Goal: Transaction & Acquisition: Download file/media

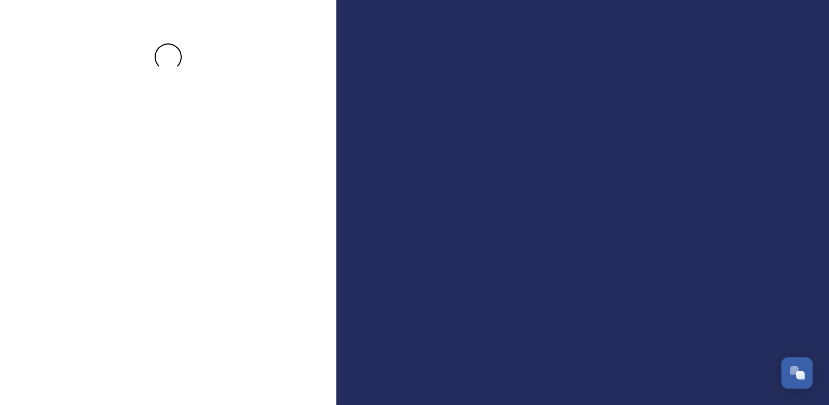
drag, startPoint x: 586, startPoint y: 246, endPoint x: 580, endPoint y: 249, distance: 6.9
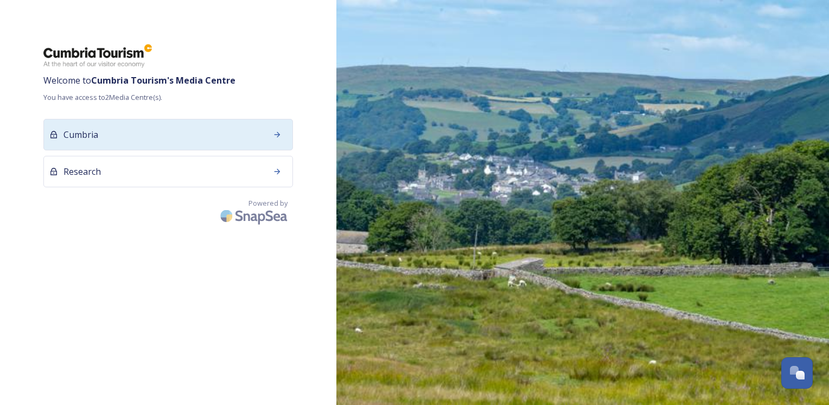
drag, startPoint x: 580, startPoint y: 249, endPoint x: 157, endPoint y: 135, distance: 437.4
click at [157, 135] on div "Cumbria" at bounding box center [168, 134] width 250 height 31
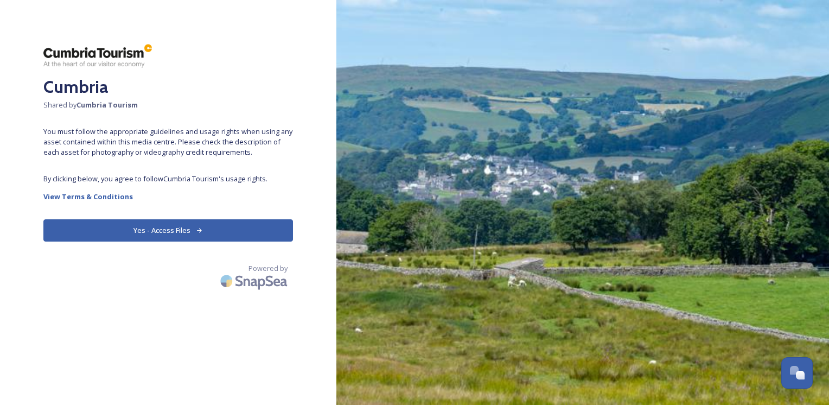
click at [150, 227] on button "Yes - Access Files" at bounding box center [168, 230] width 250 height 22
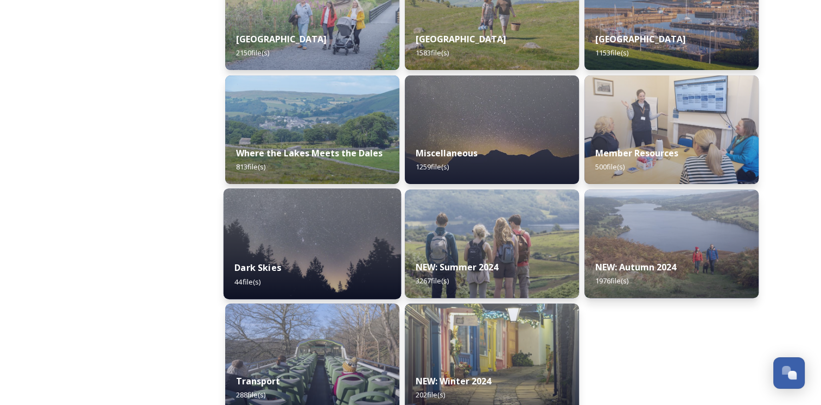
scroll to position [344, 0]
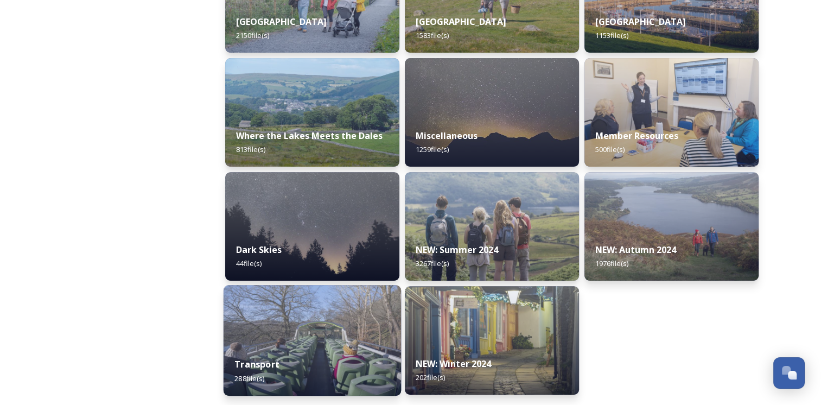
click at [266, 339] on img at bounding box center [313, 340] width 178 height 111
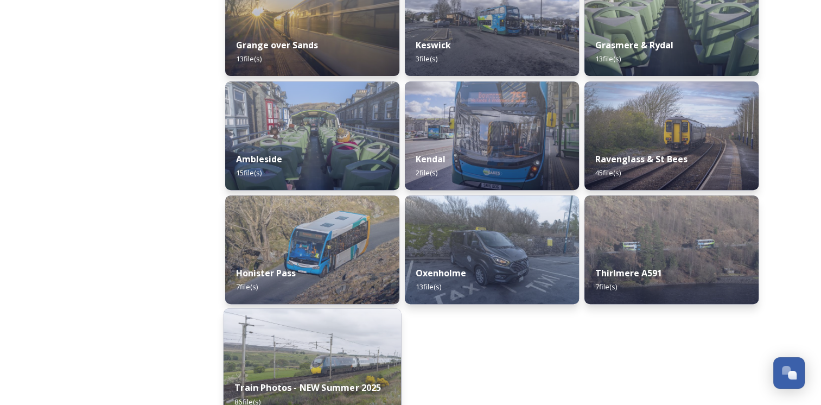
scroll to position [489, 0]
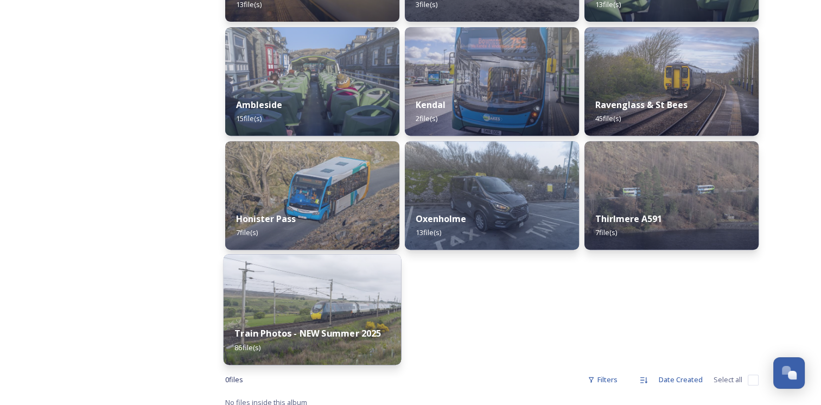
click at [259, 331] on strong "Train Photos - NEW Summer 2025" at bounding box center [308, 333] width 147 height 12
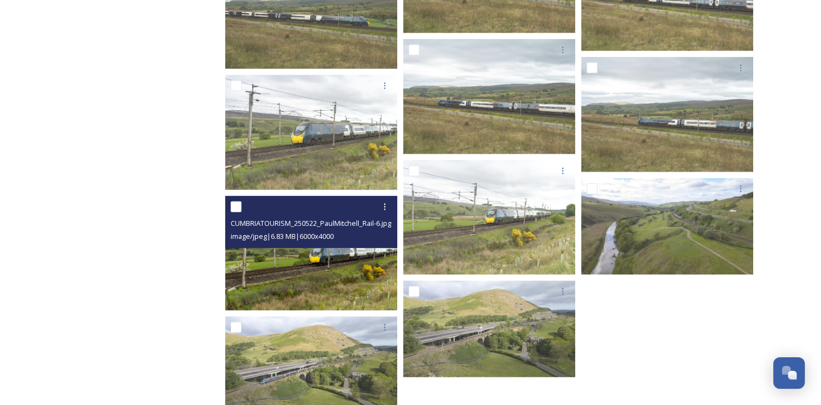
scroll to position [3235, 0]
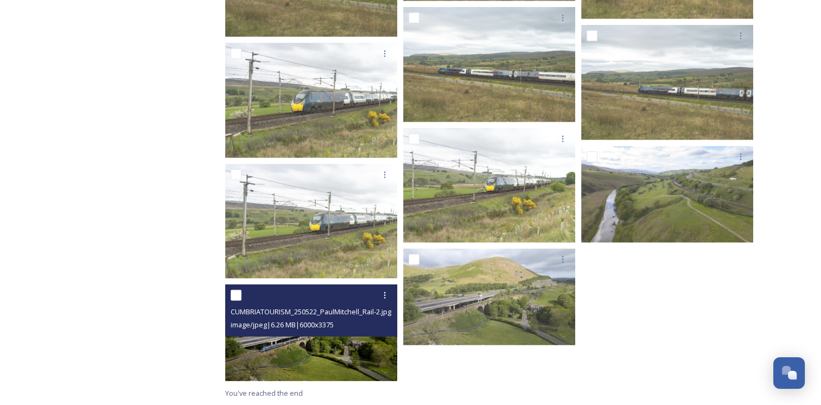
click at [283, 341] on img at bounding box center [311, 332] width 172 height 97
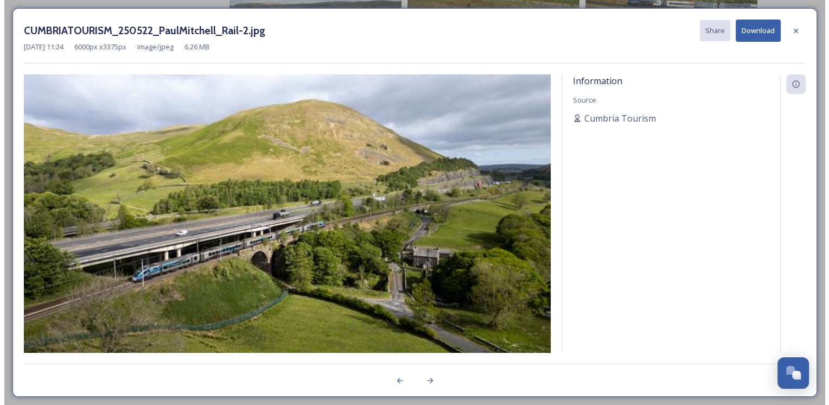
scroll to position [3198, 0]
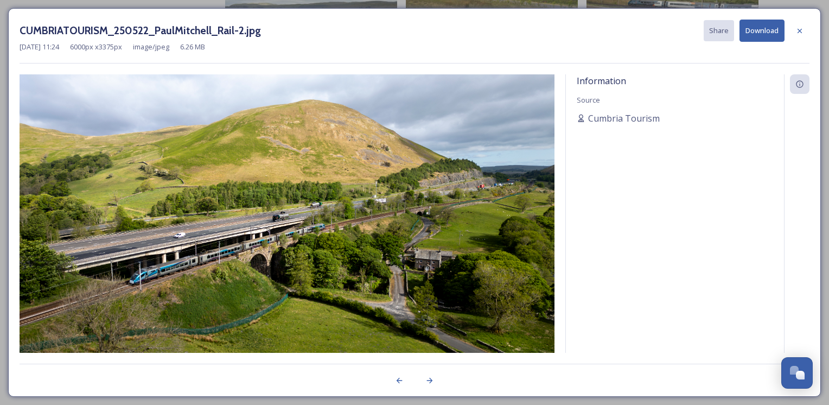
drag, startPoint x: 288, startPoint y: 341, endPoint x: 594, endPoint y: 211, distance: 332.2
drag, startPoint x: 594, startPoint y: 211, endPoint x: 760, endPoint y: 34, distance: 242.7
click at [760, 34] on button "Download" at bounding box center [762, 31] width 45 height 22
drag, startPoint x: 753, startPoint y: 30, endPoint x: 632, endPoint y: 48, distance: 122.3
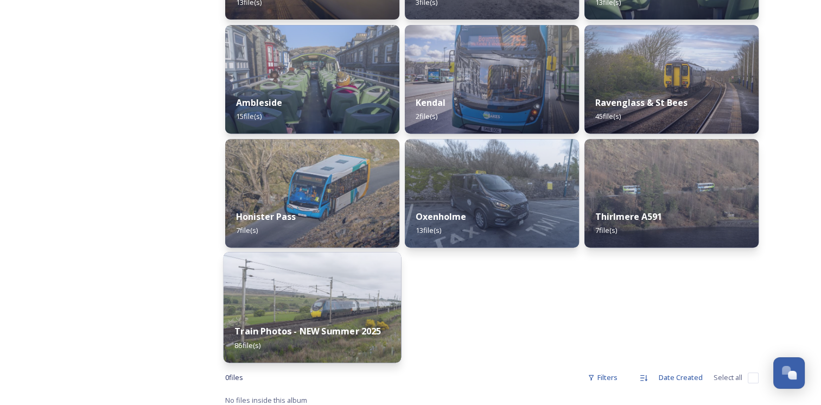
scroll to position [497, 0]
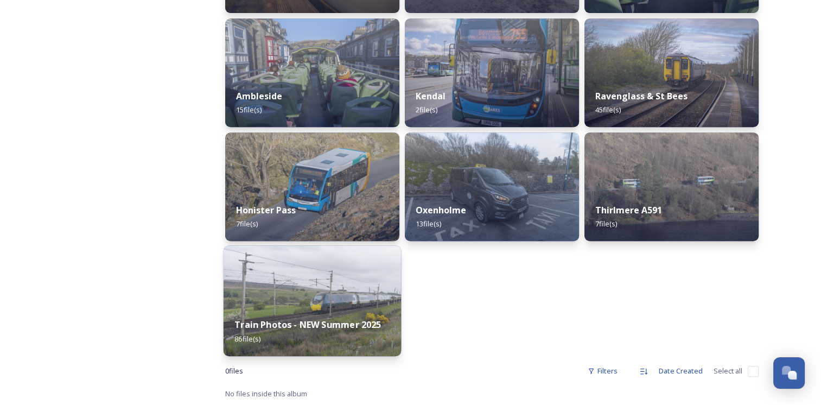
click at [290, 314] on div "Train Photos - NEW Summer 2025 86 file(s)" at bounding box center [313, 331] width 178 height 49
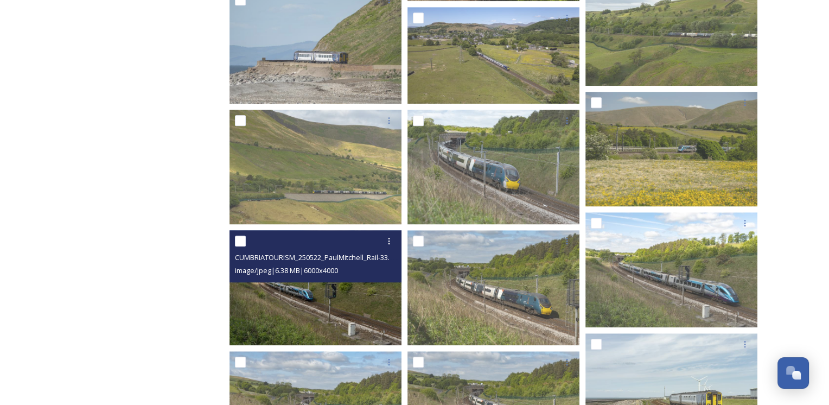
scroll to position [923, 0]
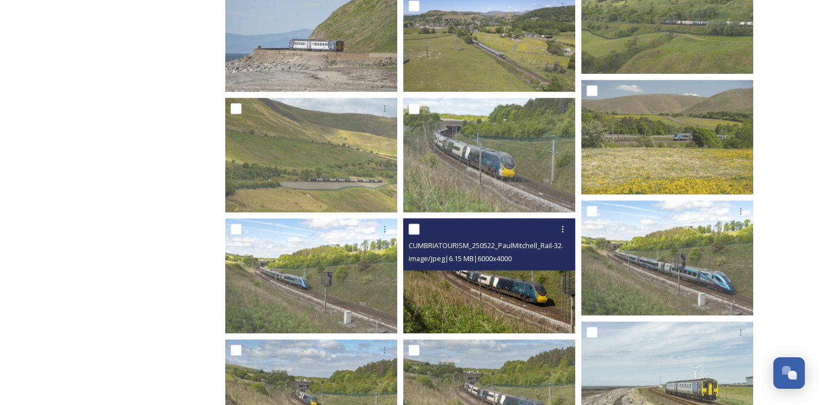
click at [460, 281] on img at bounding box center [489, 275] width 172 height 115
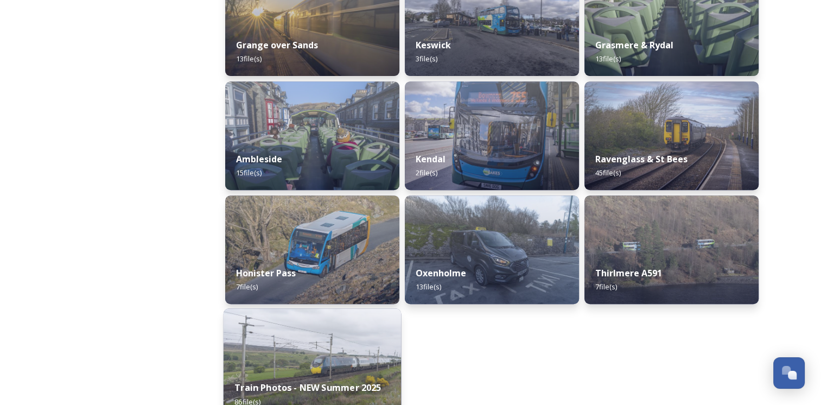
scroll to position [497, 0]
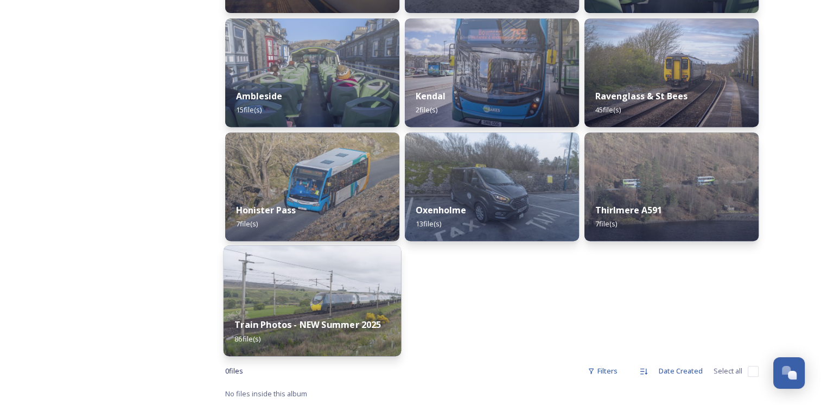
click at [286, 333] on div "Train Photos - NEW Summer 2025 86 file(s)" at bounding box center [313, 331] width 178 height 49
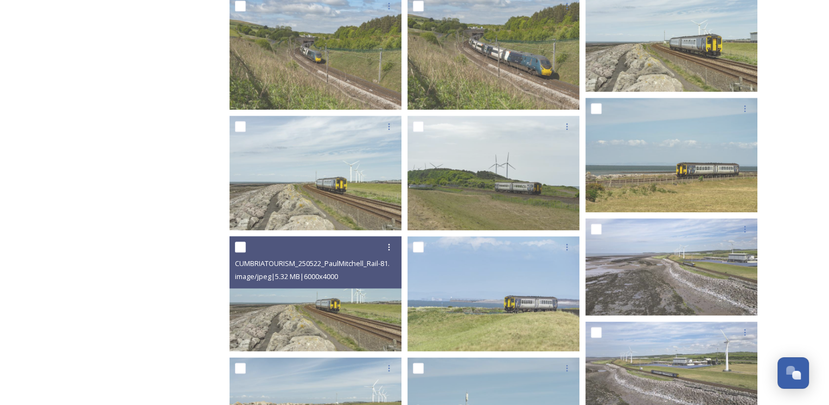
scroll to position [1249, 0]
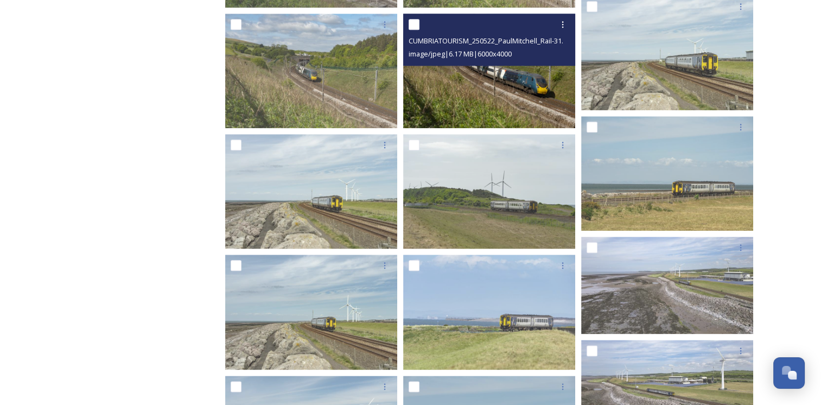
drag, startPoint x: 290, startPoint y: 355, endPoint x: 427, endPoint y: 70, distance: 315.9
drag, startPoint x: 427, startPoint y: 70, endPoint x: 416, endPoint y: 73, distance: 11.3
click at [416, 73] on img at bounding box center [489, 71] width 172 height 115
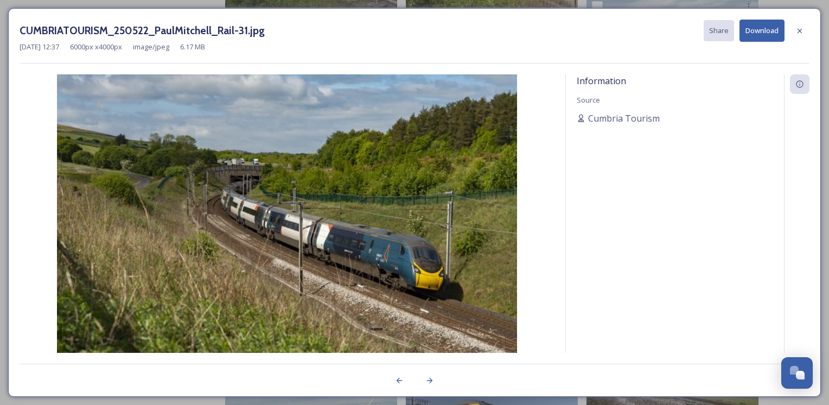
click at [752, 29] on button "Download" at bounding box center [762, 31] width 45 height 22
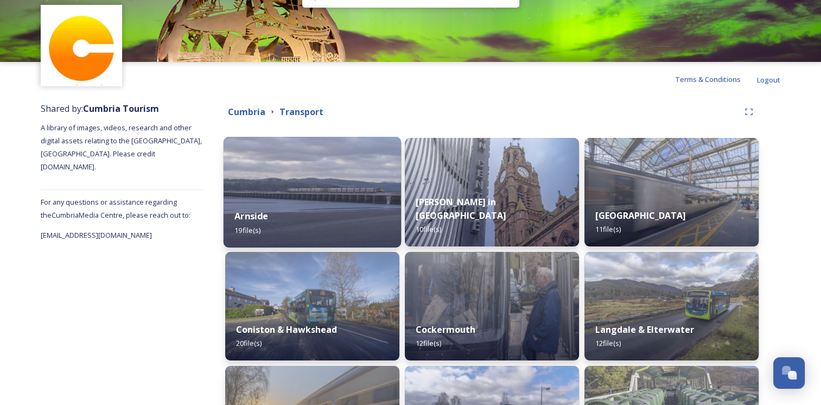
scroll to position [54, 0]
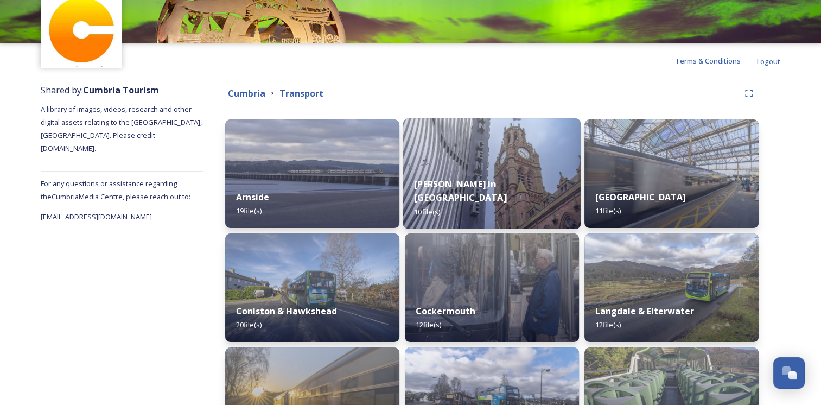
click at [451, 170] on img at bounding box center [492, 173] width 178 height 111
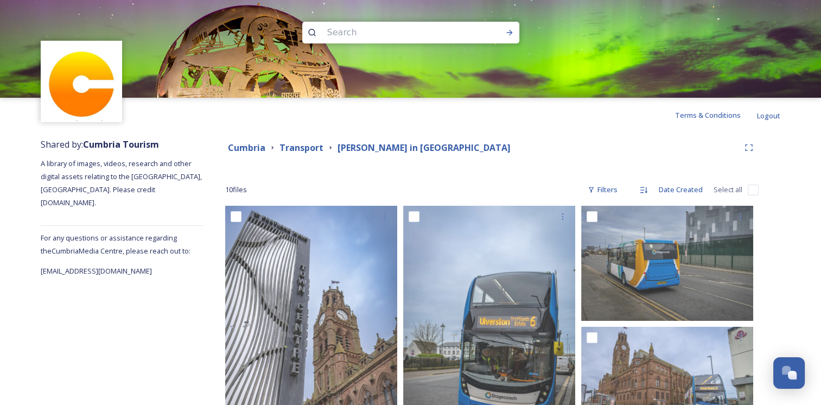
drag, startPoint x: 449, startPoint y: 170, endPoint x: 434, endPoint y: 174, distance: 16.2
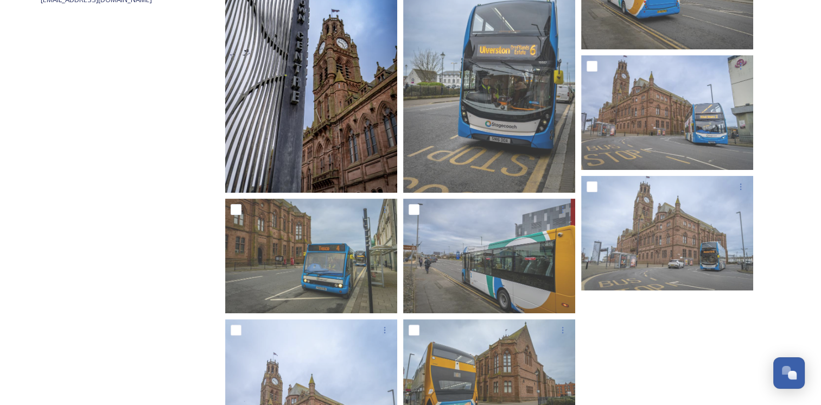
scroll to position [217, 0]
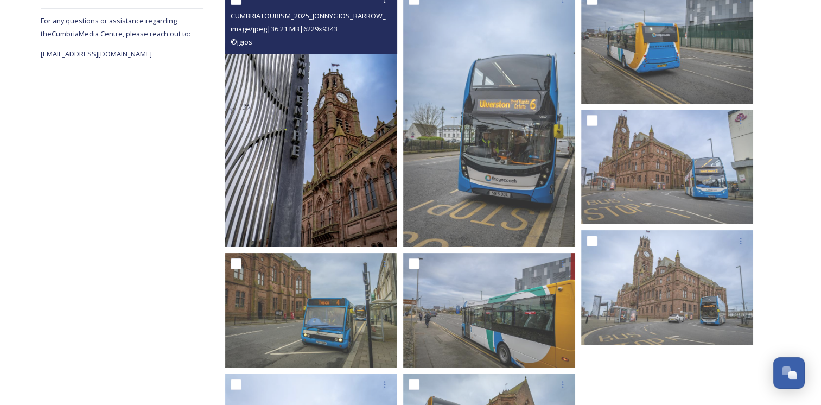
click at [305, 147] on img at bounding box center [311, 118] width 172 height 258
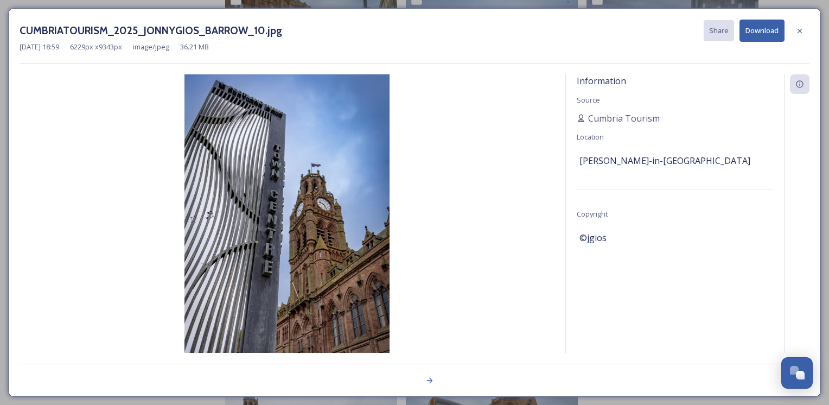
click at [753, 26] on button "Download" at bounding box center [762, 31] width 45 height 22
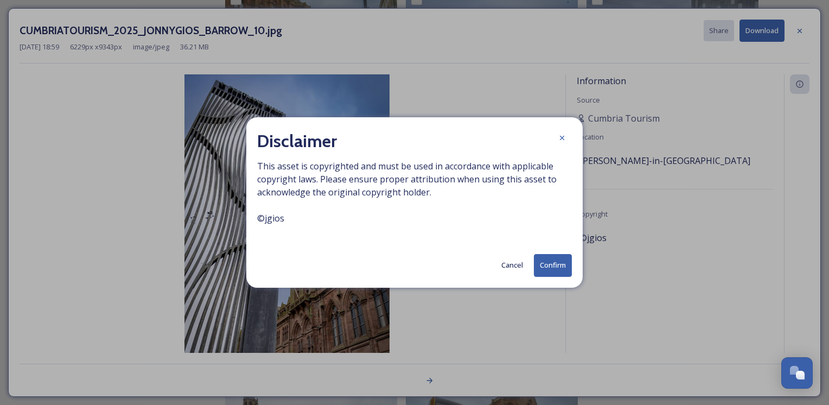
drag, startPoint x: 425, startPoint y: 231, endPoint x: 504, endPoint y: 264, distance: 85.4
drag, startPoint x: 504, startPoint y: 264, endPoint x: 447, endPoint y: 245, distance: 59.7
click at [447, 245] on div "Disclaimer This asset is copyrighted and must be used in accordance with applic…" at bounding box center [414, 202] width 337 height 170
click at [554, 269] on button "Confirm" at bounding box center [553, 265] width 38 height 22
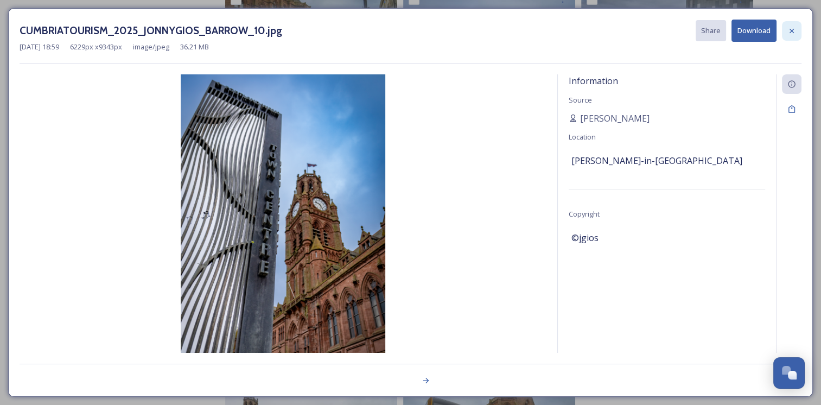
click at [791, 30] on icon at bounding box center [792, 30] width 4 height 4
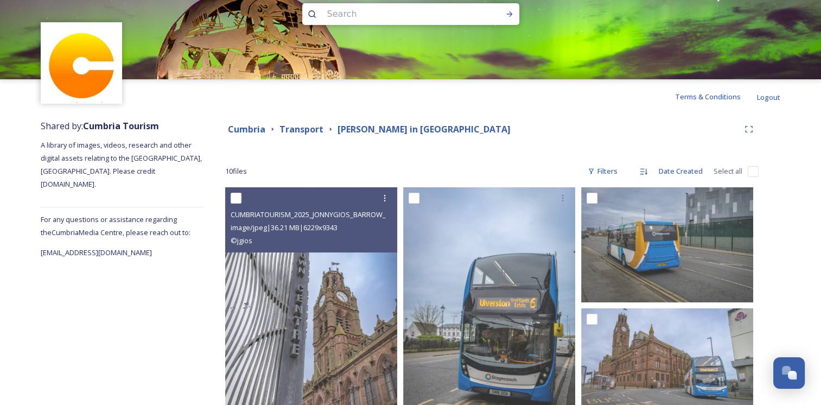
scroll to position [0, 0]
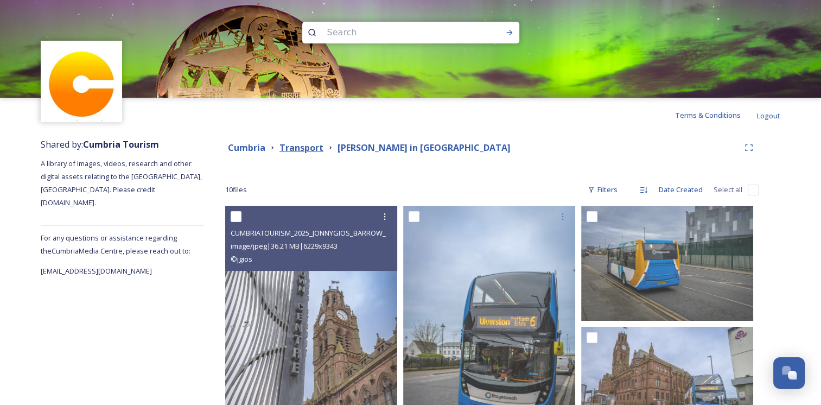
click at [290, 149] on strong "Transport" at bounding box center [302, 148] width 44 height 12
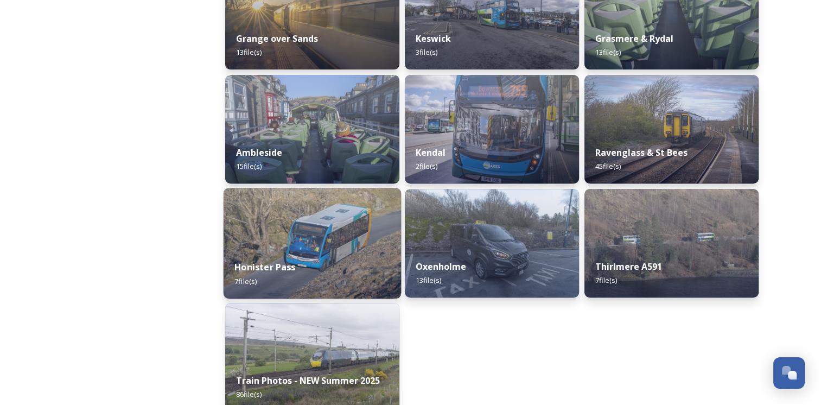
scroll to position [389, 0]
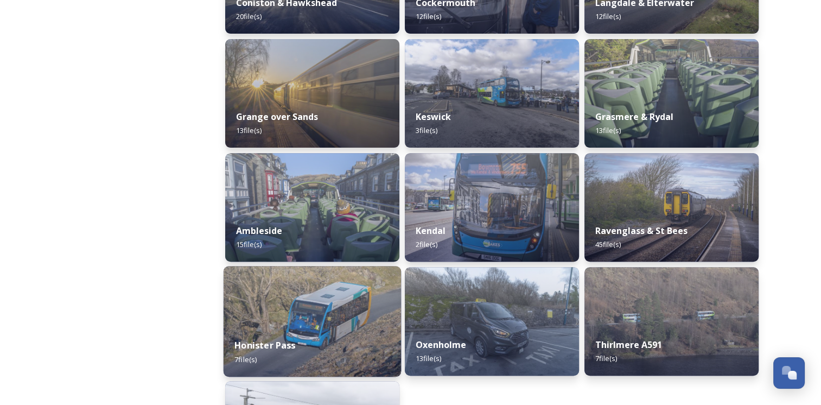
drag, startPoint x: 308, startPoint y: 246, endPoint x: 328, endPoint y: 265, distance: 26.9
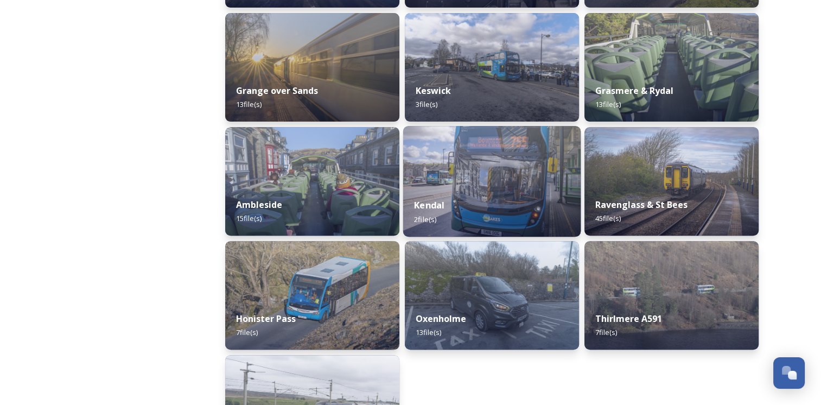
drag, startPoint x: 328, startPoint y: 265, endPoint x: 518, endPoint y: 168, distance: 213.2
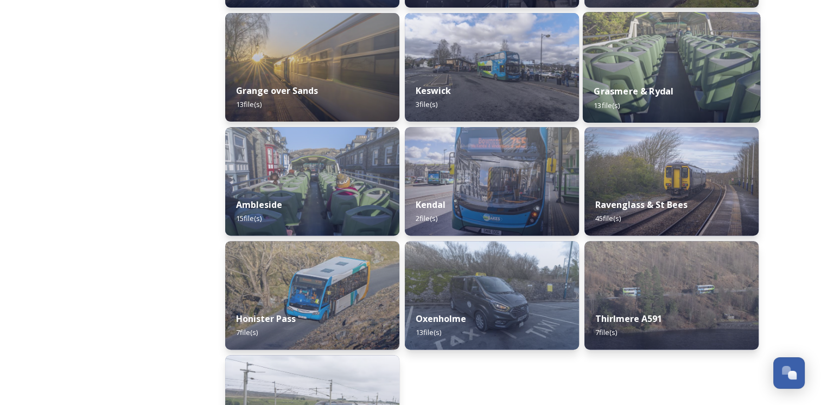
drag, startPoint x: 518, startPoint y: 168, endPoint x: 662, endPoint y: 62, distance: 179.4
click at [662, 62] on img at bounding box center [672, 67] width 178 height 111
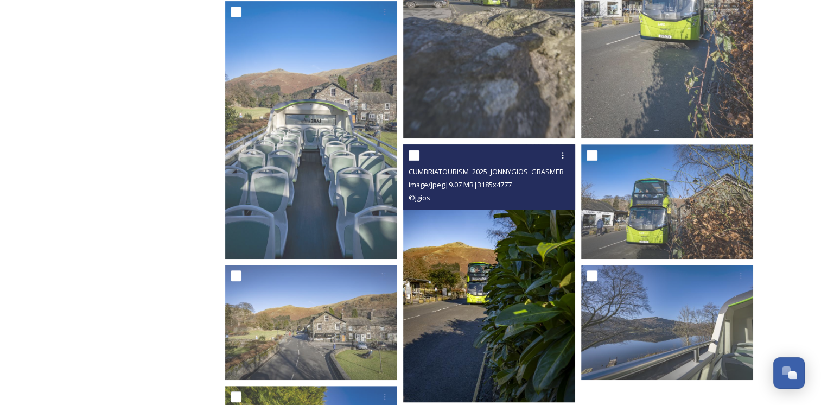
scroll to position [543, 0]
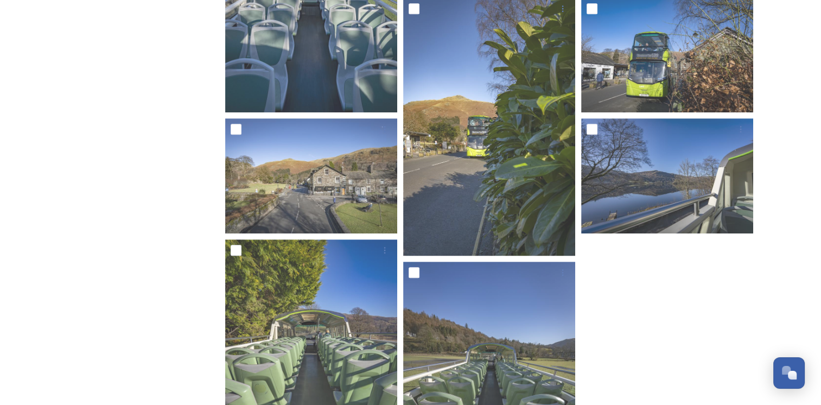
drag, startPoint x: 404, startPoint y: 285, endPoint x: 397, endPoint y: 267, distance: 19.6
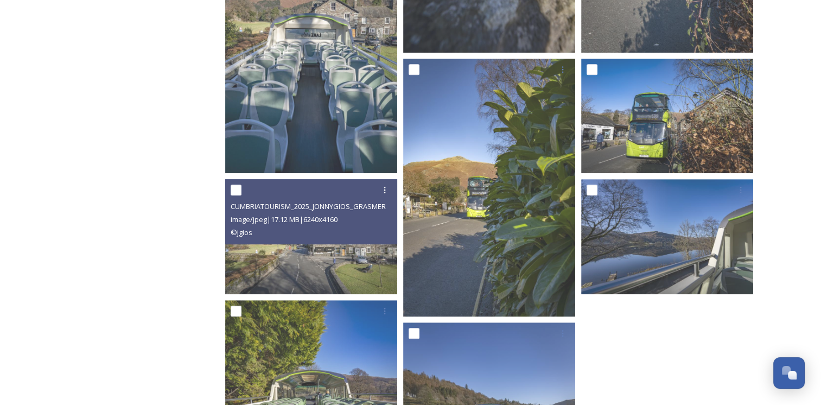
scroll to position [514, 0]
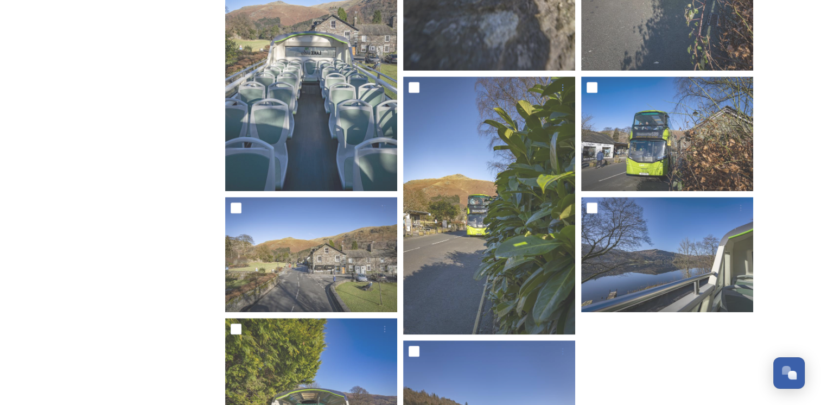
click at [143, 211] on div "Shared by: Cumbria Tourism A library of images, videos, research and other digi…" at bounding box center [122, 120] width 163 height 1004
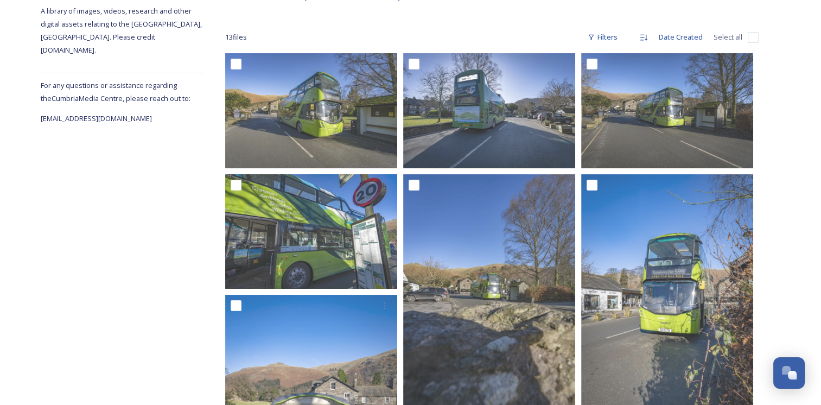
scroll to position [134, 0]
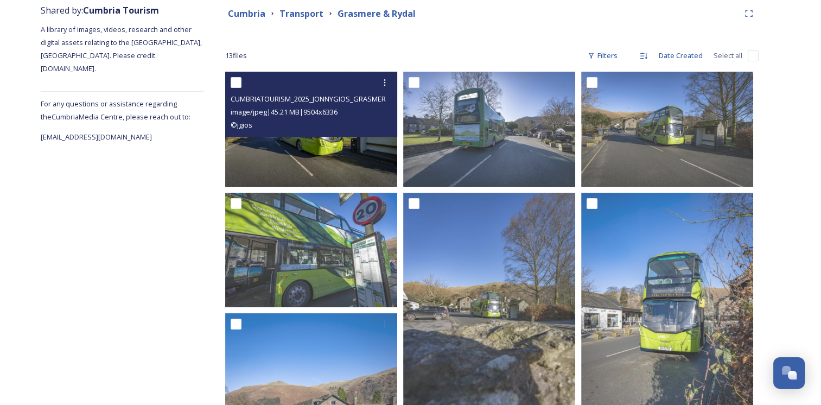
click at [288, 136] on div "CUMBRIATOURISM_2025_JONNYGIOS_GRASMERE_21.jpg image/jpeg | 45.21 MB | 9504 x 63…" at bounding box center [311, 104] width 172 height 65
click at [286, 144] on img at bounding box center [311, 129] width 172 height 115
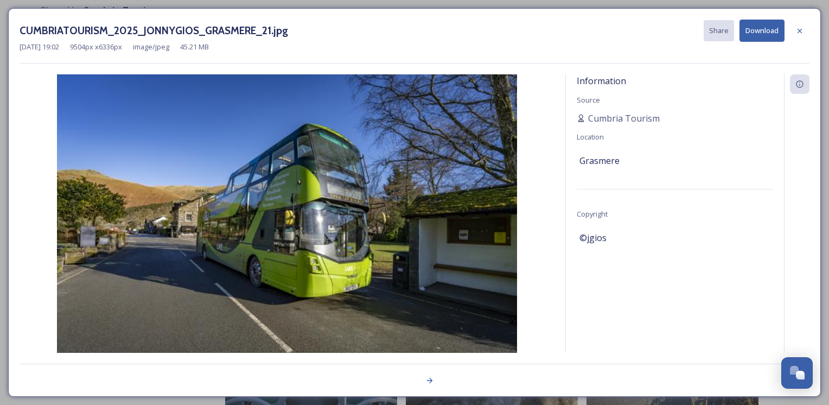
click at [773, 34] on button "Download" at bounding box center [762, 31] width 45 height 22
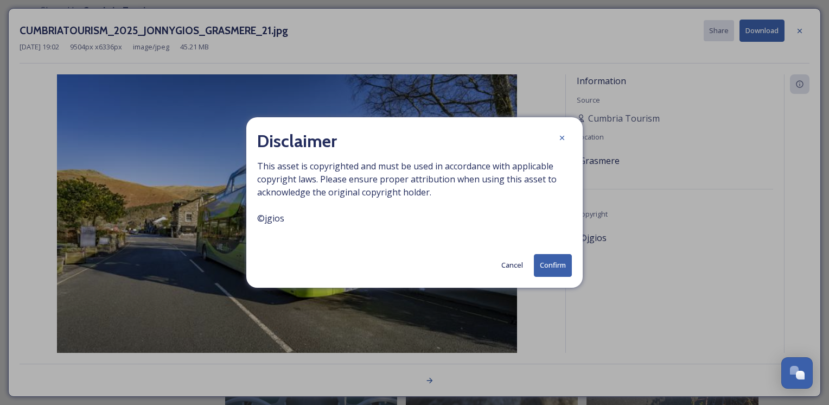
click at [550, 264] on button "Confirm" at bounding box center [553, 265] width 38 height 22
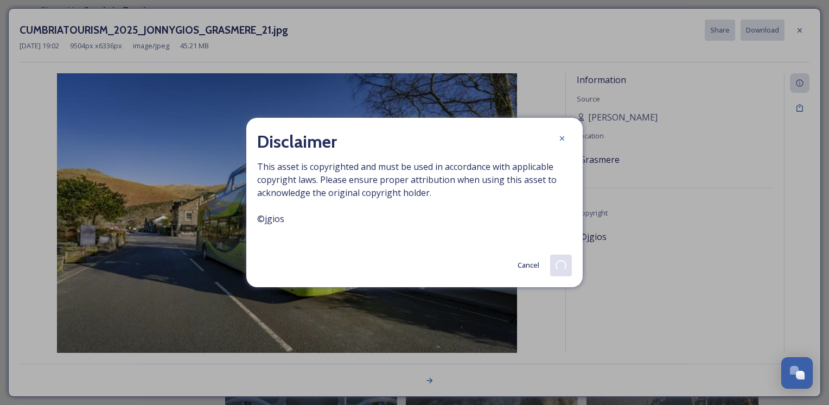
drag, startPoint x: 563, startPoint y: 257, endPoint x: 517, endPoint y: 240, distance: 49.1
click at [517, 240] on div "Disclaimer This asset is copyrighted and must be used in accordance with applic…" at bounding box center [414, 202] width 337 height 169
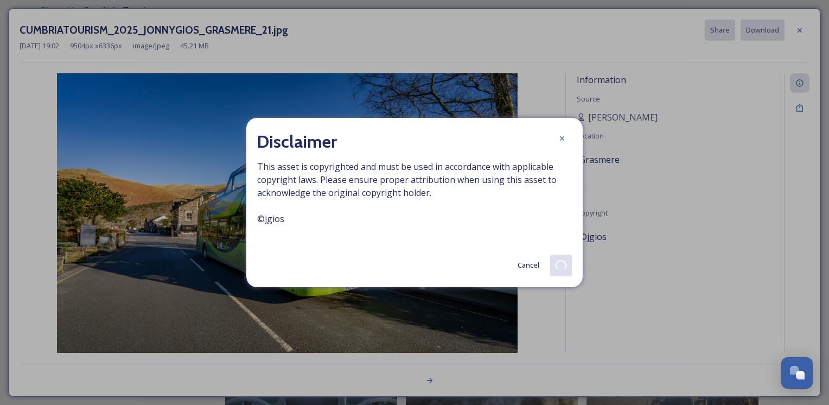
click at [562, 141] on icon at bounding box center [562, 138] width 9 height 9
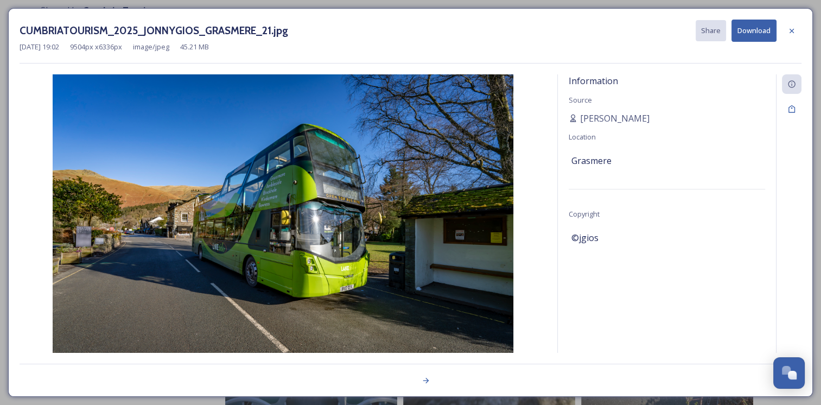
click at [600, 212] on div "Information Source Jonny Gios Location Grasmere Copyright ©jgios" at bounding box center [667, 227] width 218 height 307
click at [740, 34] on button "Download" at bounding box center [754, 31] width 45 height 22
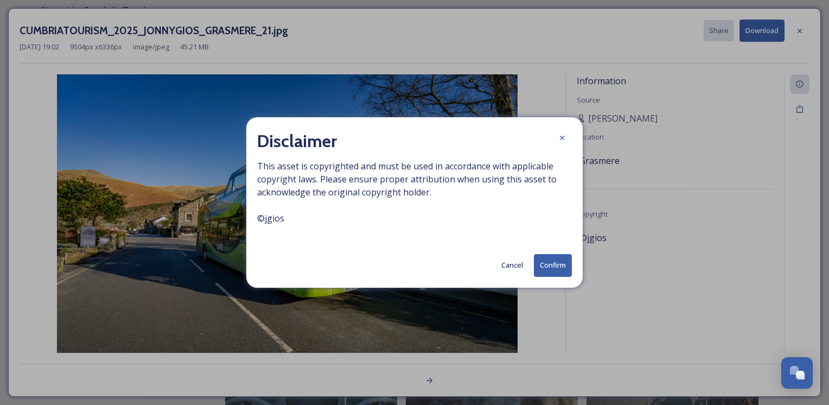
click at [554, 270] on button "Confirm" at bounding box center [553, 265] width 38 height 22
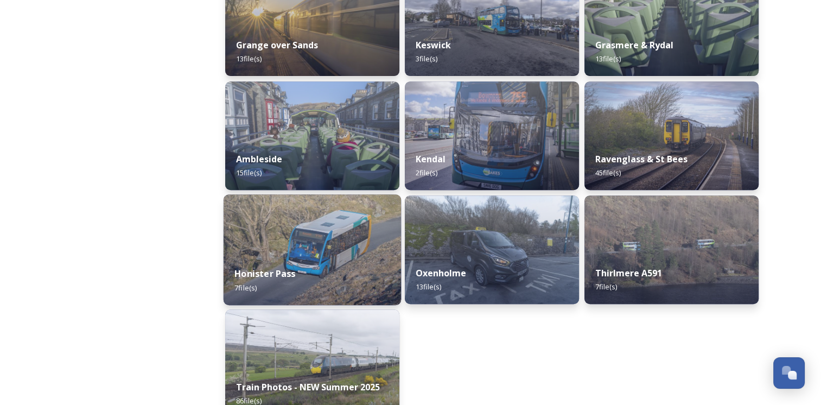
scroll to position [489, 0]
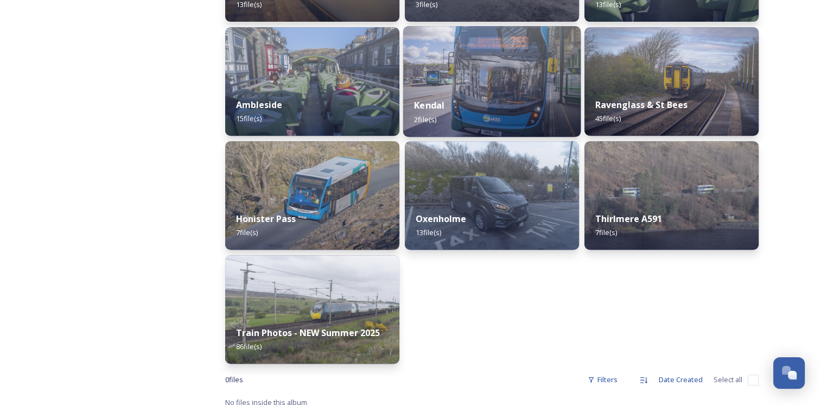
click at [456, 89] on div "Kendal 2 file(s)" at bounding box center [492, 111] width 178 height 49
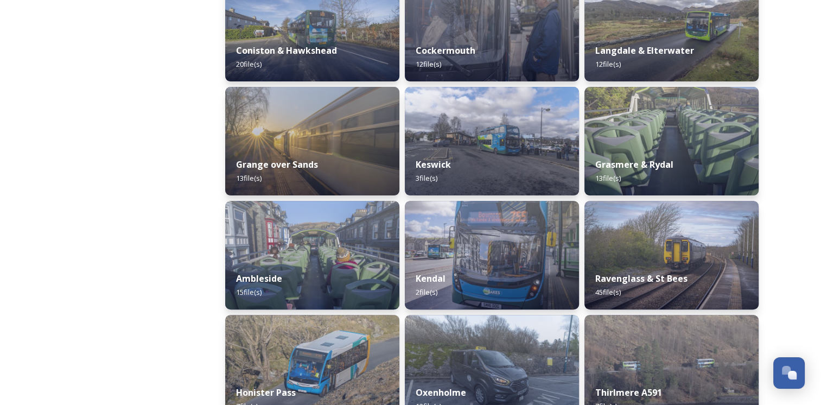
scroll to position [489, 0]
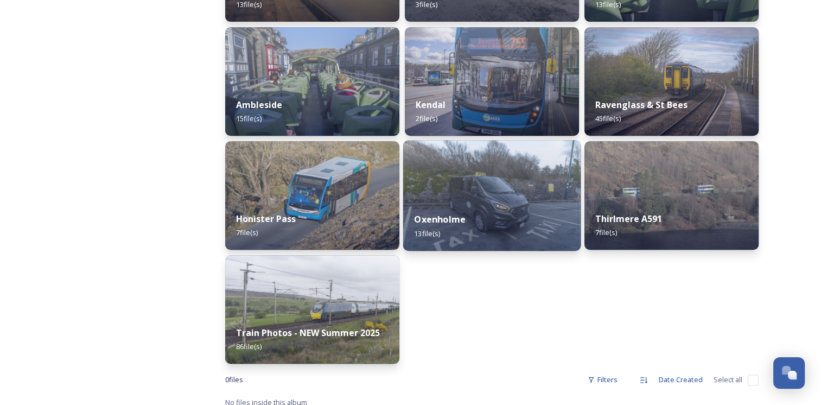
click at [462, 214] on strong "Oxenholme" at bounding box center [440, 219] width 52 height 12
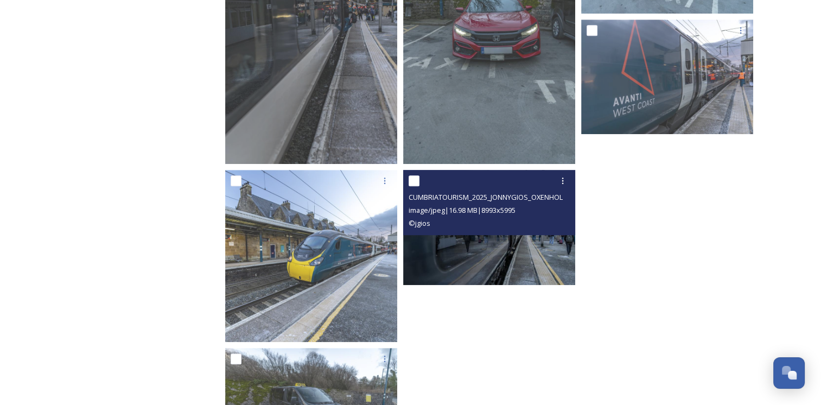
scroll to position [543, 0]
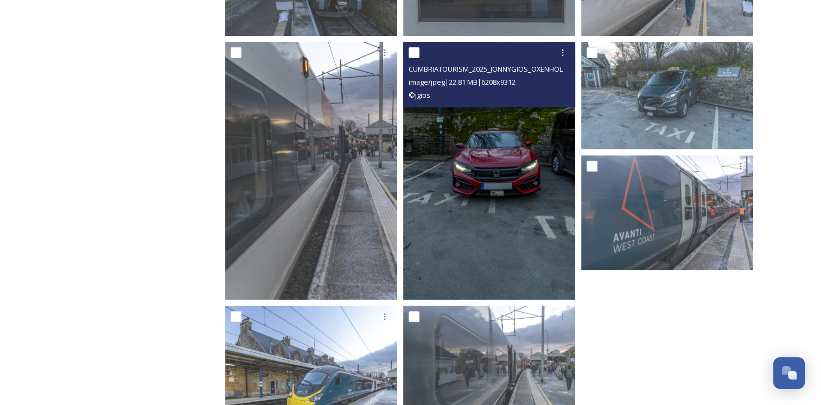
drag, startPoint x: 417, startPoint y: 279, endPoint x: 416, endPoint y: 272, distance: 7.1
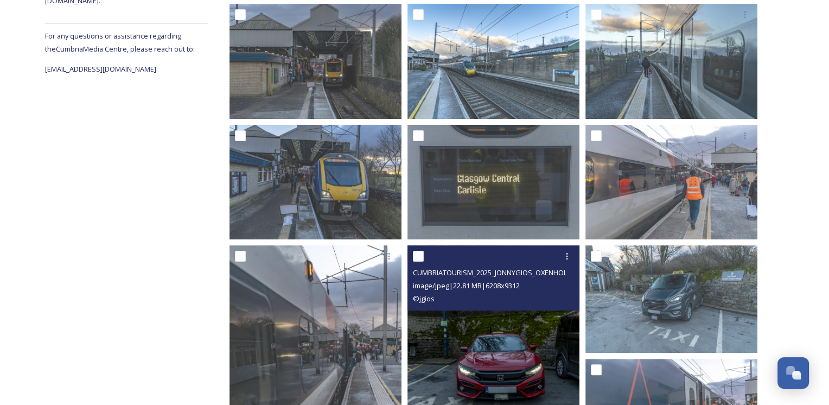
scroll to position [188, 0]
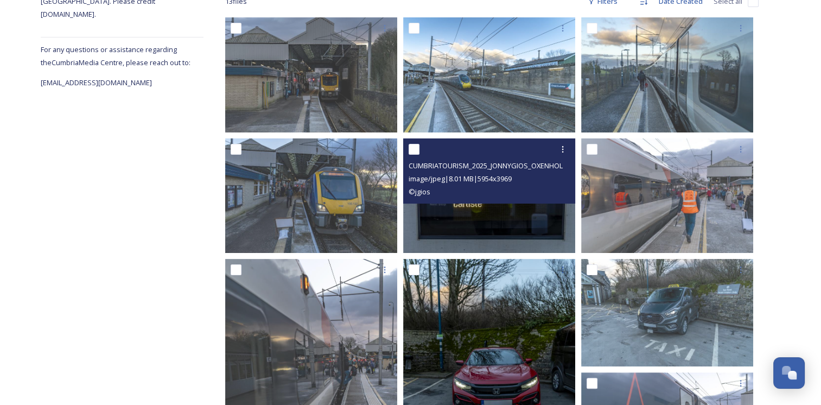
drag, startPoint x: 410, startPoint y: 267, endPoint x: 428, endPoint y: 206, distance: 63.8
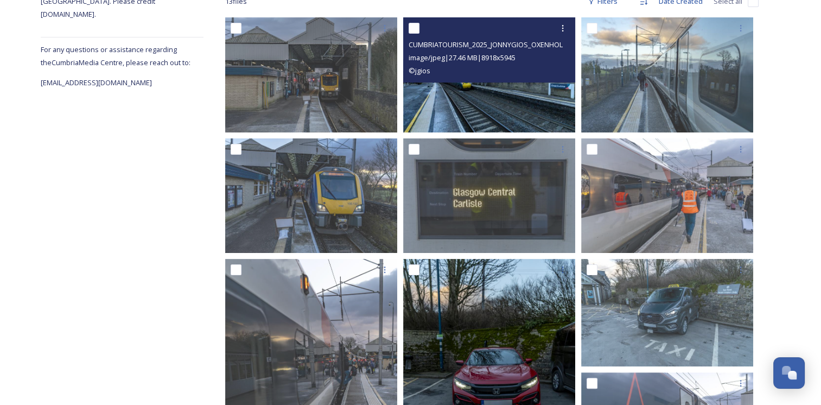
drag, startPoint x: 428, startPoint y: 206, endPoint x: 467, endPoint y: 98, distance: 115.1
click at [467, 98] on img at bounding box center [489, 74] width 172 height 115
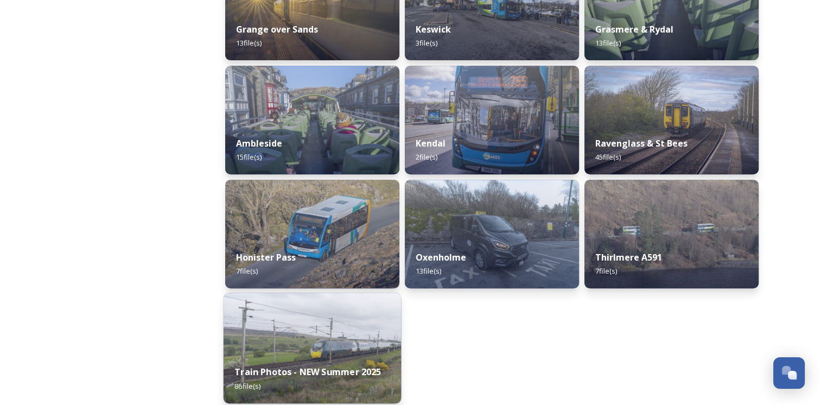
scroll to position [489, 0]
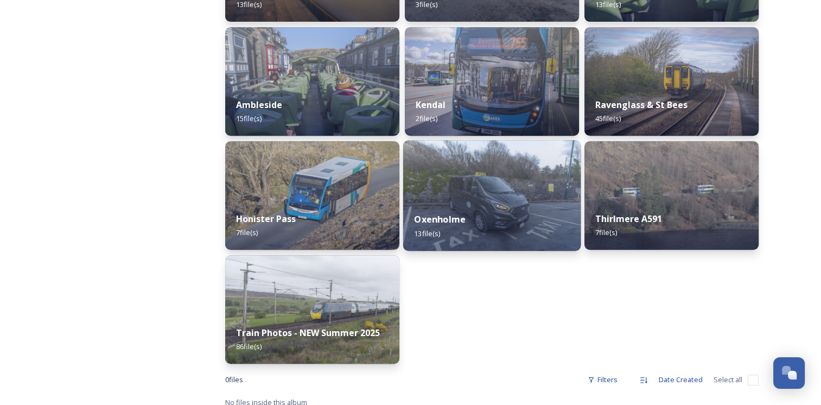
click at [439, 197] on img at bounding box center [492, 195] width 178 height 111
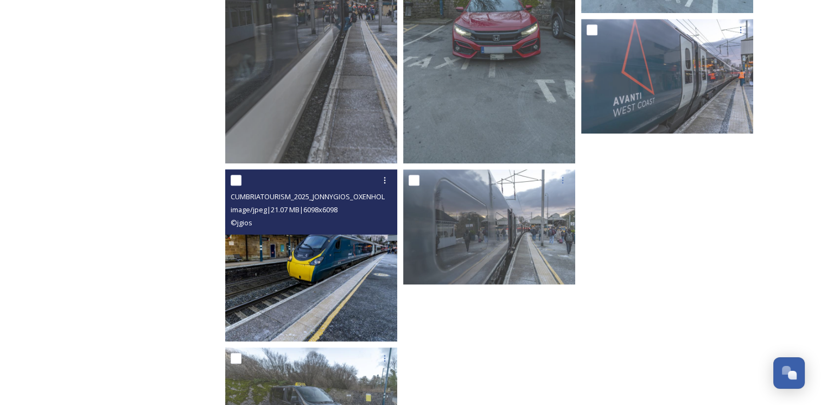
scroll to position [543, 0]
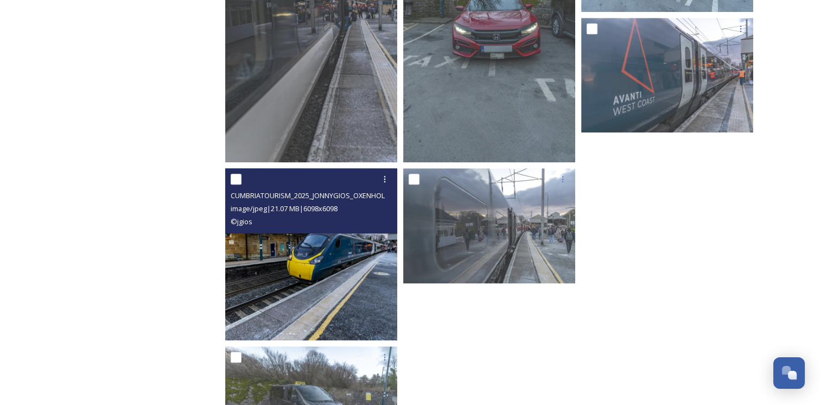
click at [319, 285] on img at bounding box center [311, 254] width 172 height 172
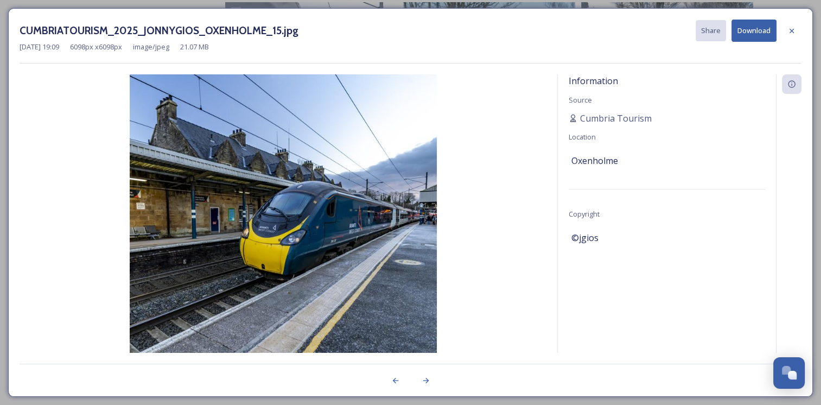
scroll to position [445, 0]
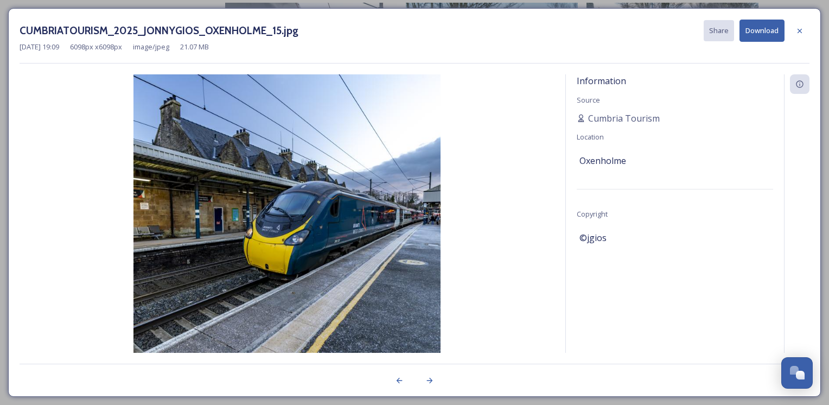
click at [750, 30] on button "Download" at bounding box center [762, 31] width 45 height 22
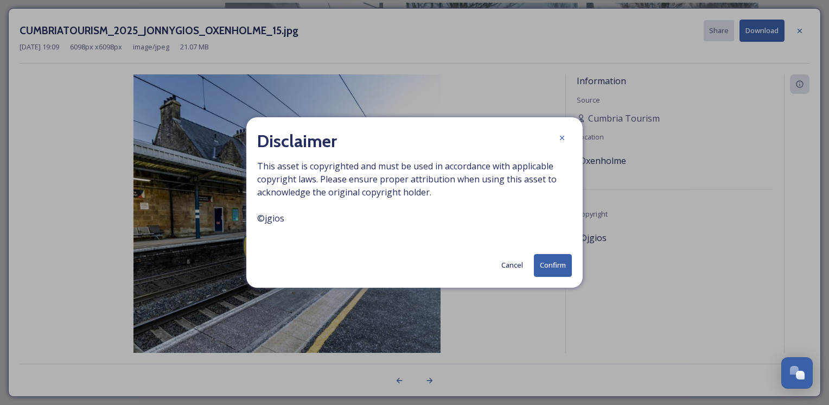
click at [553, 265] on button "Confirm" at bounding box center [553, 265] width 38 height 22
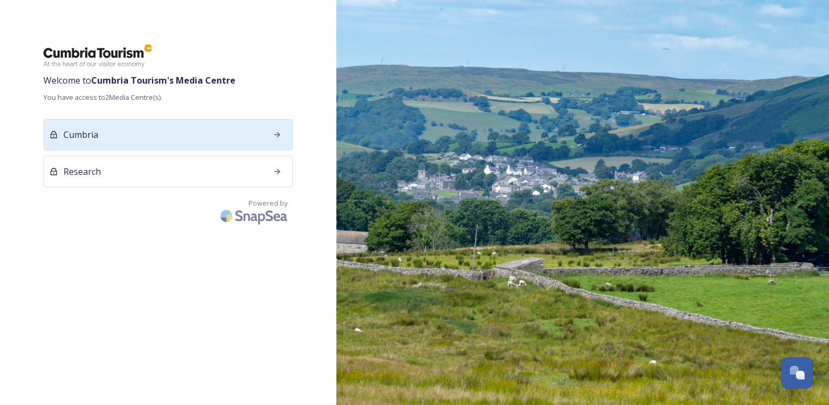
click at [259, 147] on div "Cumbria" at bounding box center [168, 134] width 250 height 31
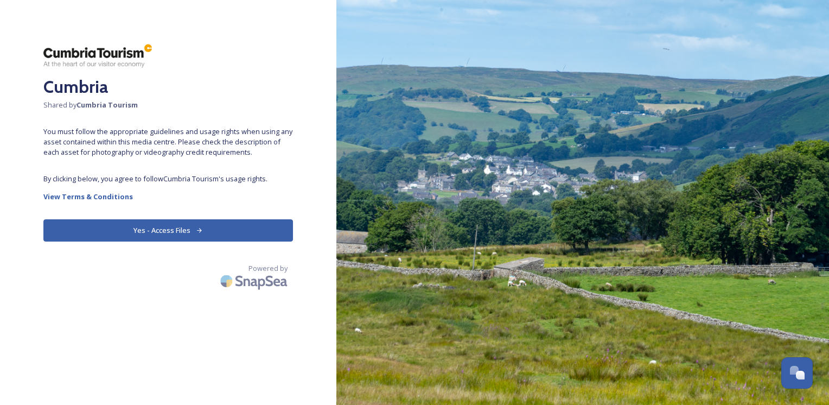
drag, startPoint x: 269, startPoint y: 143, endPoint x: 212, endPoint y: 228, distance: 102.5
click at [212, 228] on button "Yes - Access Files" at bounding box center [168, 230] width 250 height 22
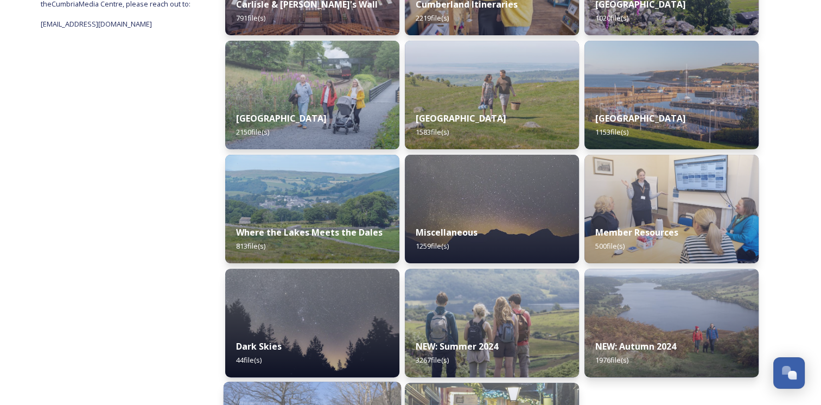
scroll to position [344, 0]
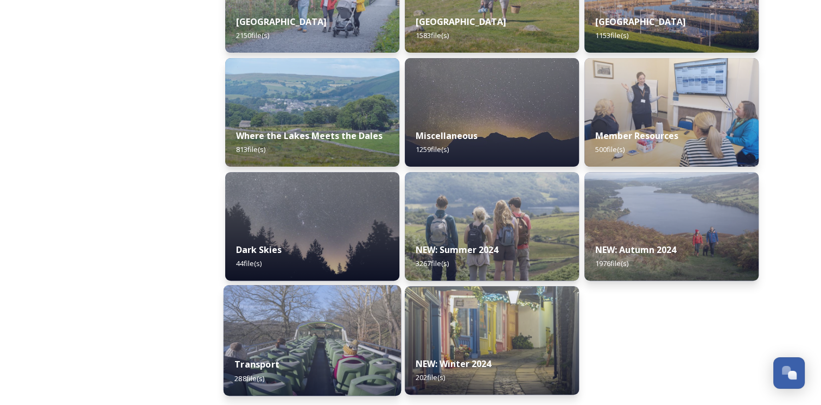
click at [324, 349] on div "Transport 288 file(s)" at bounding box center [313, 370] width 178 height 49
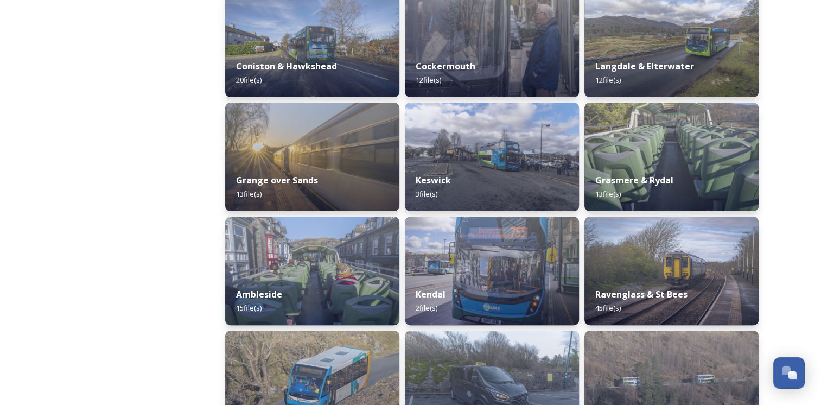
scroll to position [280, 0]
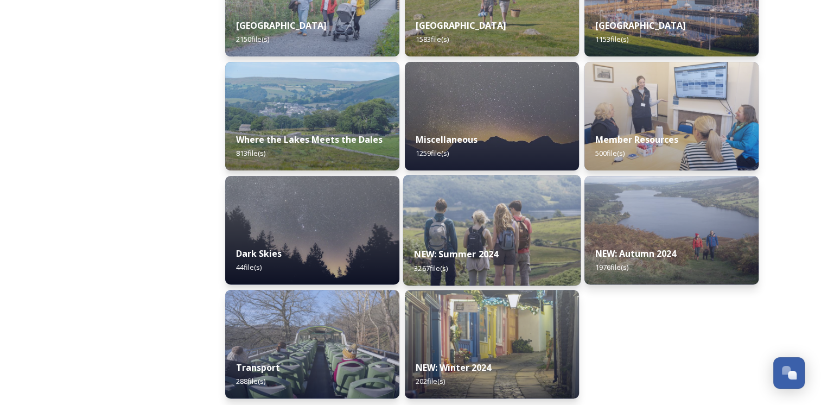
scroll to position [344, 0]
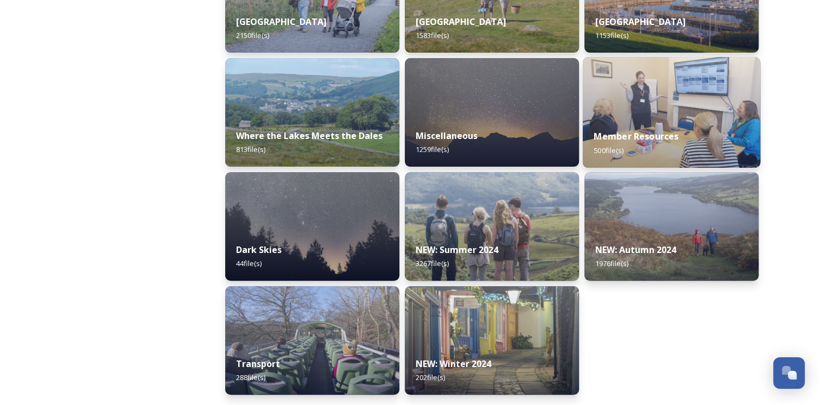
click at [616, 115] on img at bounding box center [672, 112] width 178 height 111
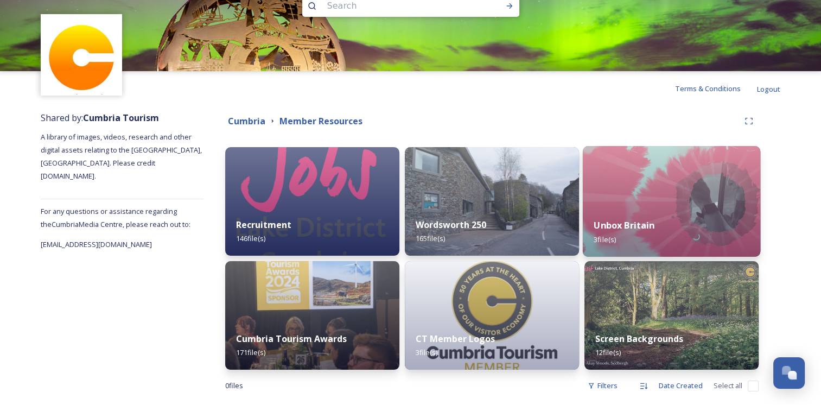
scroll to position [41, 0]
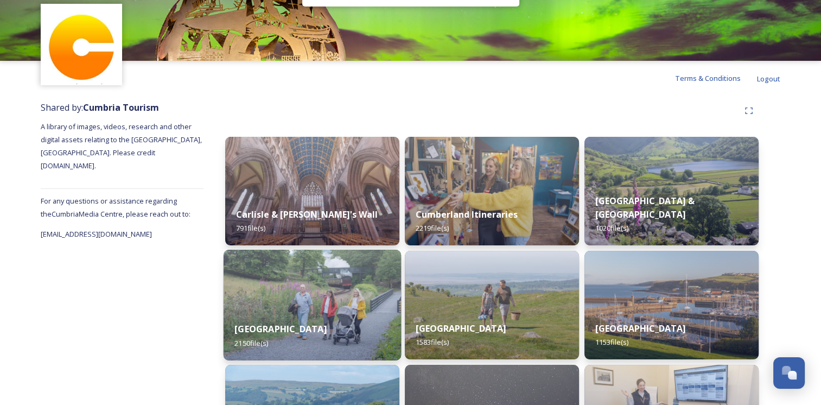
scroll to position [109, 0]
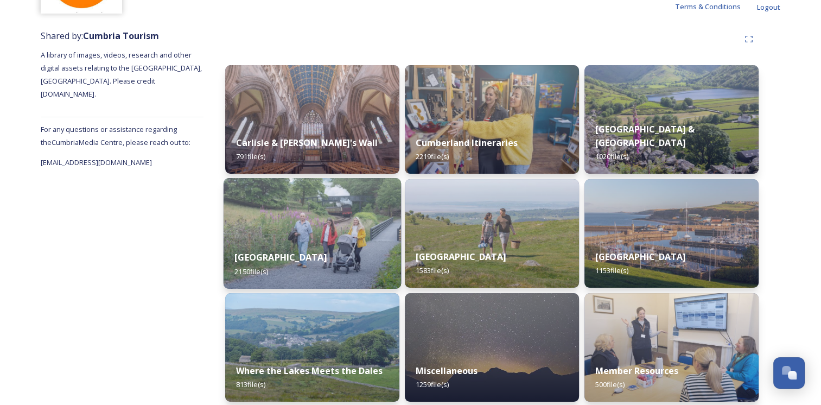
click at [270, 237] on img at bounding box center [313, 233] width 178 height 111
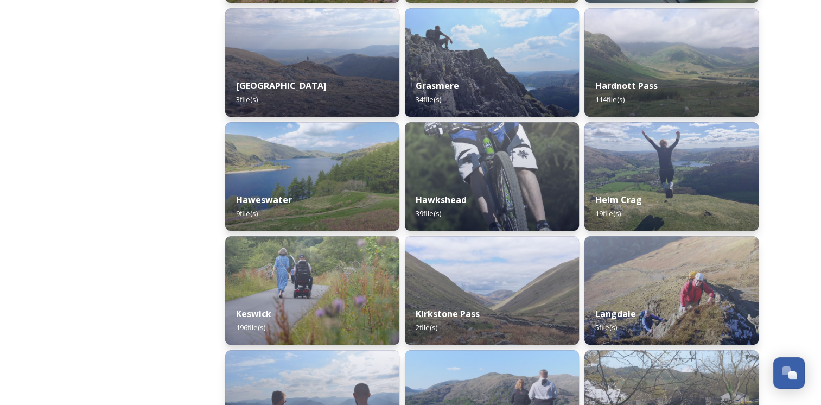
scroll to position [489, 0]
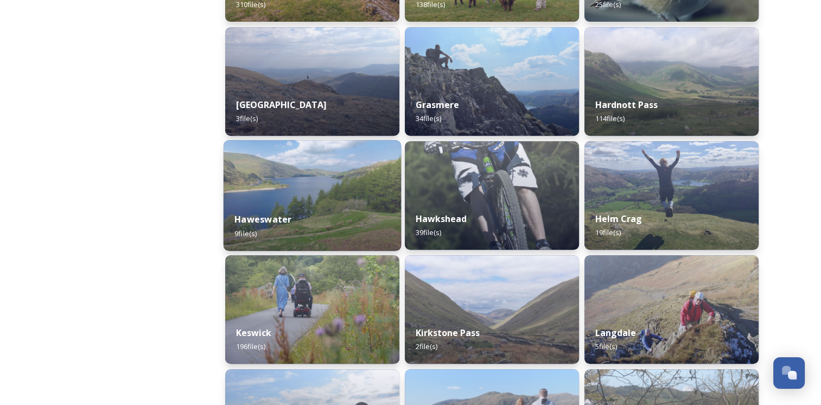
click at [282, 223] on strong "Haweswater" at bounding box center [263, 219] width 57 height 12
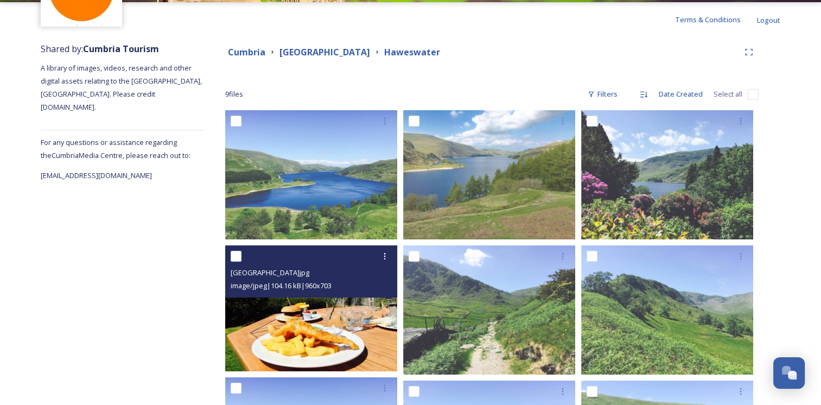
scroll to position [61, 0]
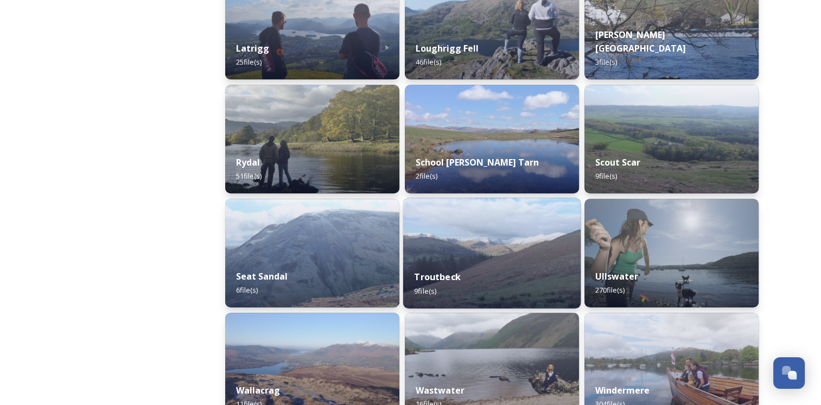
scroll to position [869, 0]
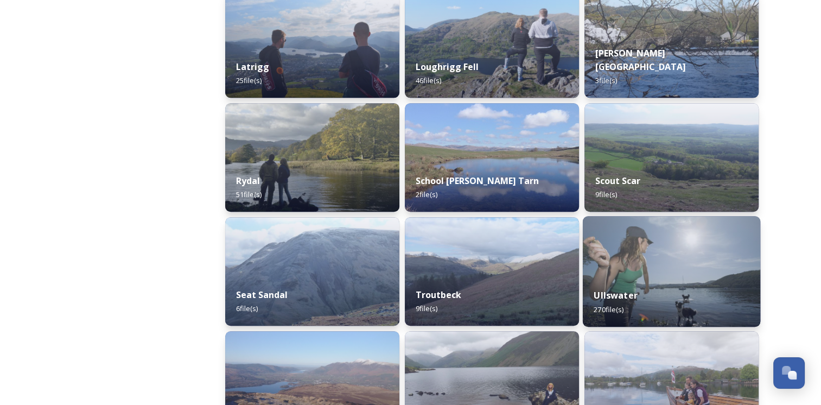
click at [613, 277] on div "Ullswater 270 file(s)" at bounding box center [672, 271] width 178 height 111
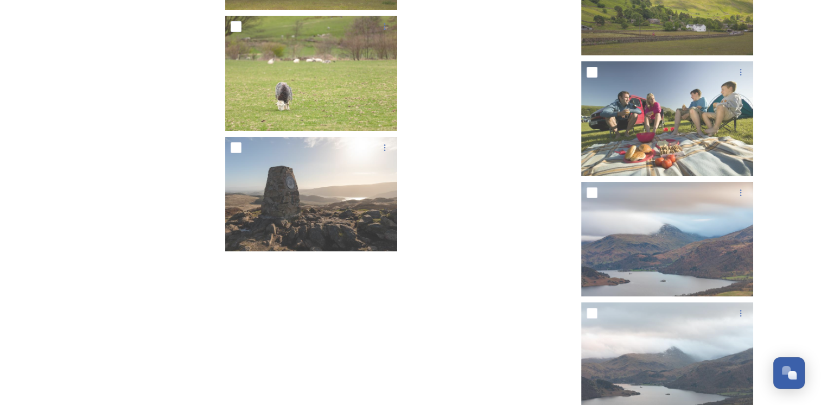
scroll to position [12354, 0]
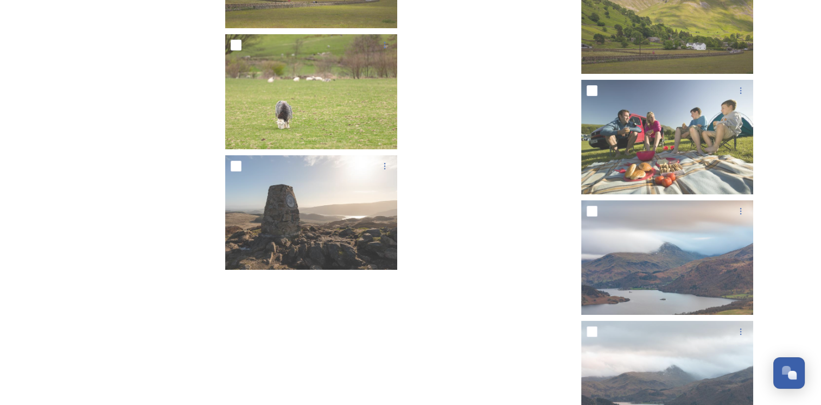
drag, startPoint x: 438, startPoint y: 227, endPoint x: 415, endPoint y: 232, distance: 23.2
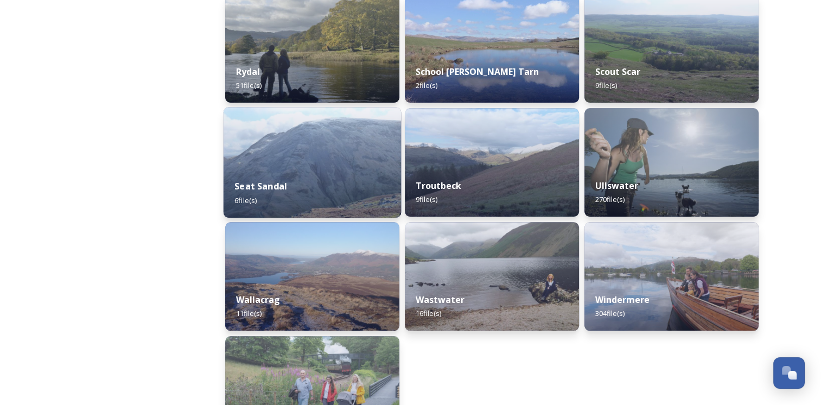
scroll to position [959, 0]
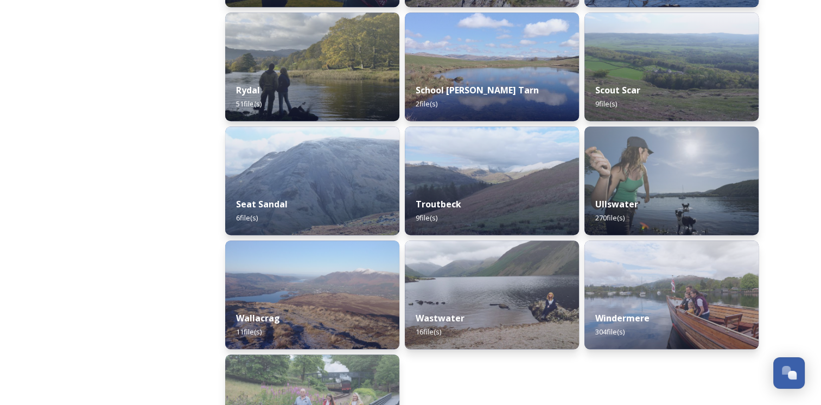
drag, startPoint x: 264, startPoint y: 173, endPoint x: 191, endPoint y: 162, distance: 74.6
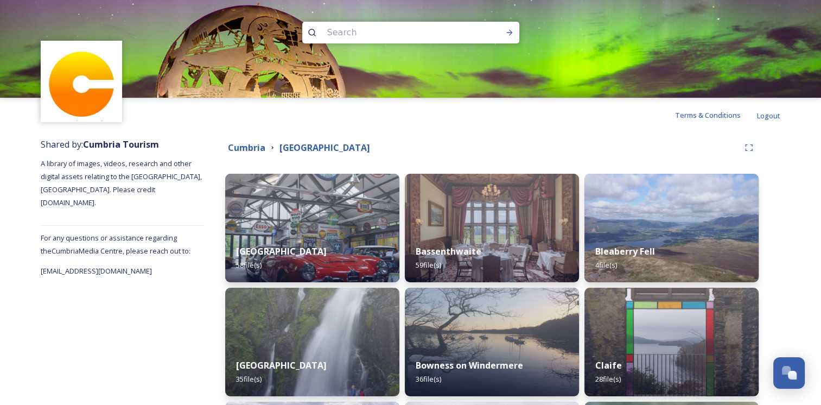
scroll to position [0, 0]
drag, startPoint x: 201, startPoint y: 155, endPoint x: 218, endPoint y: 162, distance: 18.0
drag, startPoint x: 218, startPoint y: 162, endPoint x: 242, endPoint y: 145, distance: 28.5
click at [242, 145] on strong "Cumbria" at bounding box center [246, 148] width 37 height 12
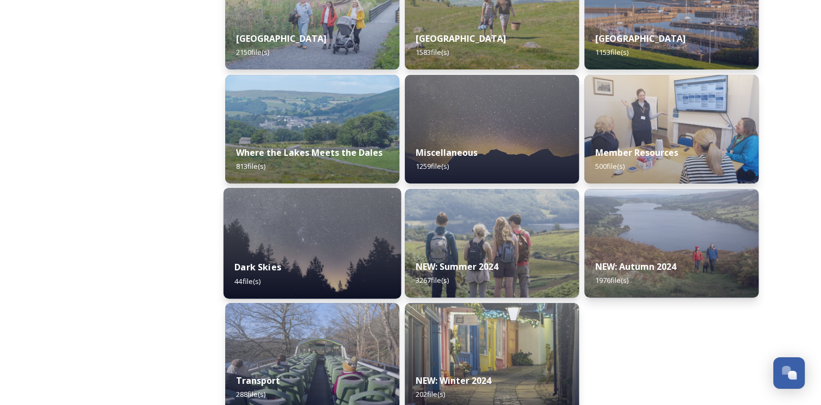
scroll to position [344, 0]
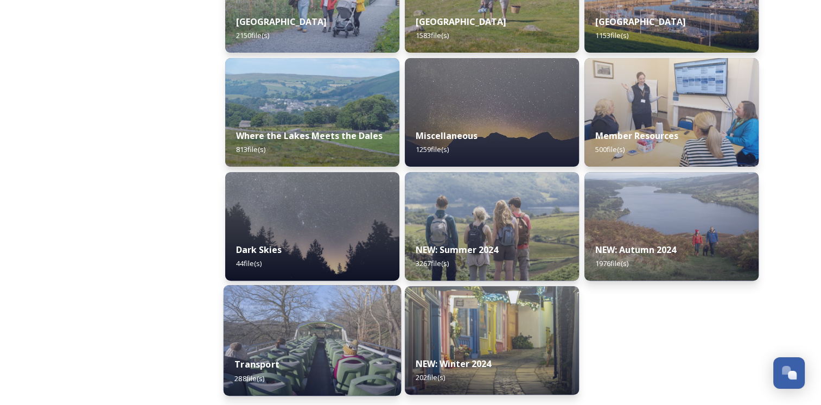
drag, startPoint x: 237, startPoint y: 165, endPoint x: 330, endPoint y: 340, distance: 197.9
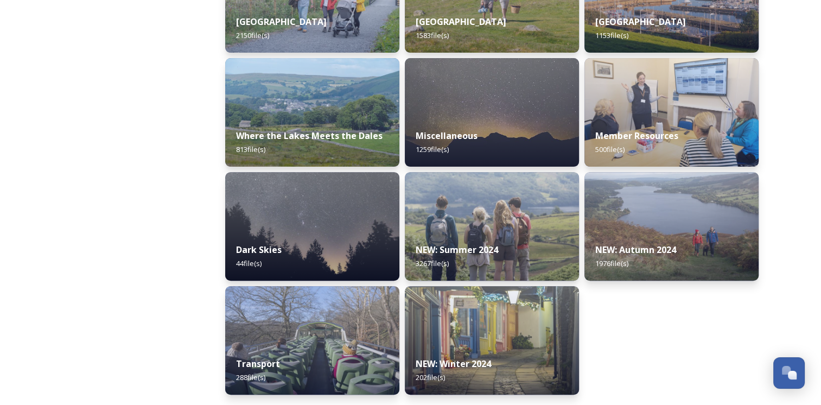
drag, startPoint x: 330, startPoint y: 340, endPoint x: 169, endPoint y: 129, distance: 264.6
click at [166, 131] on div "Shared by: Cumbria Tourism A library of images, videos, research and other digi…" at bounding box center [122, 97] width 163 height 617
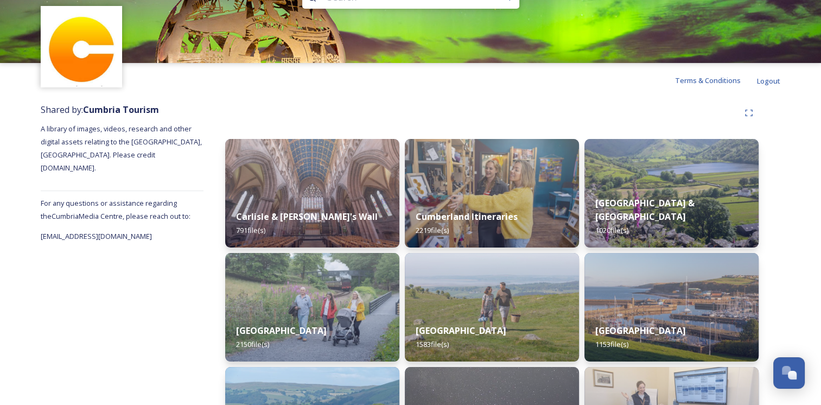
scroll to position [0, 0]
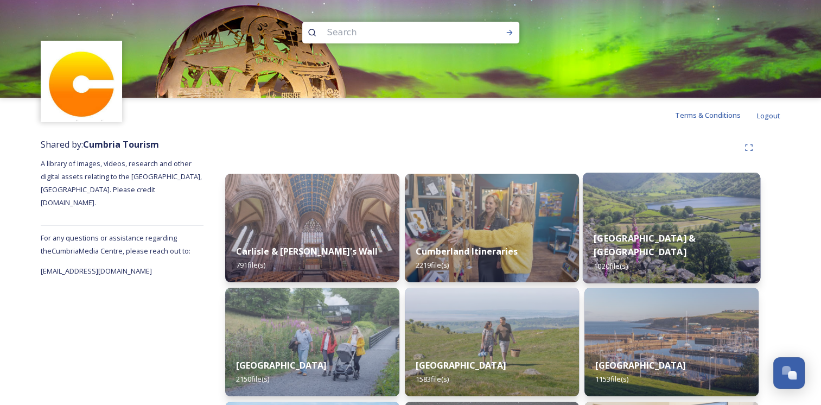
click at [621, 253] on strong "[GEOGRAPHIC_DATA] & [GEOGRAPHIC_DATA]" at bounding box center [645, 245] width 102 height 26
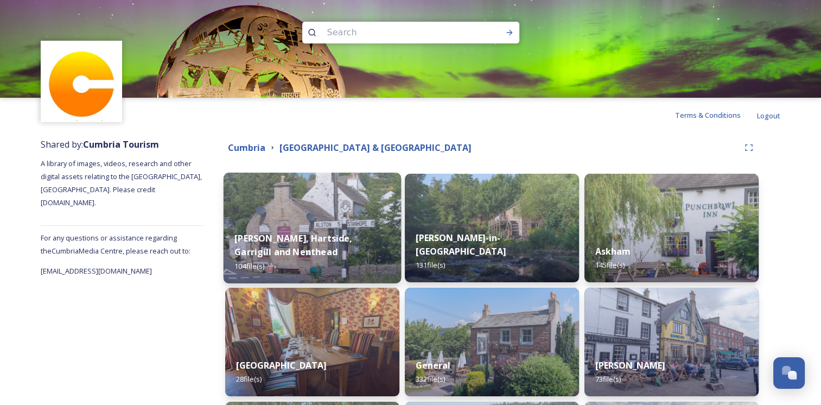
click at [315, 253] on div "Alston, Hartside, Garrigill and Nenthead 104 file(s)" at bounding box center [313, 251] width 178 height 63
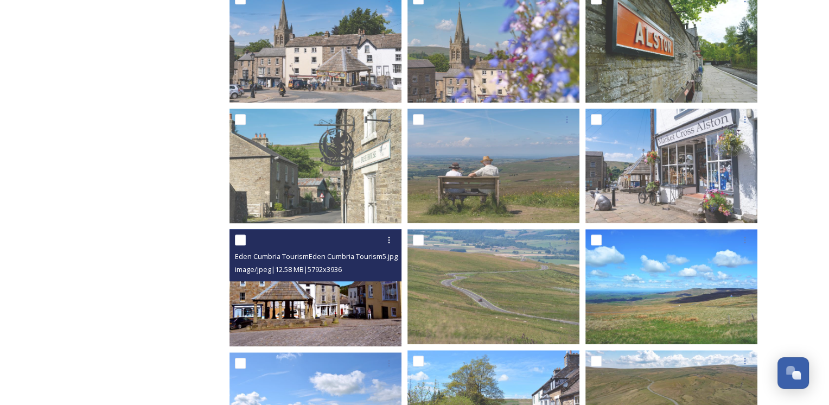
scroll to position [923, 0]
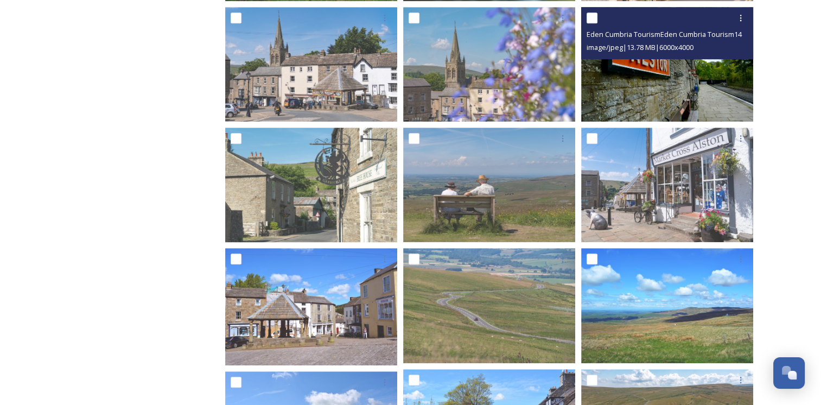
click at [703, 73] on img at bounding box center [667, 64] width 172 height 115
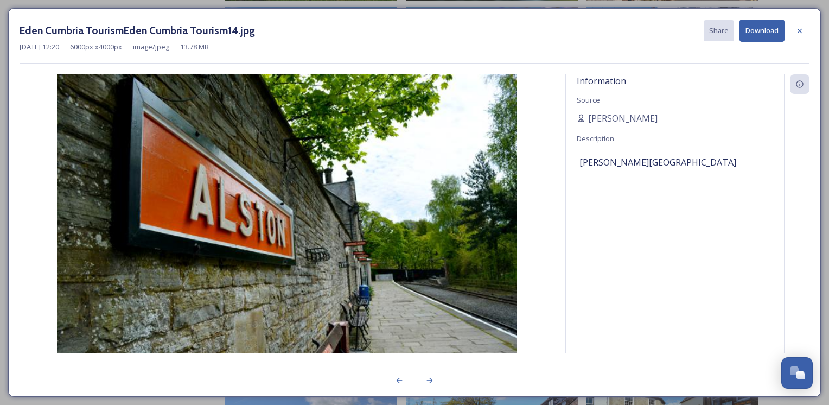
click at [744, 27] on button "Download" at bounding box center [762, 31] width 45 height 22
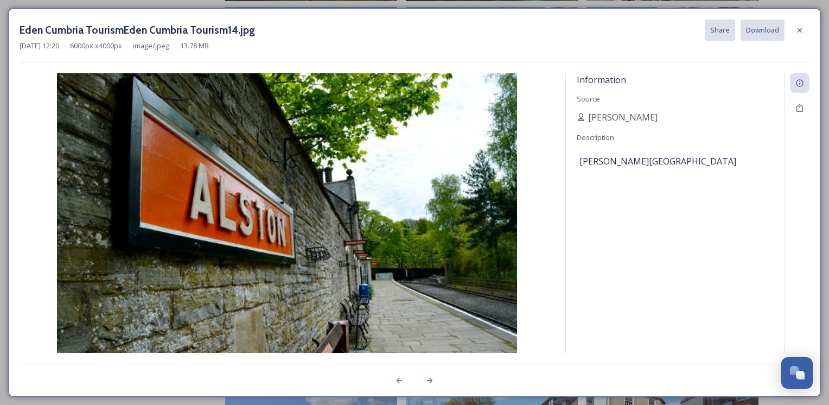
drag, startPoint x: 744, startPoint y: 27, endPoint x: 657, endPoint y: 24, distance: 86.9
click at [657, 24] on div "Eden Cumbria TourismEden Cumbria Tourism14.jpg Share Download" at bounding box center [415, 30] width 790 height 21
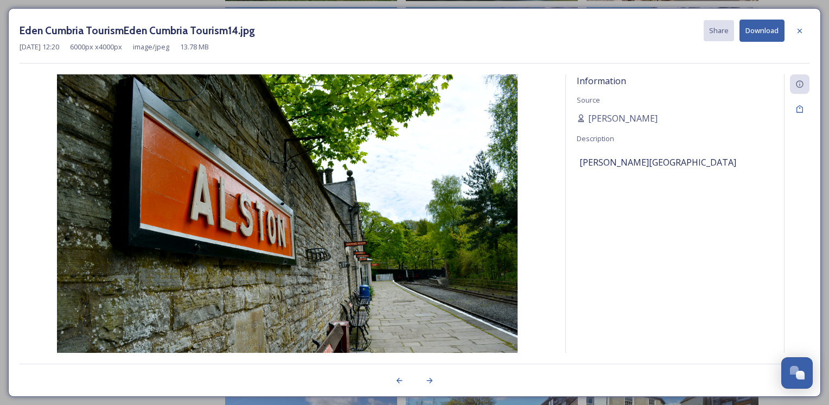
click at [523, 23] on div "Eden Cumbria TourismEden Cumbria Tourism14.jpg Share Download" at bounding box center [415, 31] width 790 height 22
click at [766, 34] on button "Download" at bounding box center [762, 31] width 45 height 22
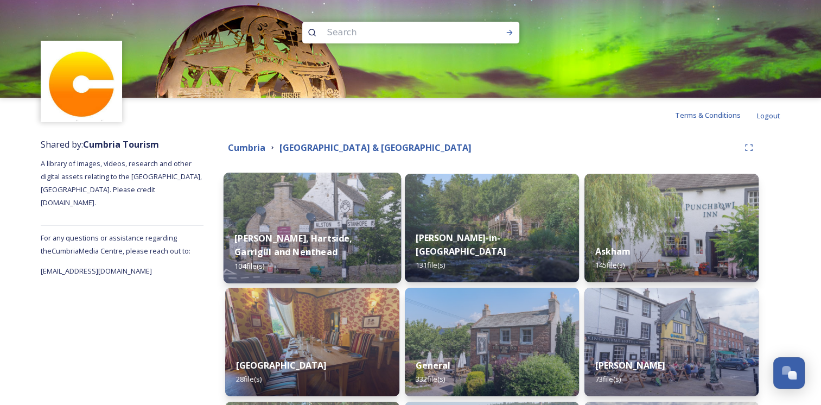
click at [258, 239] on strong "Alston, Hartside, Garrigill and Nenthead" at bounding box center [294, 245] width 118 height 26
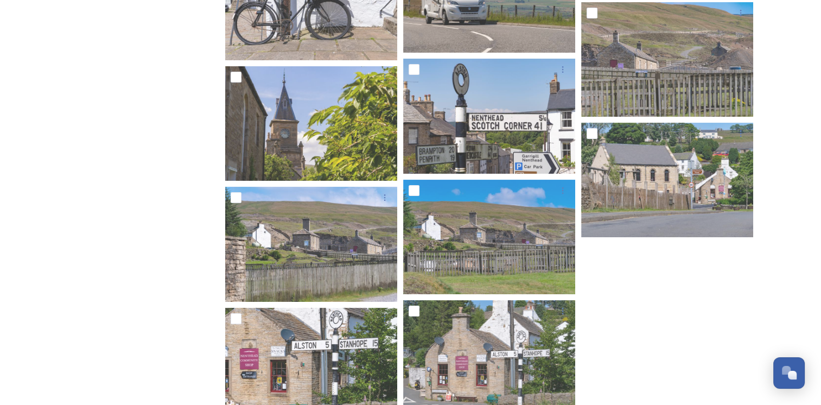
scroll to position [4375, 0]
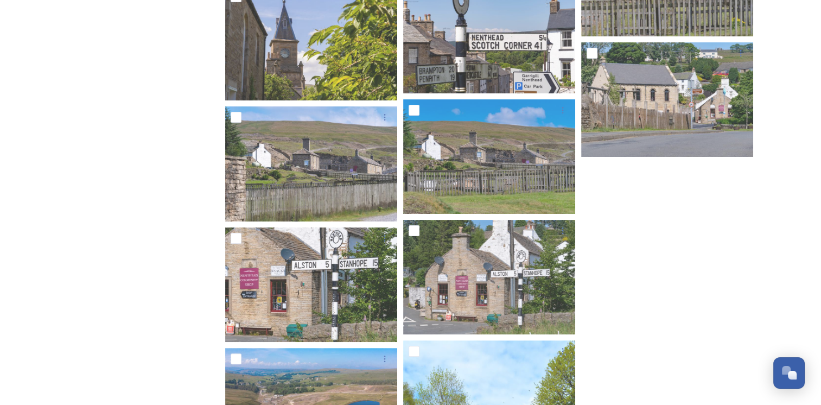
drag, startPoint x: 202, startPoint y: 321, endPoint x: 207, endPoint y: 315, distance: 8.5
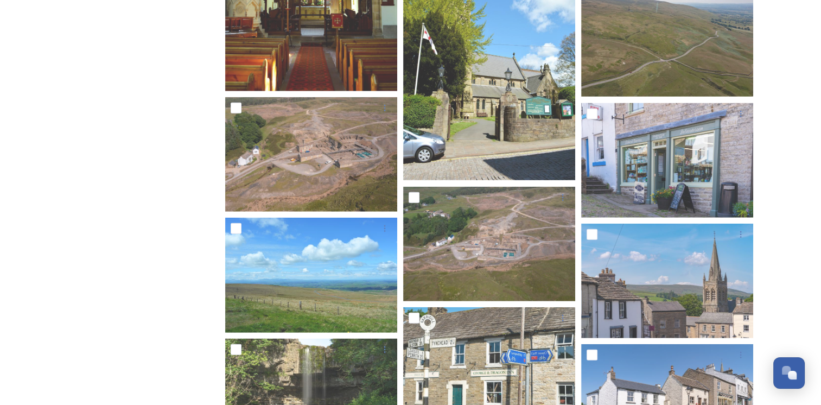
scroll to position [3072, 0]
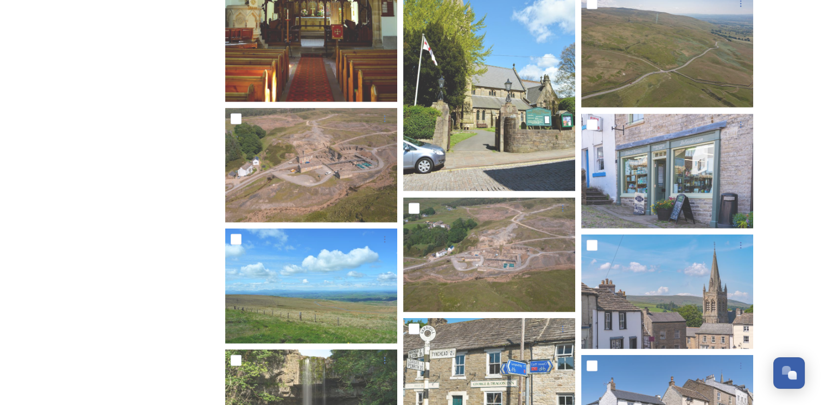
drag, startPoint x: 123, startPoint y: 281, endPoint x: 90, endPoint y: 259, distance: 39.8
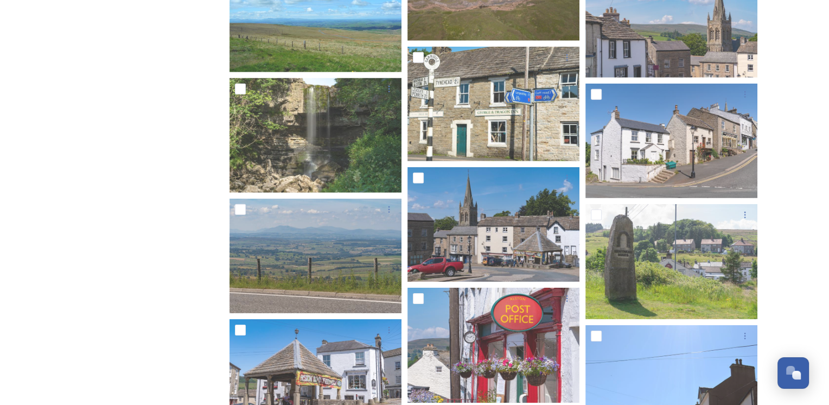
scroll to position [3344, 0]
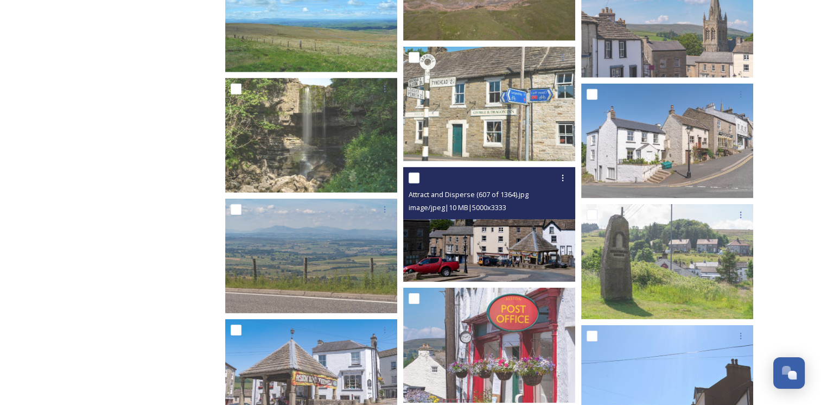
click at [447, 230] on img at bounding box center [489, 224] width 172 height 115
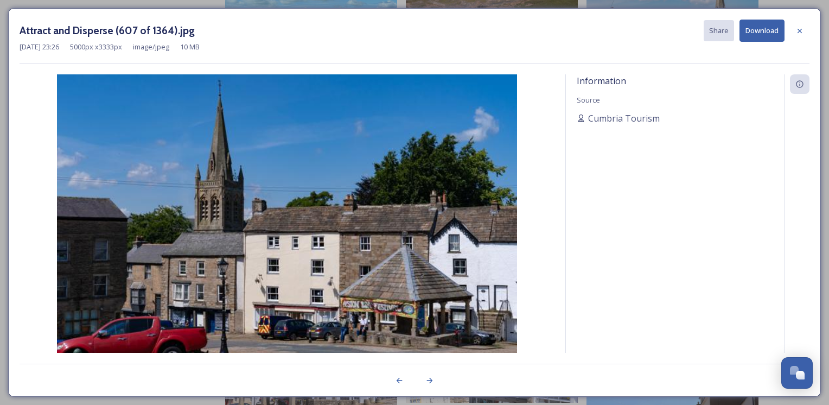
drag, startPoint x: 439, startPoint y: 232, endPoint x: 432, endPoint y: 238, distance: 8.9
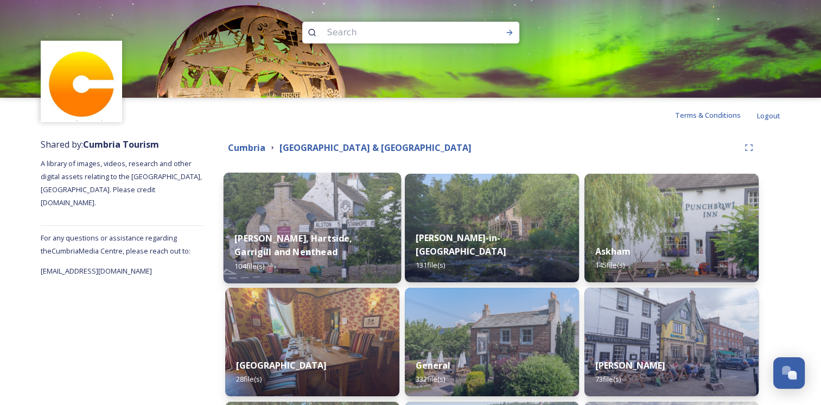
click at [290, 251] on div "Alston, Hartside, Garrigill and Nenthead 104 file(s)" at bounding box center [313, 251] width 178 height 63
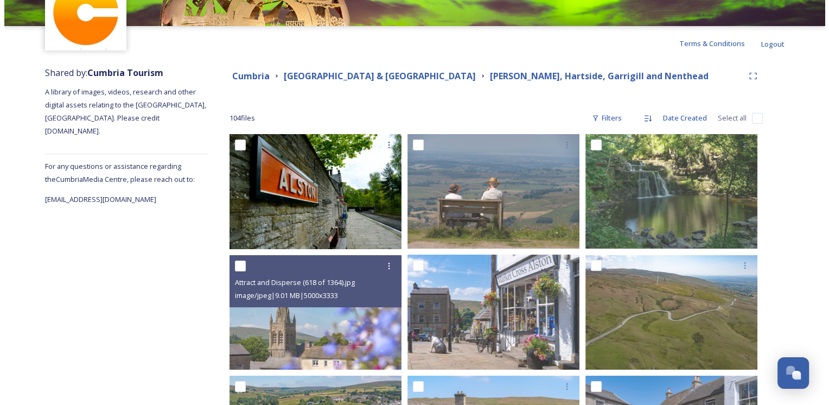
scroll to position [54, 0]
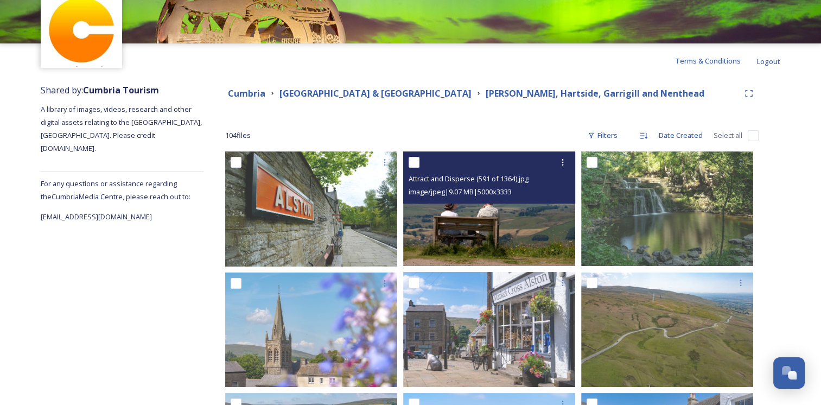
click at [447, 227] on img at bounding box center [489, 208] width 172 height 115
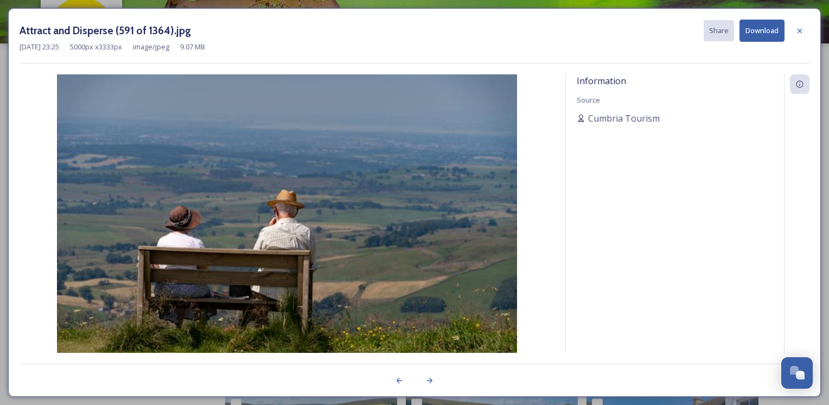
drag, startPoint x: 440, startPoint y: 231, endPoint x: 111, endPoint y: 49, distance: 376.1
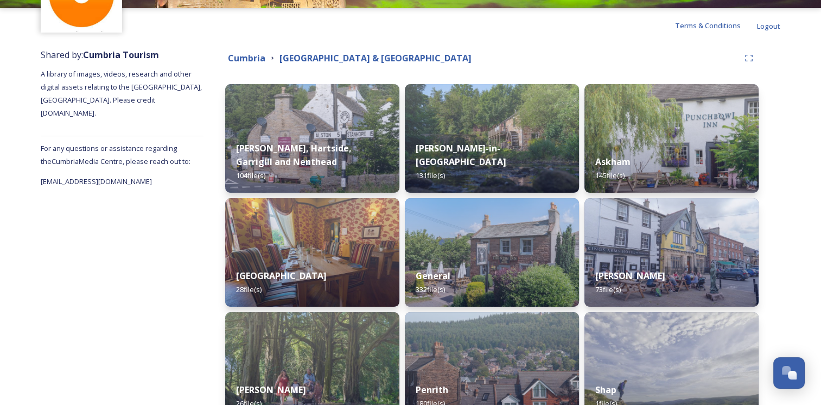
scroll to position [109, 0]
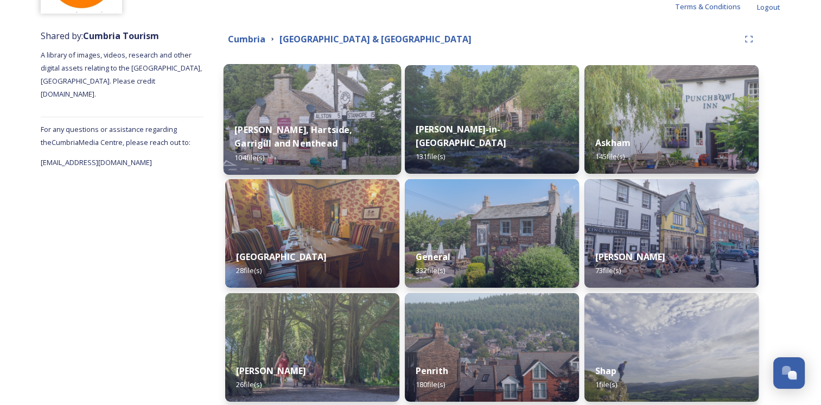
click at [293, 143] on div "Alston, Hartside, Garrigill and Nenthead 104 file(s)" at bounding box center [313, 143] width 178 height 63
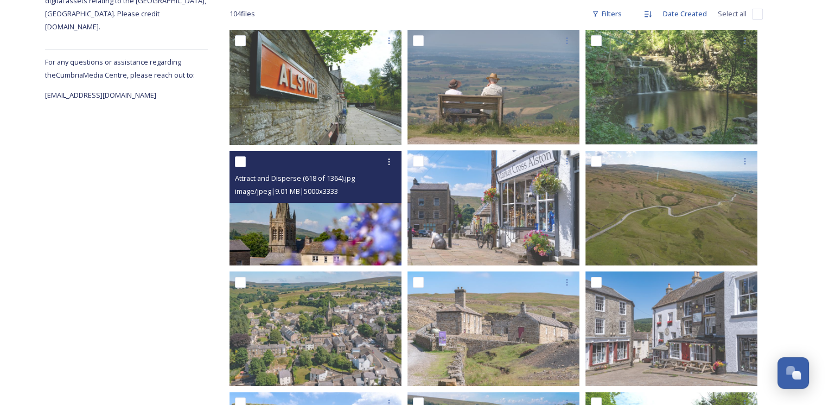
scroll to position [217, 0]
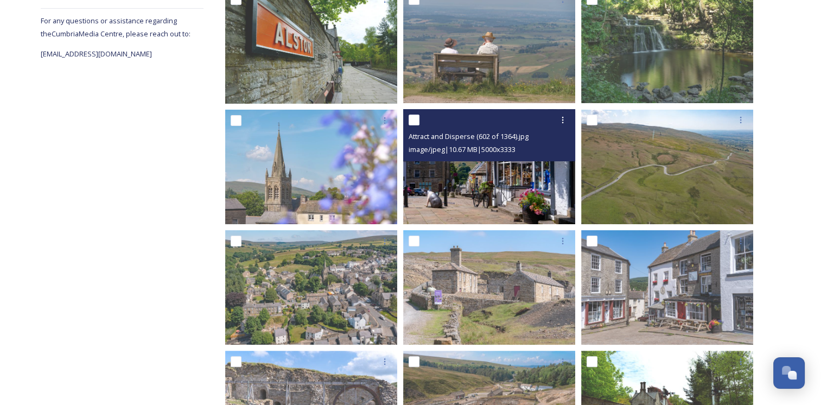
click at [503, 188] on img at bounding box center [489, 166] width 172 height 115
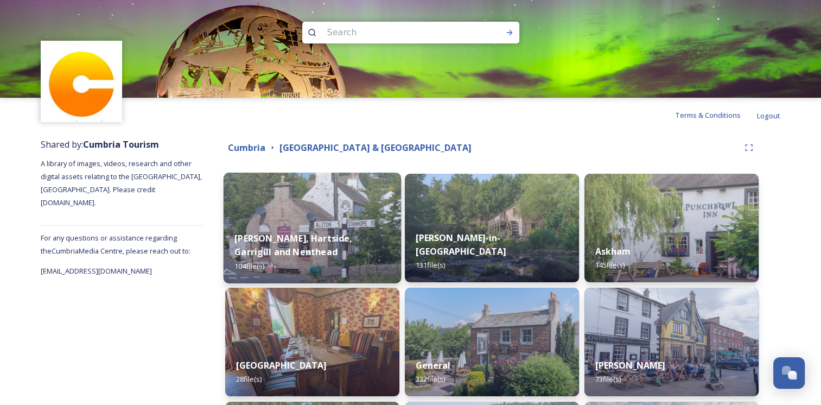
click at [333, 254] on div "Alston, Hartside, Garrigill and Nenthead 104 file(s)" at bounding box center [313, 251] width 178 height 63
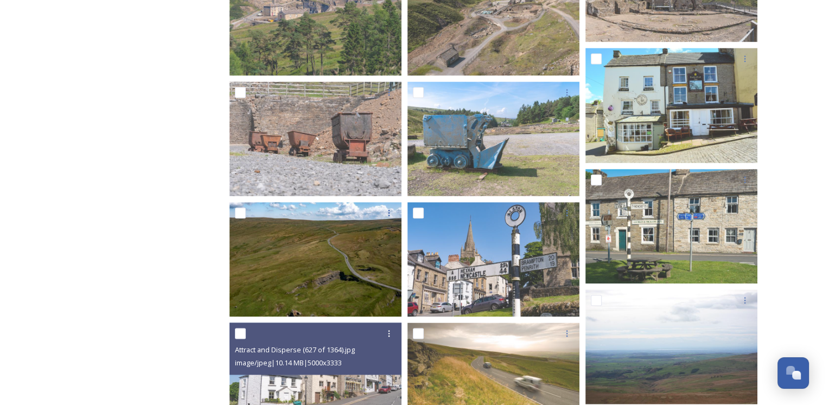
scroll to position [1574, 0]
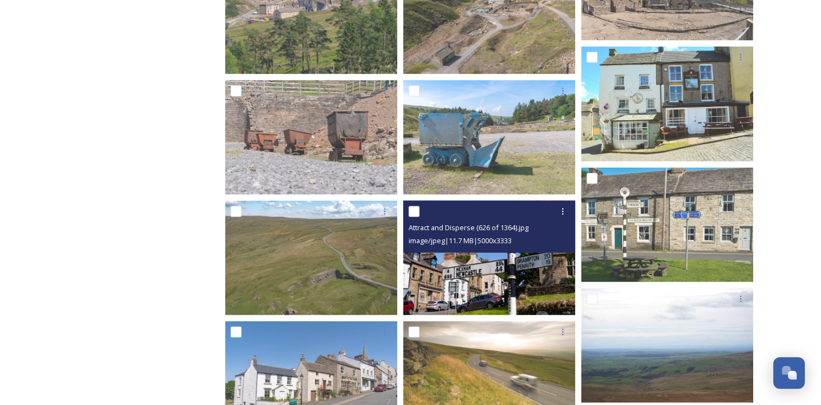
click at [471, 288] on img at bounding box center [489, 257] width 172 height 115
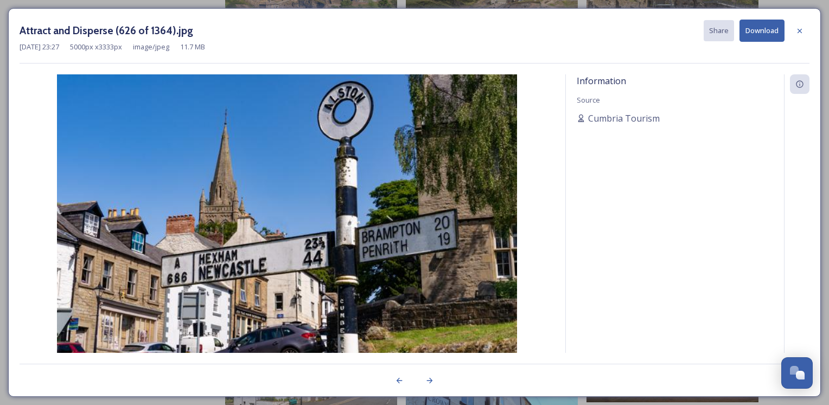
drag, startPoint x: 464, startPoint y: 283, endPoint x: 454, endPoint y: 274, distance: 13.1
drag, startPoint x: 454, startPoint y: 274, endPoint x: 759, endPoint y: 29, distance: 391.2
click at [759, 29] on button "Download" at bounding box center [762, 31] width 45 height 22
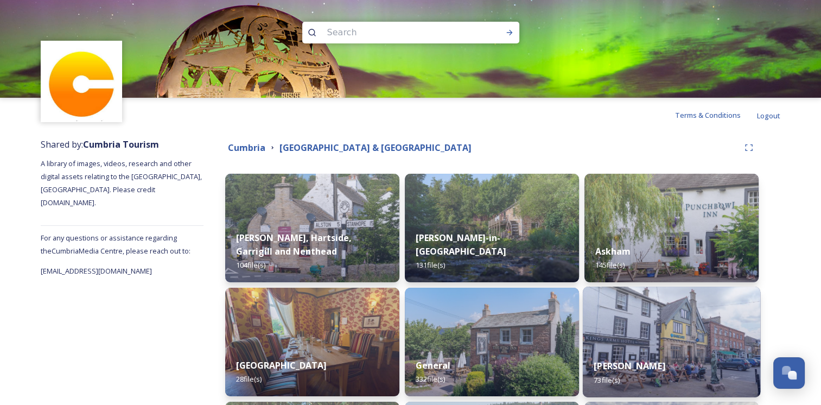
click at [613, 363] on strong "Kirky Stephen" at bounding box center [630, 366] width 72 height 12
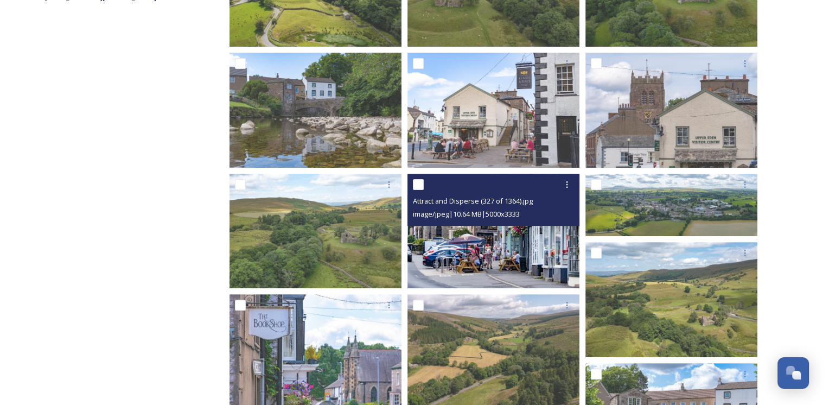
scroll to position [217, 0]
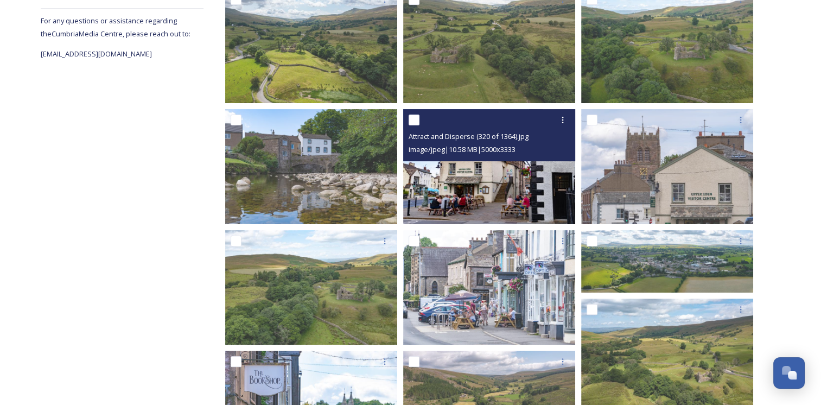
click at [471, 179] on img at bounding box center [489, 166] width 172 height 115
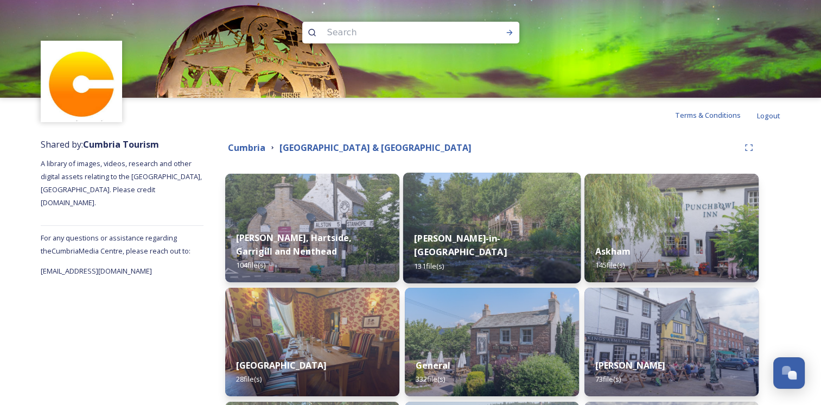
click at [468, 251] on strong "Appleby-in-Westmorland" at bounding box center [460, 245] width 92 height 26
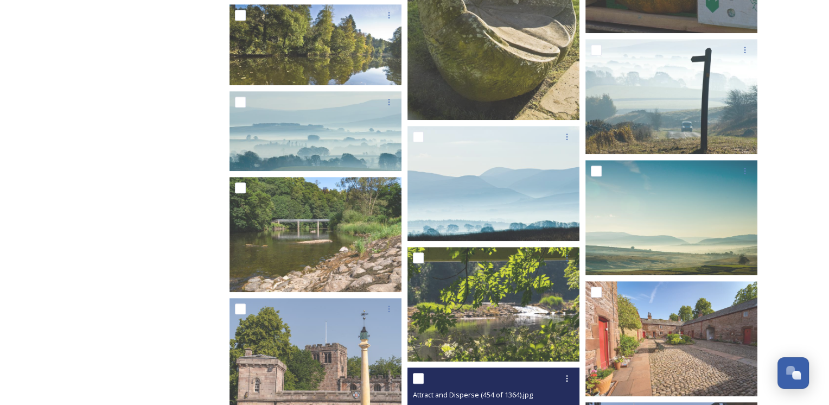
scroll to position [4614, 0]
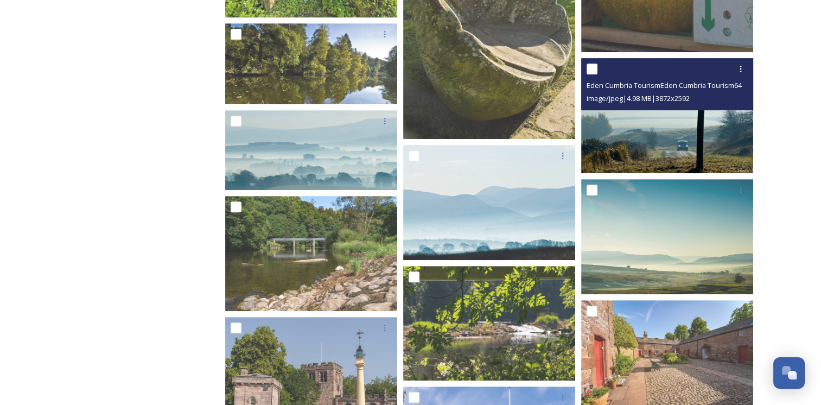
drag, startPoint x: 538, startPoint y: 262, endPoint x: 713, endPoint y: 107, distance: 232.7
click at [713, 107] on div "Eden Cumbria TourismEden Cumbria Tourism64.jpg image/jpeg | 4.98 MB | 3872 x 25…" at bounding box center [667, 115] width 172 height 115
click at [667, 124] on img at bounding box center [667, 115] width 172 height 115
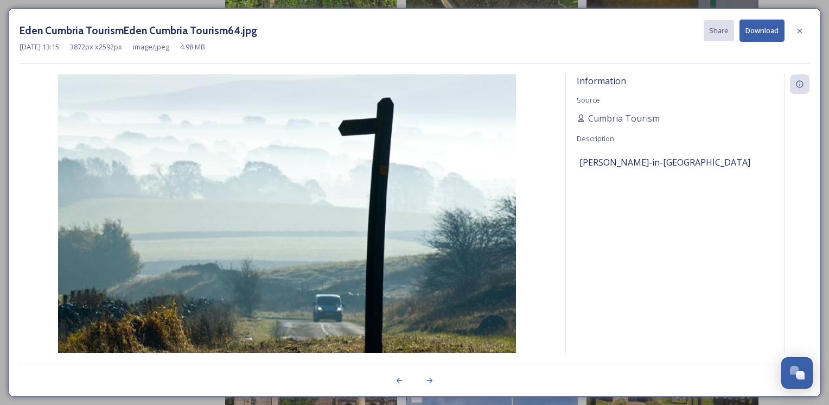
drag, startPoint x: 666, startPoint y: 125, endPoint x: 326, endPoint y: 47, distance: 348.7
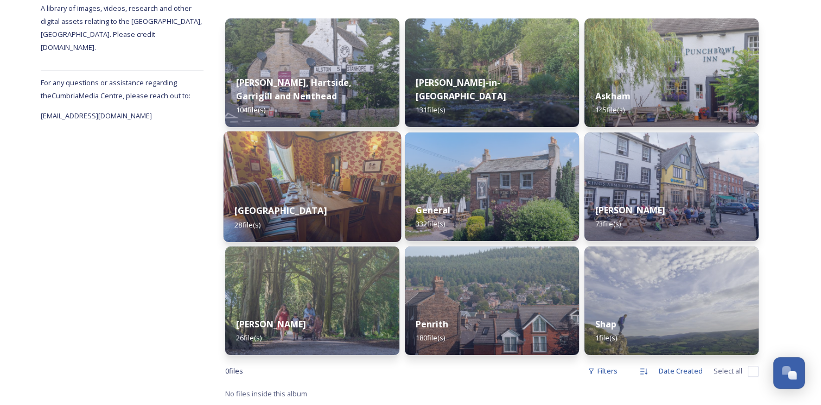
scroll to position [156, 0]
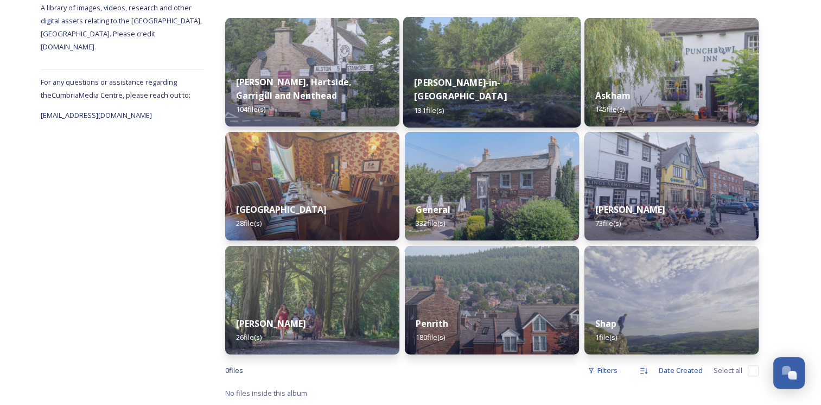
click at [442, 103] on div "Appleby-in-Westmorland 131 file(s)" at bounding box center [492, 96] width 178 height 63
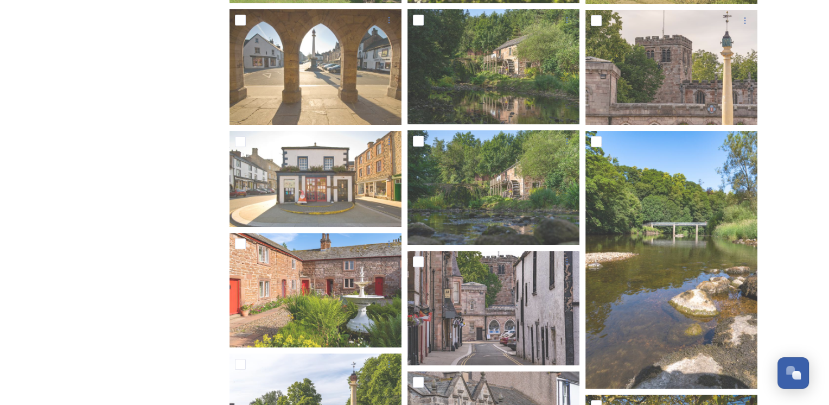
scroll to position [326, 0]
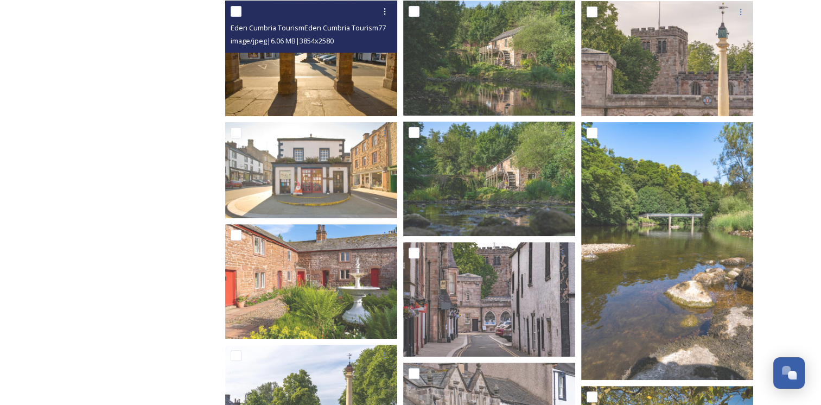
click at [321, 71] on img at bounding box center [311, 58] width 172 height 115
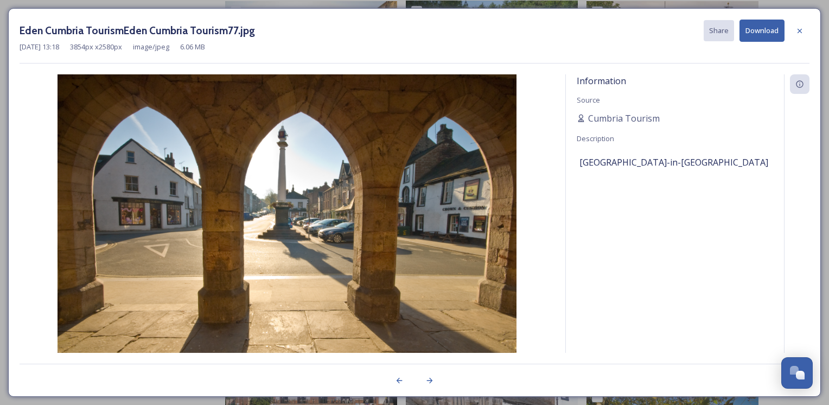
click at [751, 29] on button "Download" at bounding box center [762, 31] width 45 height 22
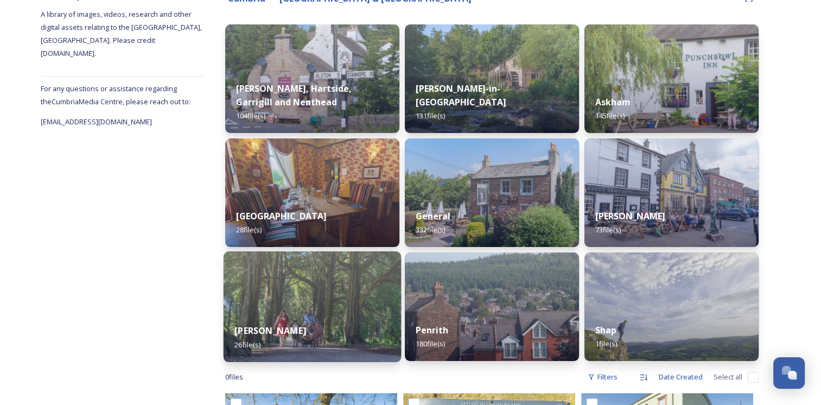
scroll to position [217, 0]
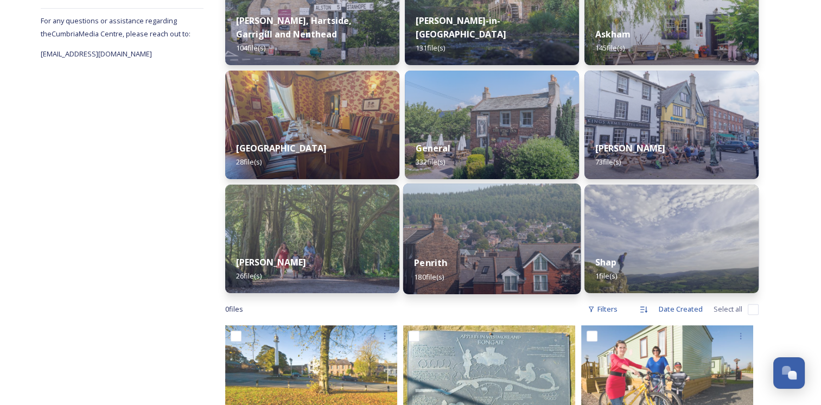
click at [426, 266] on strong "Penrith" at bounding box center [430, 263] width 33 height 12
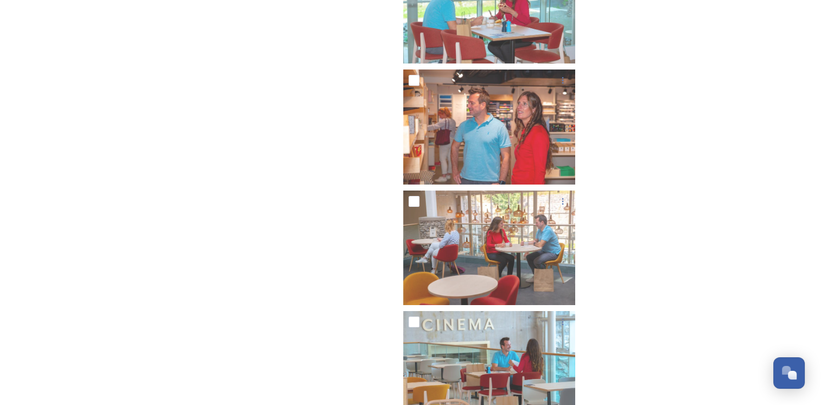
scroll to position [7735, 0]
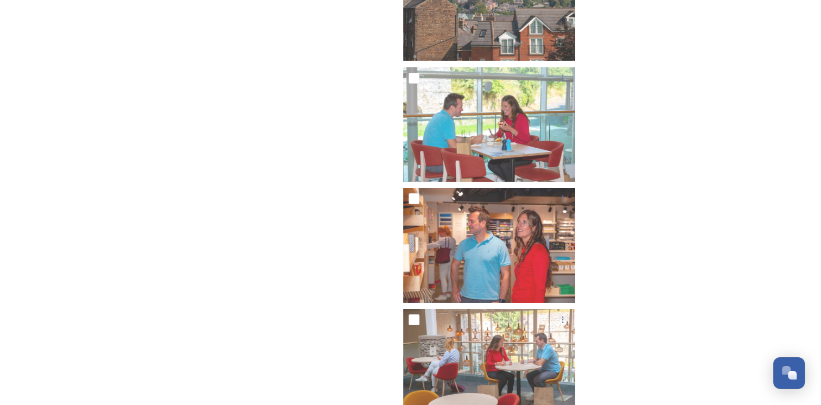
drag, startPoint x: 356, startPoint y: 216, endPoint x: 354, endPoint y: 207, distance: 8.8
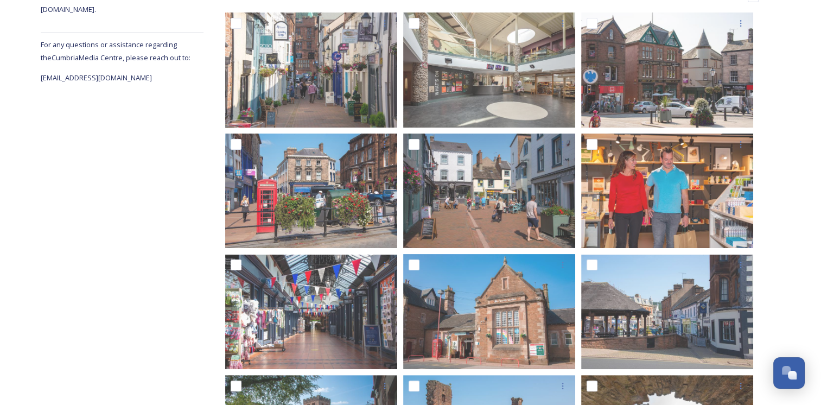
scroll to position [0, 0]
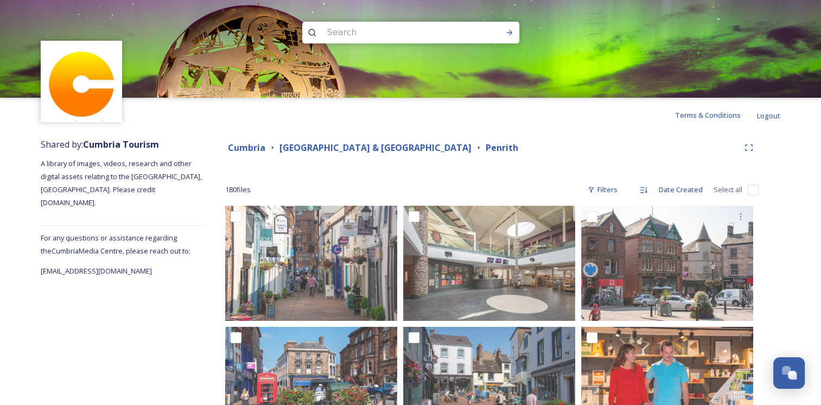
drag, startPoint x: 599, startPoint y: 201, endPoint x: 499, endPoint y: 156, distance: 109.6
click at [499, 156] on div "Cumbria Eden Valley & North Pennines Penrith" at bounding box center [492, 148] width 534 height 20
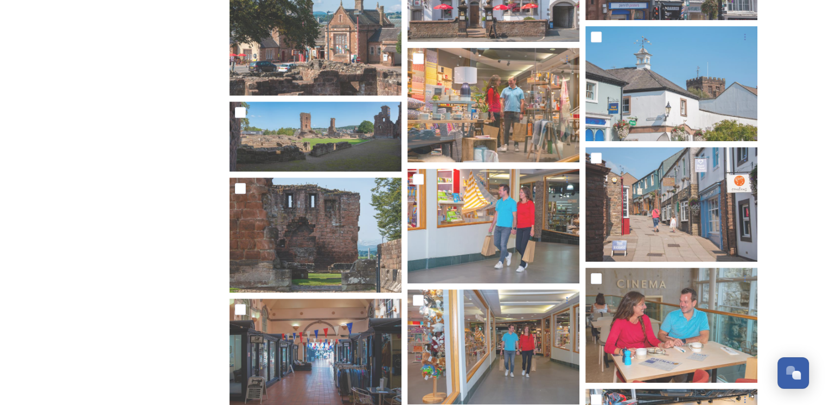
scroll to position [4864, 0]
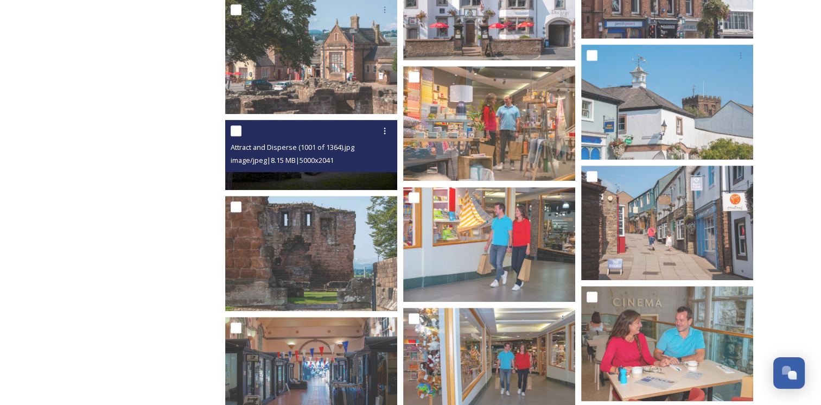
drag, startPoint x: 823, startPoint y: 240, endPoint x: 291, endPoint y: 160, distance: 538.0
click at [291, 160] on div "Attract and Disperse (1001 of 1364).jpg image/jpeg | 8.15 MB | 5000 x 2041" at bounding box center [311, 155] width 172 height 70
click at [291, 160] on span "image/jpeg | 8.15 MB | 5000 x 2041" at bounding box center [282, 160] width 103 height 10
drag, startPoint x: 291, startPoint y: 160, endPoint x: 297, endPoint y: 131, distance: 29.0
click at [297, 131] on div at bounding box center [313, 131] width 164 height 20
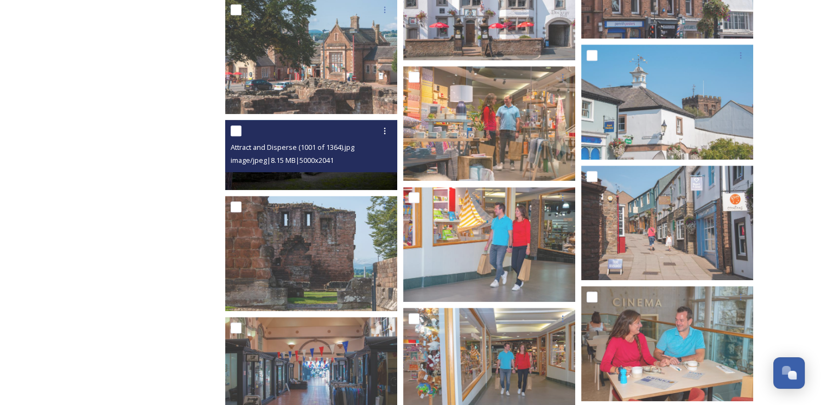
click at [293, 177] on img at bounding box center [311, 155] width 172 height 71
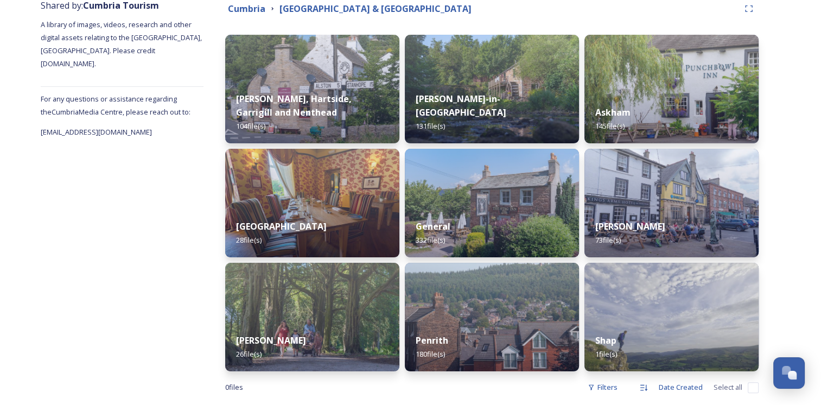
scroll to position [156, 0]
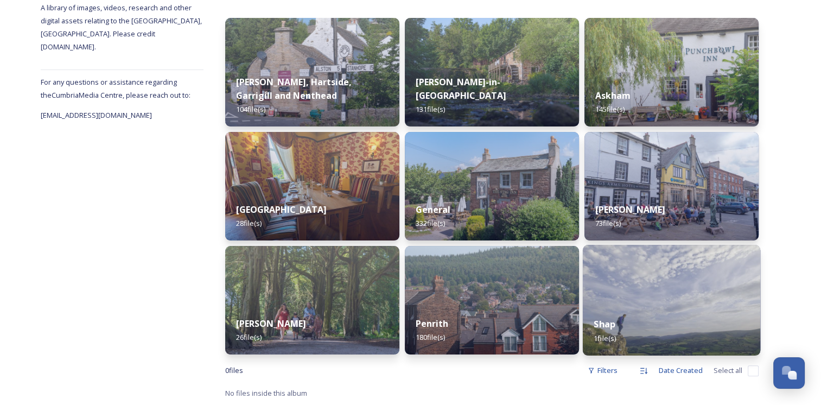
click at [606, 325] on strong "Shap" at bounding box center [605, 324] width 22 height 12
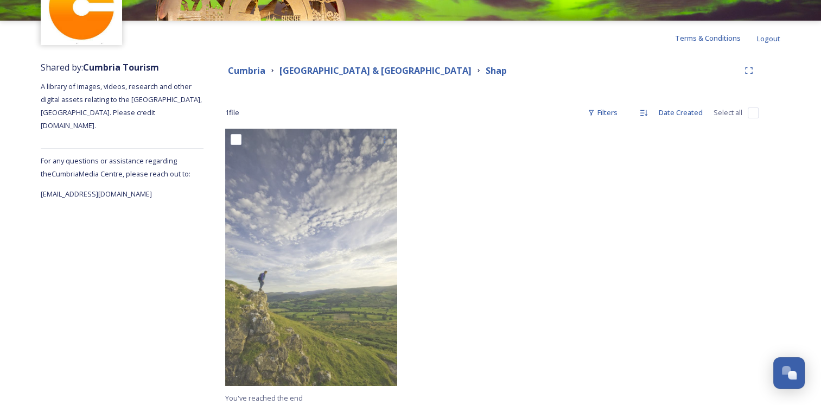
scroll to position [81, 0]
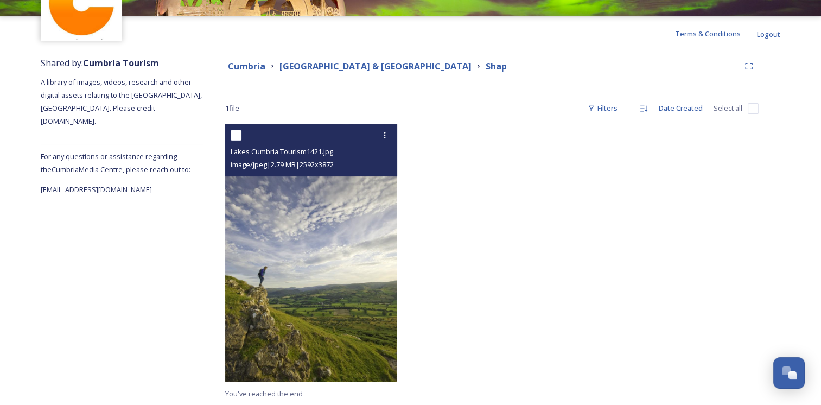
click at [361, 255] on img at bounding box center [311, 252] width 172 height 257
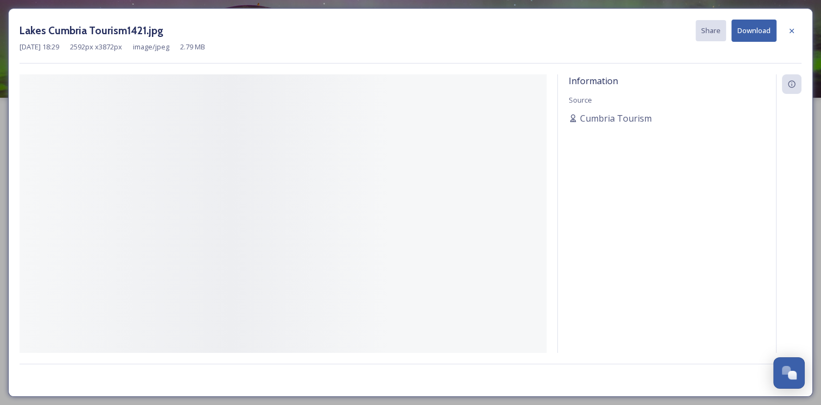
scroll to position [0, 0]
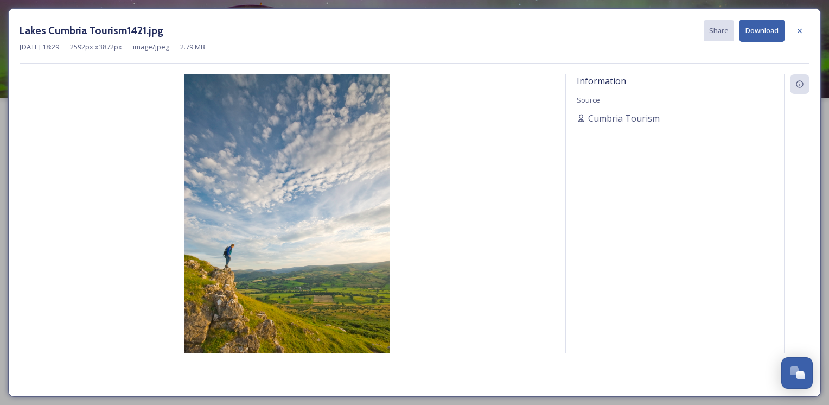
click at [763, 29] on button "Download" at bounding box center [762, 31] width 45 height 22
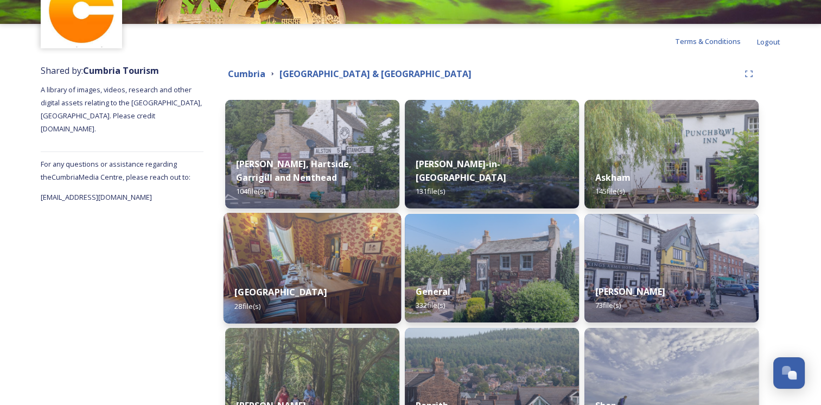
scroll to position [47, 0]
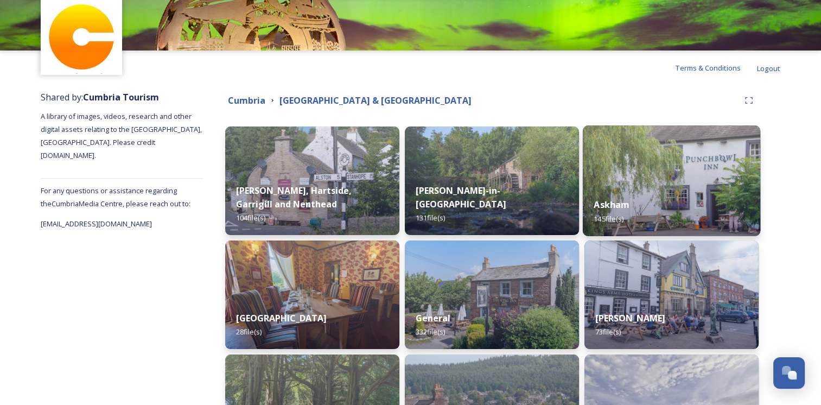
click at [599, 203] on strong "Askham" at bounding box center [612, 205] width 36 height 12
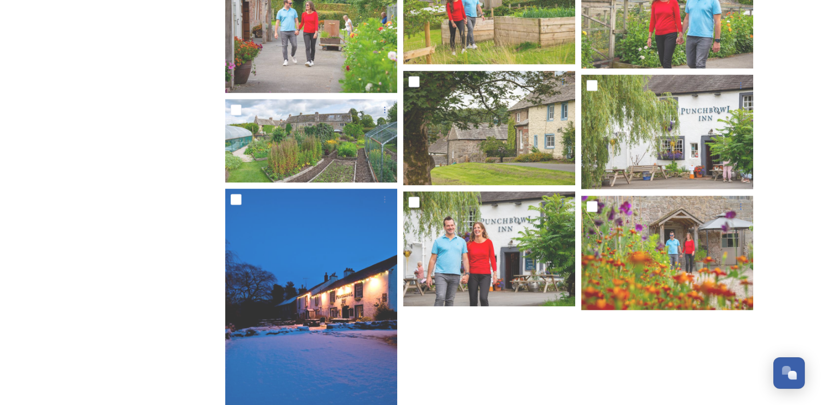
scroll to position [5754, 0]
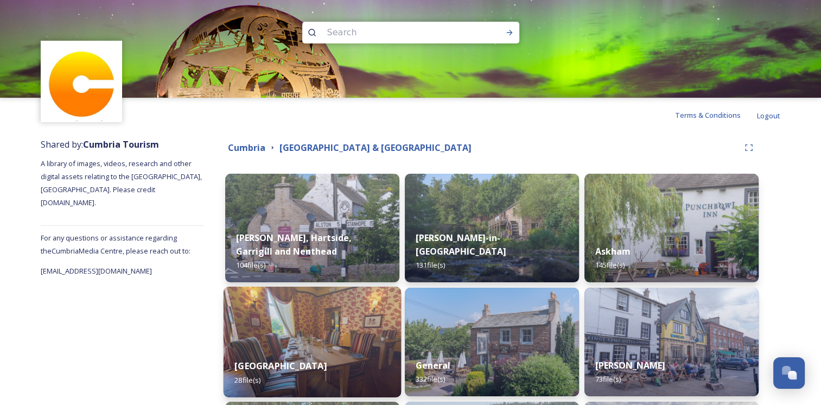
scroll to position [54, 0]
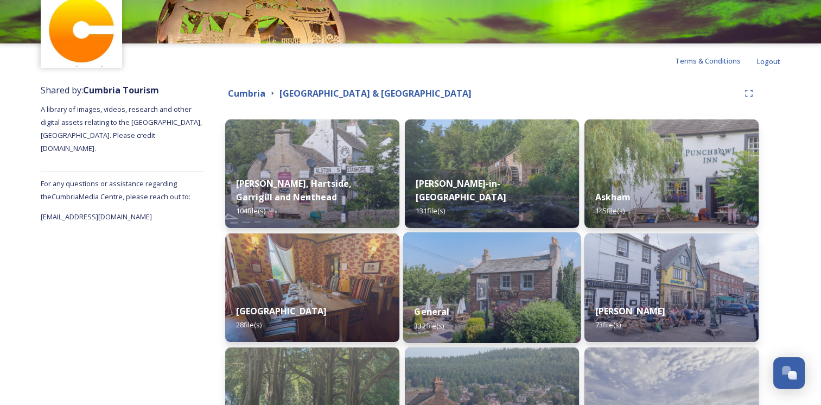
click at [431, 310] on strong "General" at bounding box center [431, 312] width 35 height 12
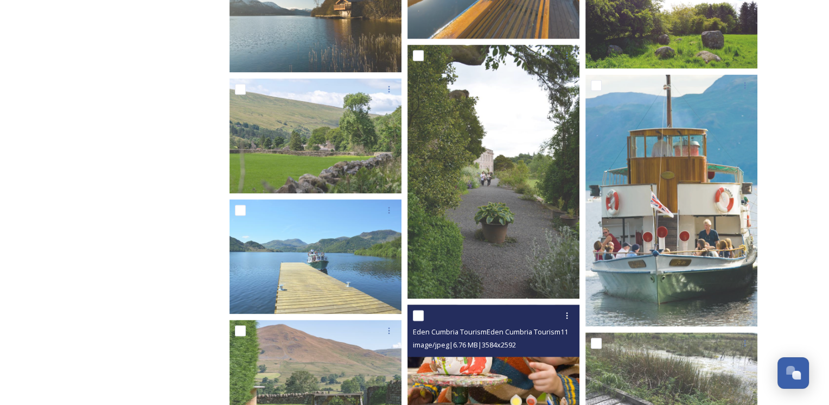
scroll to position [1520, 0]
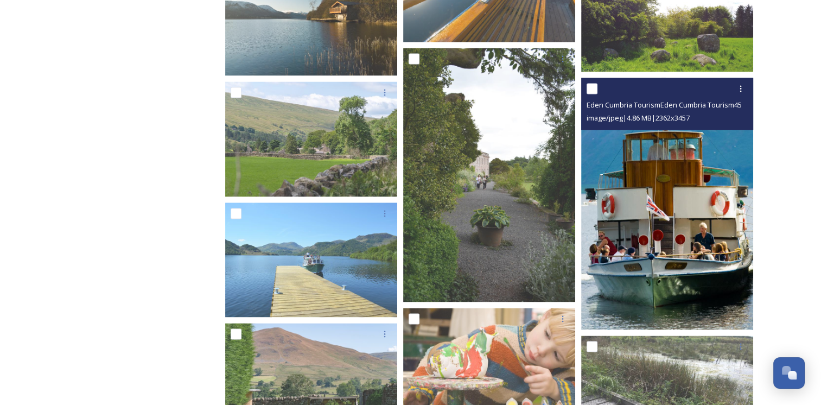
drag, startPoint x: 593, startPoint y: 243, endPoint x: 629, endPoint y: 214, distance: 46.3
click at [629, 214] on img at bounding box center [667, 204] width 172 height 252
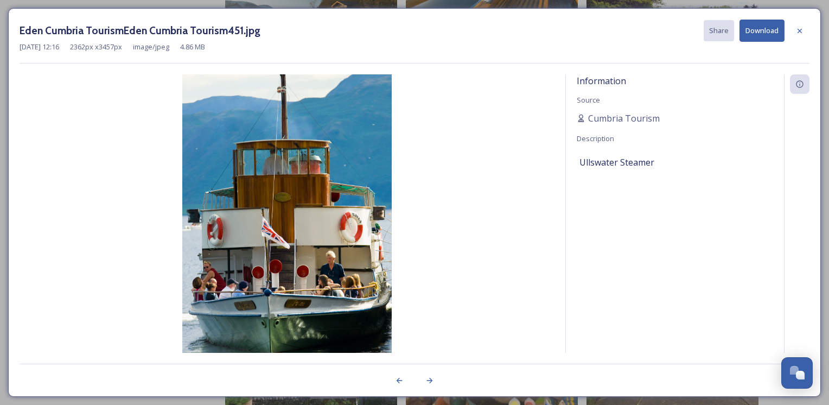
click at [752, 29] on button "Download" at bounding box center [762, 31] width 45 height 22
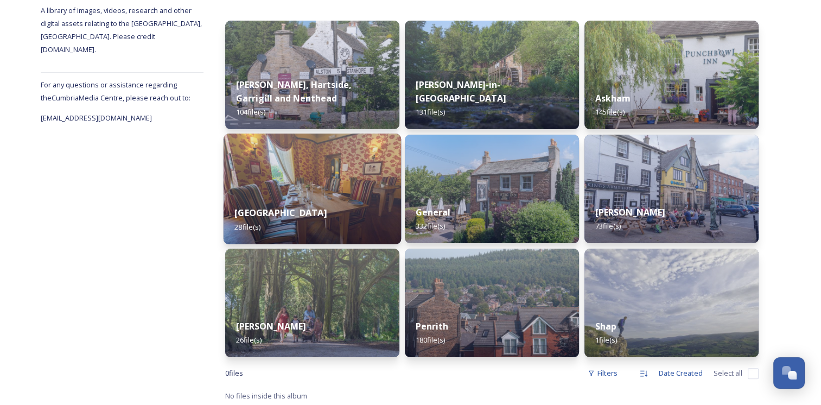
scroll to position [156, 0]
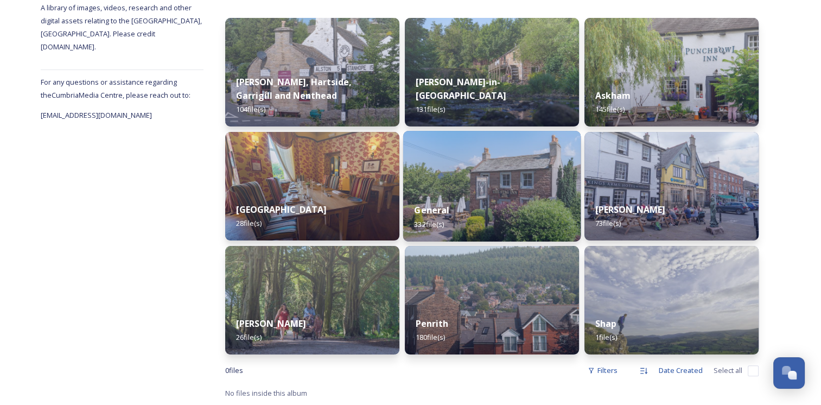
click at [434, 213] on strong "General" at bounding box center [431, 210] width 35 height 12
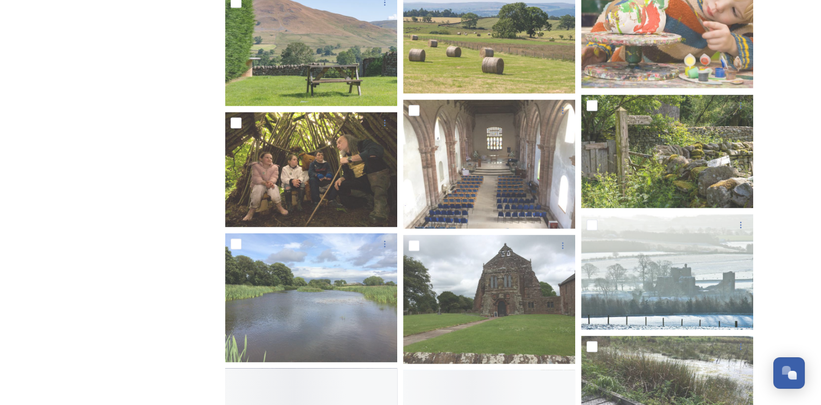
scroll to position [1900, 0]
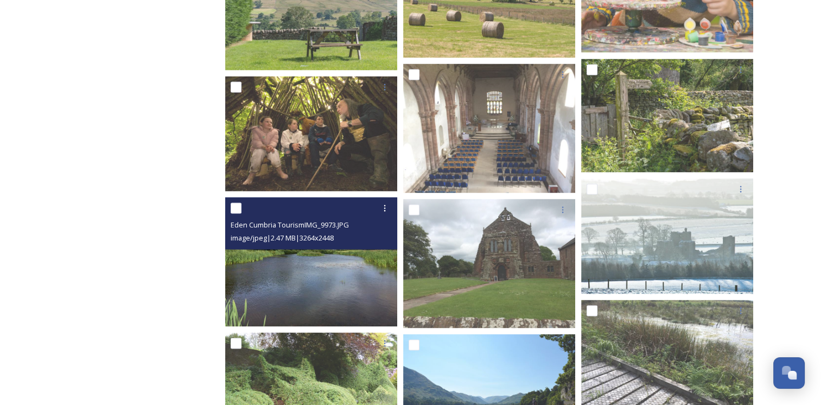
drag, startPoint x: 384, startPoint y: 324, endPoint x: 343, endPoint y: 307, distance: 45.1
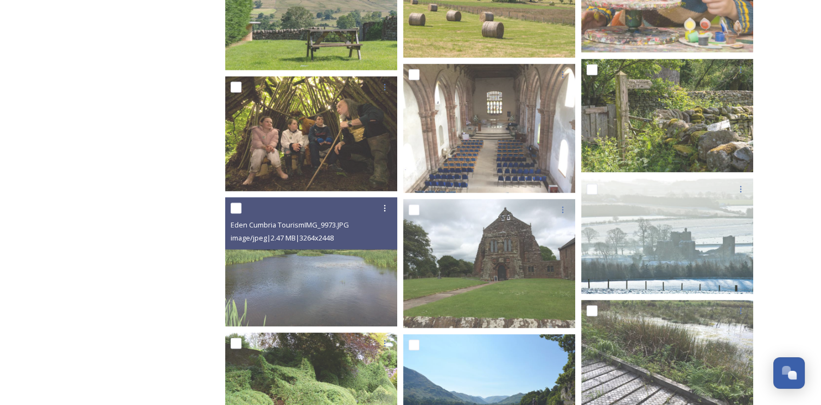
drag, startPoint x: 343, startPoint y: 307, endPoint x: 193, endPoint y: 247, distance: 161.0
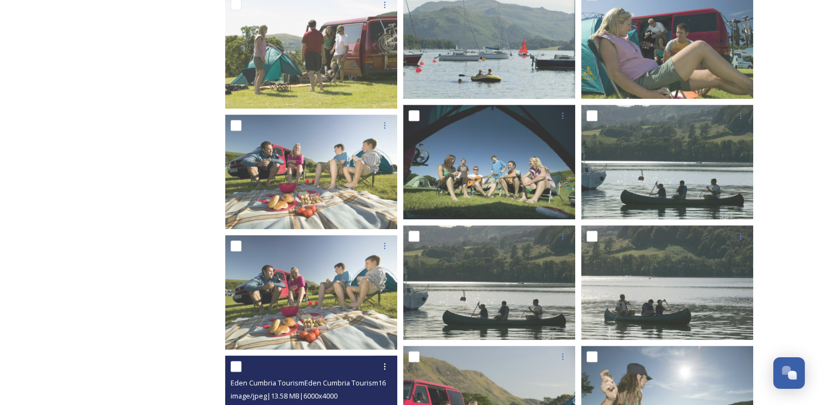
scroll to position [8631, 0]
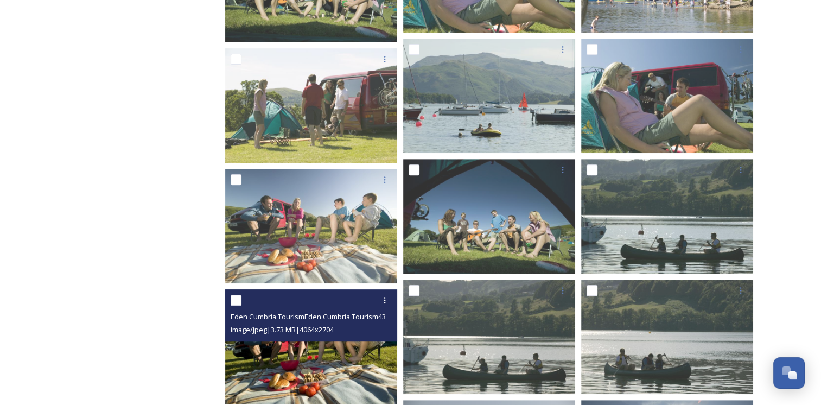
drag, startPoint x: 221, startPoint y: 259, endPoint x: 257, endPoint y: 369, distance: 115.2
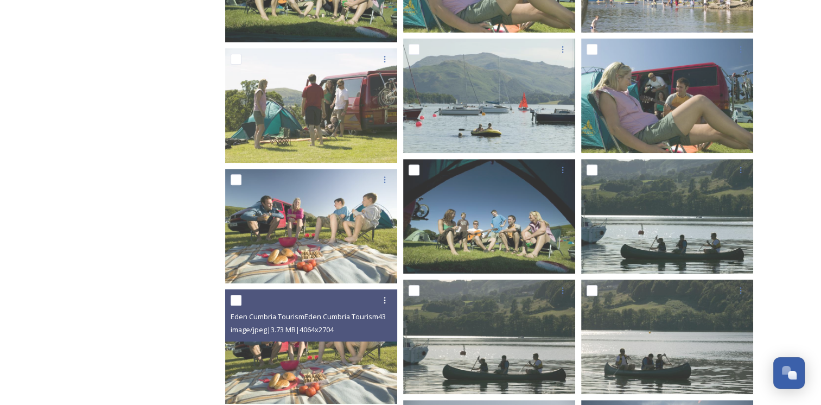
drag, startPoint x: 257, startPoint y: 369, endPoint x: 168, endPoint y: 153, distance: 233.2
click at [168, 153] on div "Shared by: Cumbria Tourism A library of images, videos, research and other digi…" at bounding box center [122, 262] width 163 height 17522
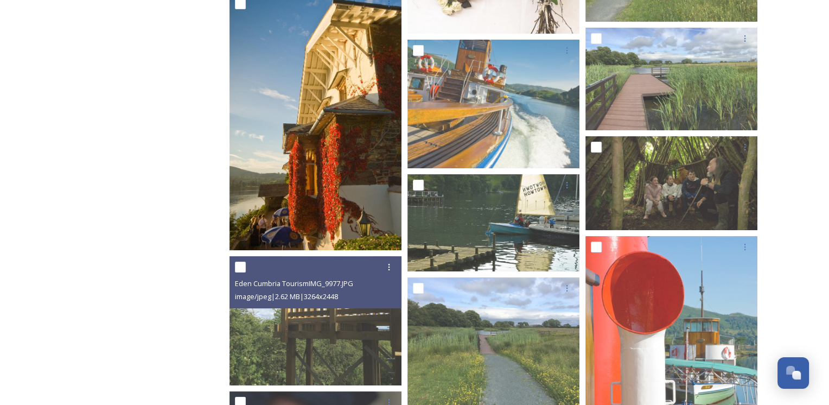
scroll to position [12322, 0]
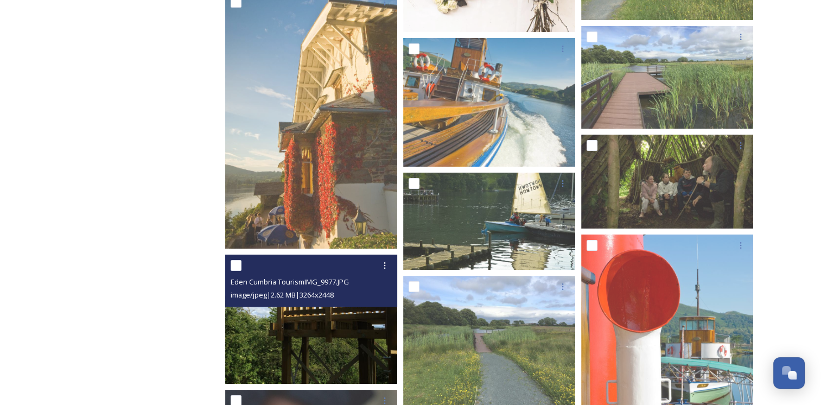
drag, startPoint x: 201, startPoint y: 198, endPoint x: 233, endPoint y: 328, distance: 134.3
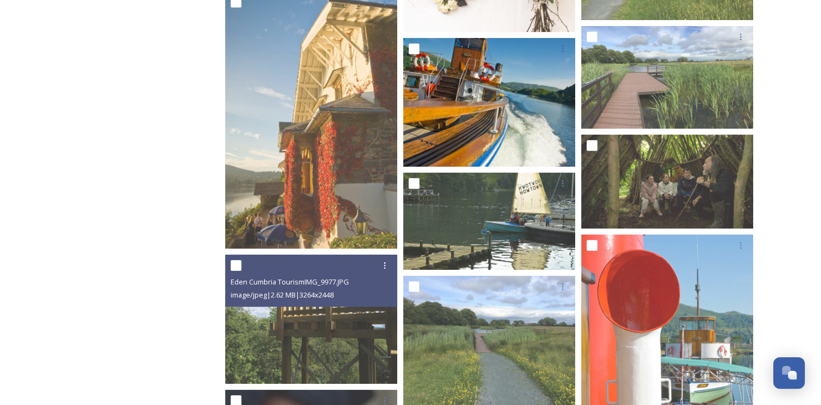
drag, startPoint x: 233, startPoint y: 328, endPoint x: 470, endPoint y: 86, distance: 338.2
click at [470, 86] on div at bounding box center [489, 102] width 172 height 129
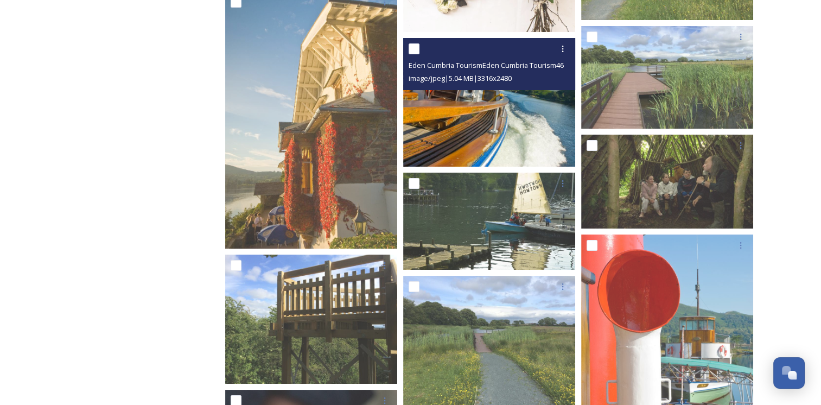
drag, startPoint x: 463, startPoint y: 89, endPoint x: 458, endPoint y: 93, distance: 6.5
drag, startPoint x: 458, startPoint y: 93, endPoint x: 449, endPoint y: 106, distance: 15.7
click at [449, 106] on img at bounding box center [489, 102] width 172 height 129
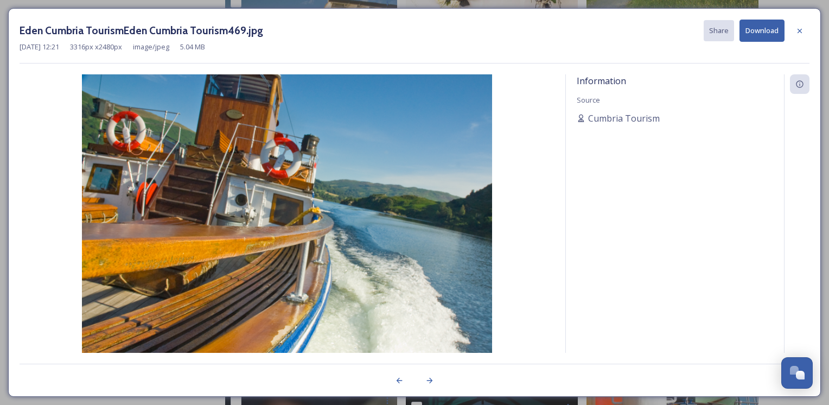
drag, startPoint x: 449, startPoint y: 106, endPoint x: 437, endPoint y: 105, distance: 12.5
drag, startPoint x: 437, startPoint y: 105, endPoint x: 742, endPoint y: 28, distance: 314.3
click at [745, 30] on button "Download" at bounding box center [762, 31] width 45 height 22
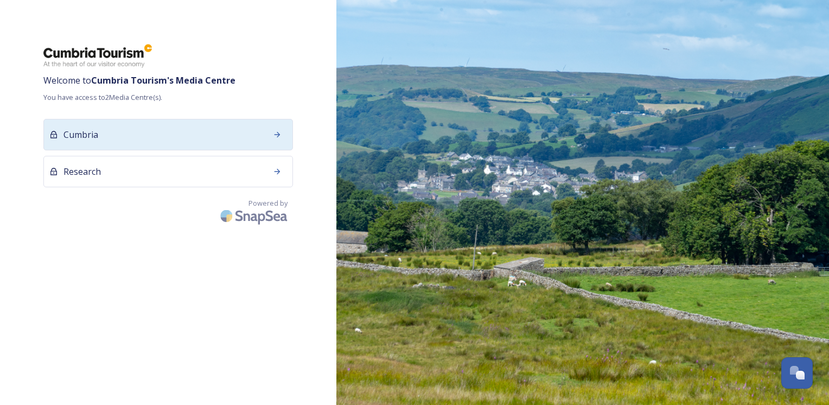
click at [263, 141] on div "Cumbria" at bounding box center [168, 134] width 250 height 31
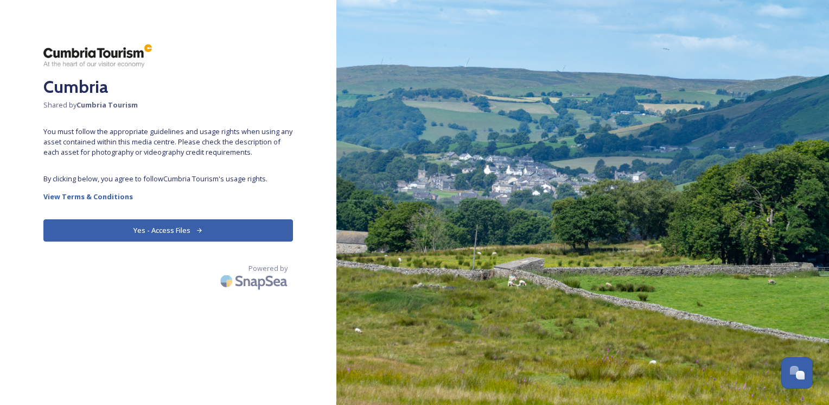
click at [236, 227] on button "Yes - Access Files" at bounding box center [168, 230] width 250 height 22
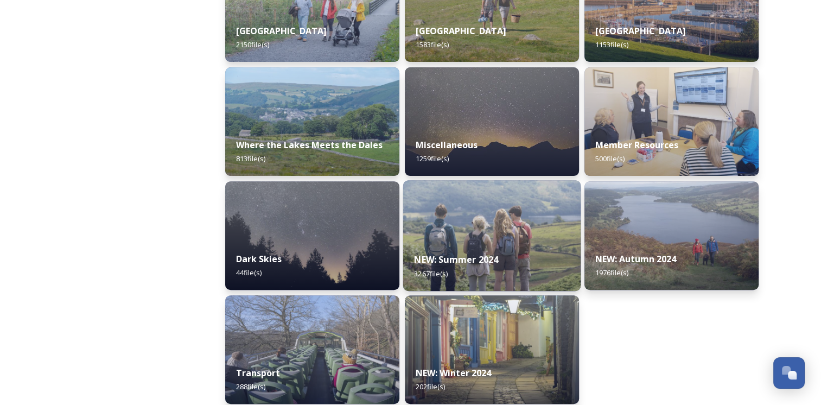
scroll to position [344, 0]
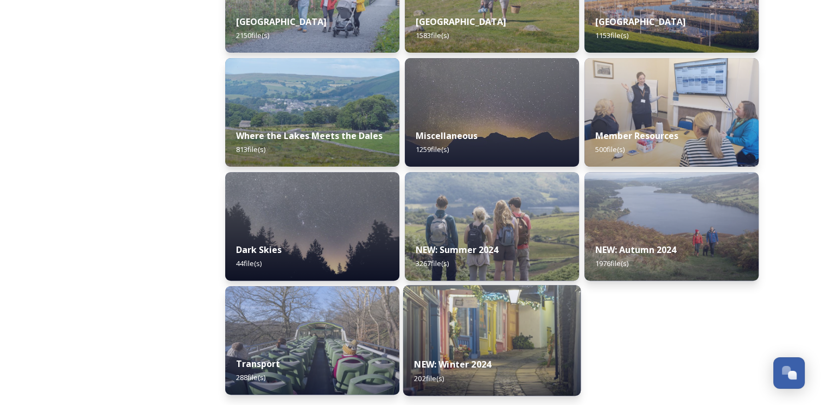
click at [424, 363] on strong "NEW: Winter 2024" at bounding box center [452, 364] width 77 height 12
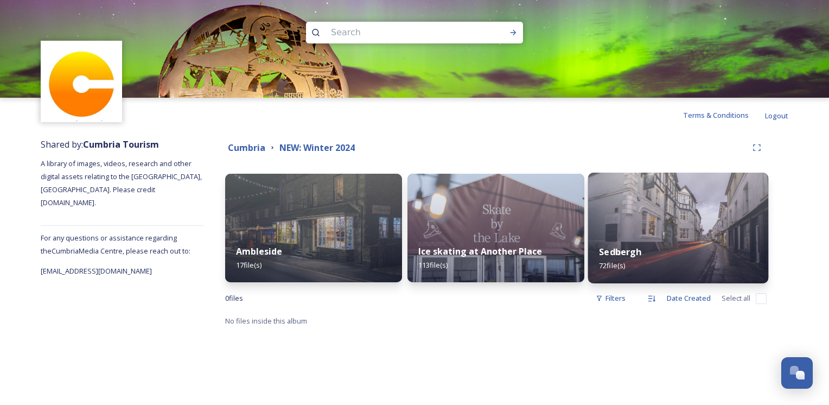
click at [610, 253] on strong "Sedbergh" at bounding box center [620, 252] width 43 height 12
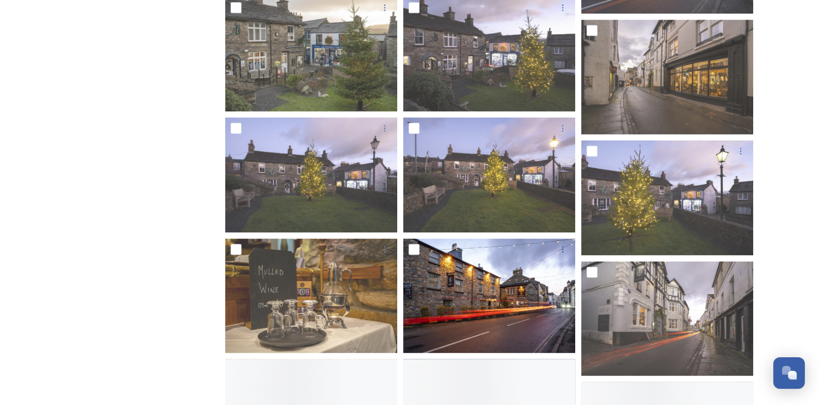
scroll to position [1466, 0]
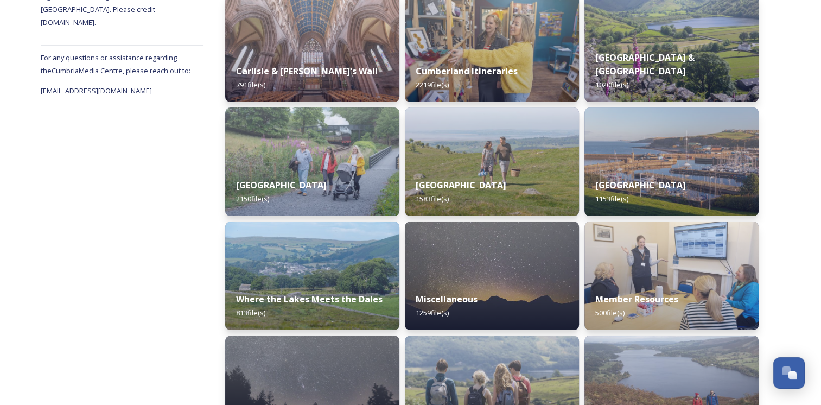
scroll to position [217, 0]
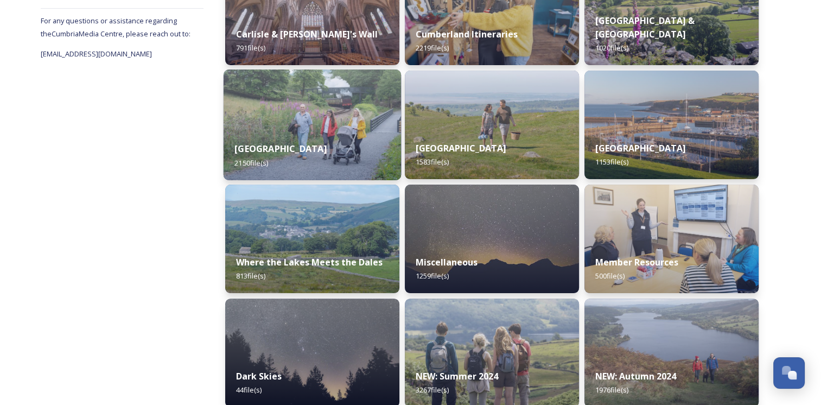
click at [270, 148] on strong "[GEOGRAPHIC_DATA]" at bounding box center [281, 149] width 92 height 12
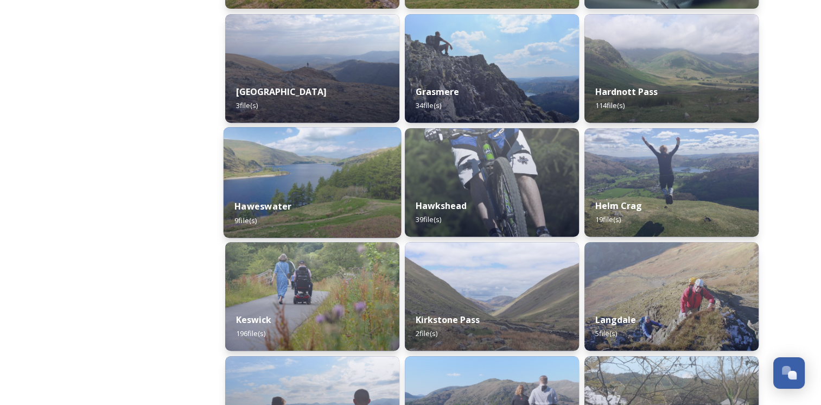
scroll to position [543, 0]
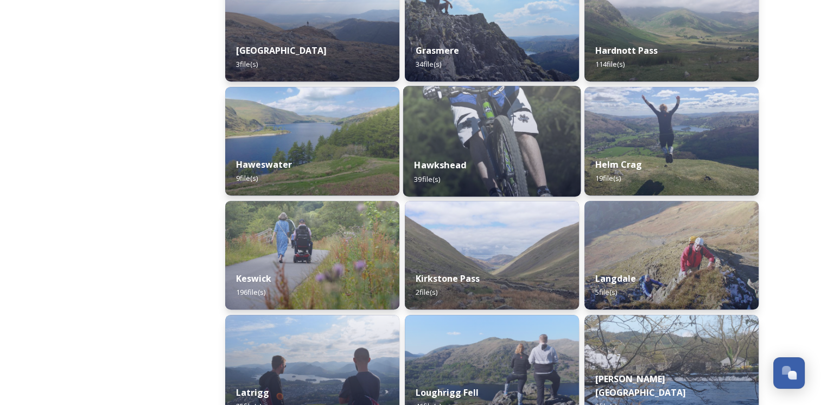
click at [423, 166] on strong "Hawkshead" at bounding box center [440, 165] width 52 height 12
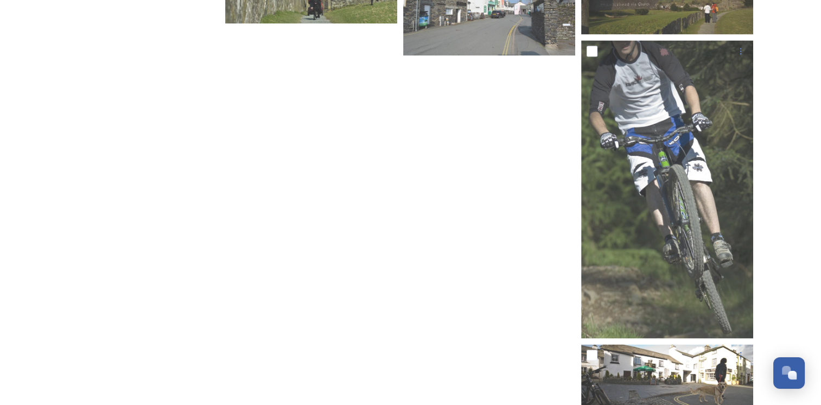
scroll to position [1822, 0]
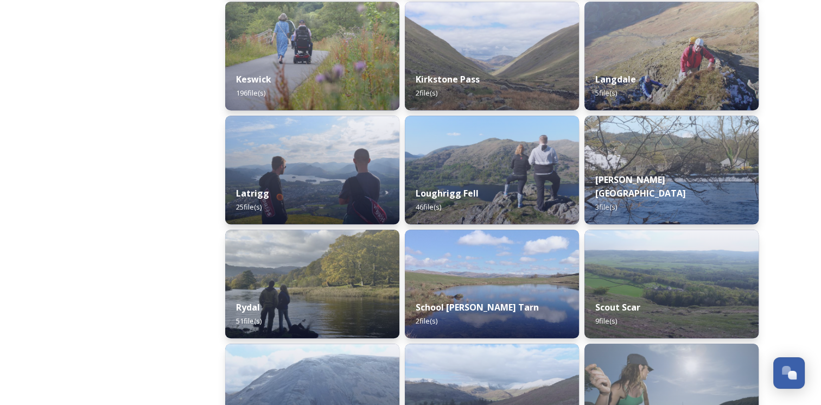
scroll to position [760, 0]
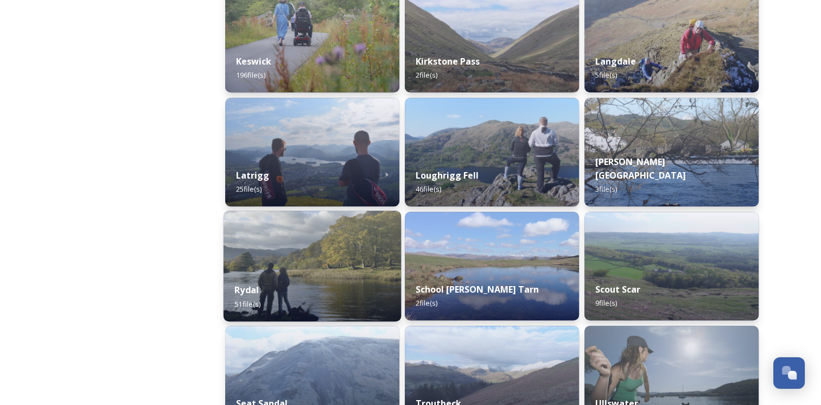
click at [301, 276] on div "Rydal 51 file(s)" at bounding box center [313, 296] width 178 height 49
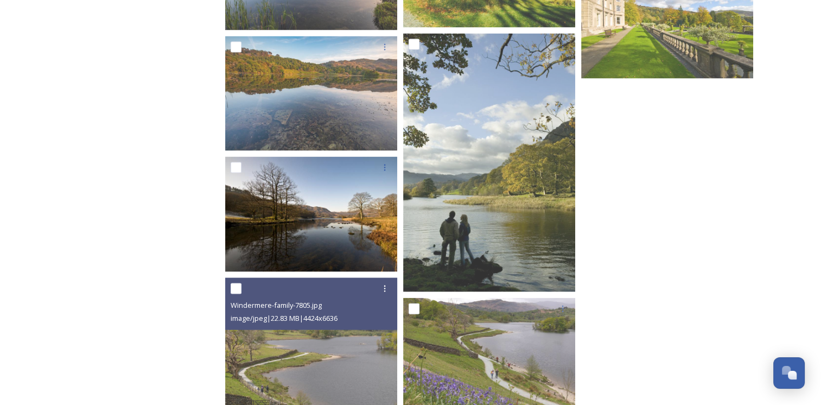
scroll to position [2280, 0]
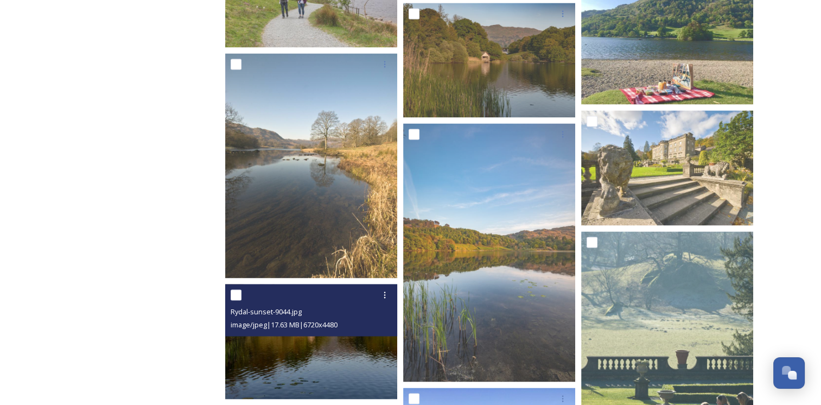
drag, startPoint x: 322, startPoint y: 330, endPoint x: 324, endPoint y: 339, distance: 9.4
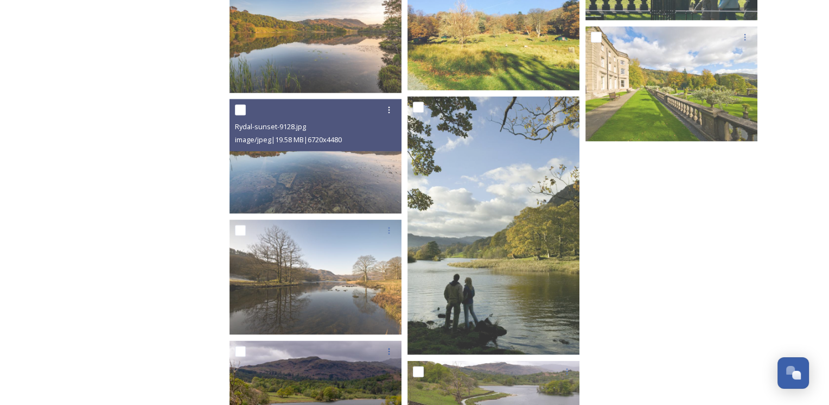
scroll to position [2226, 0]
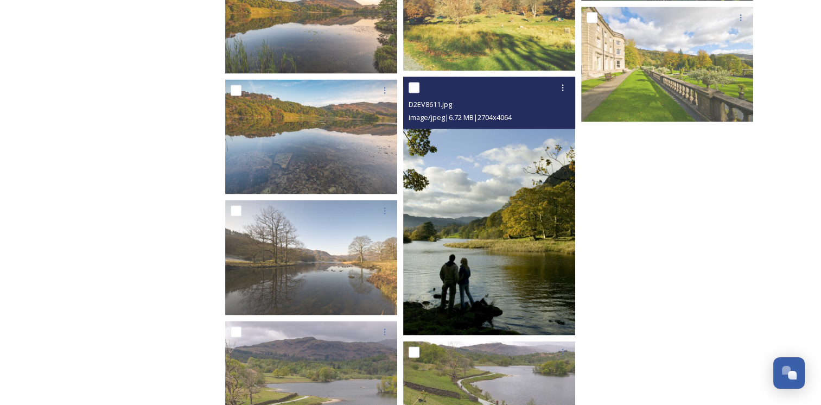
click at [416, 251] on img at bounding box center [489, 206] width 172 height 258
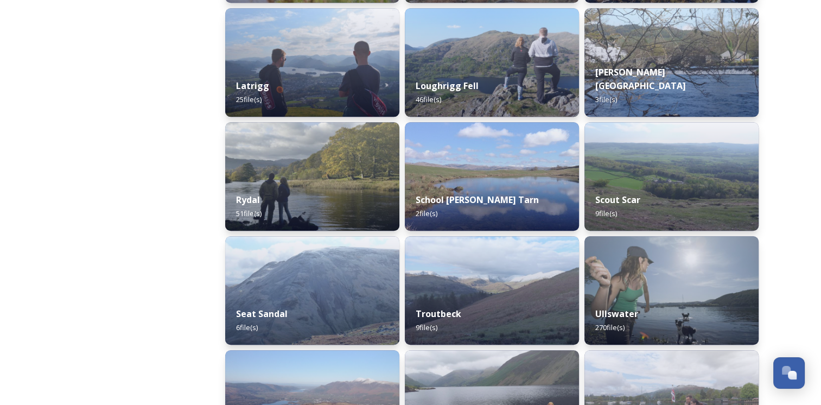
scroll to position [869, 0]
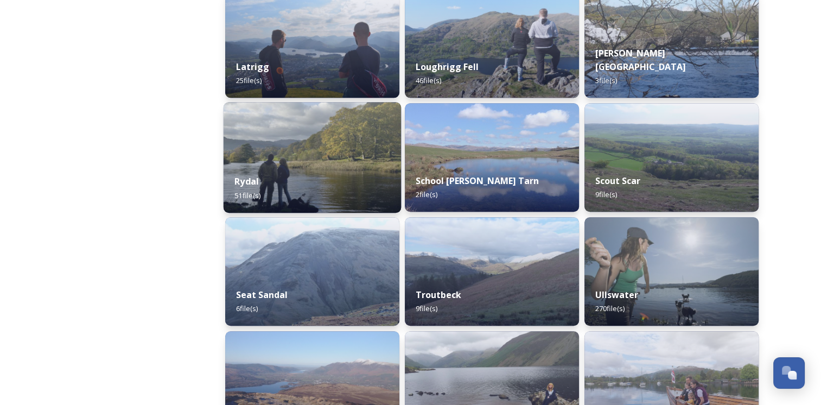
click at [312, 175] on div "Rydal 51 file(s)" at bounding box center [313, 187] width 178 height 49
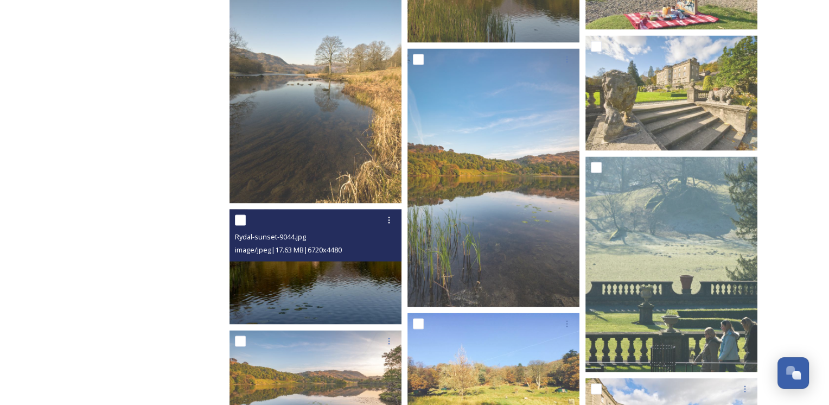
scroll to position [1846, 0]
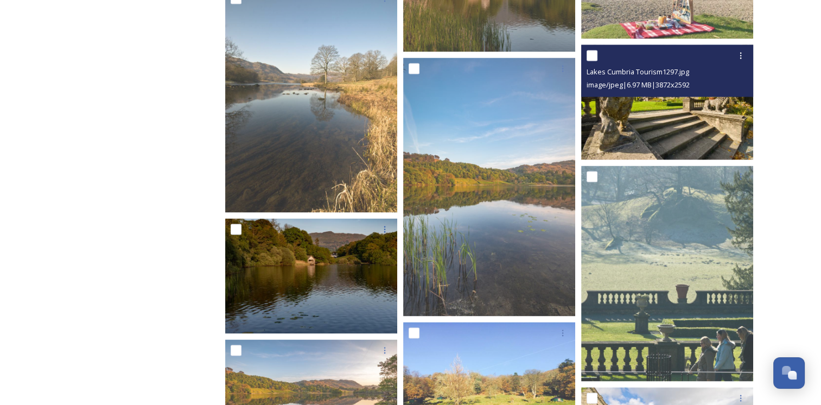
click at [651, 118] on img at bounding box center [667, 102] width 172 height 115
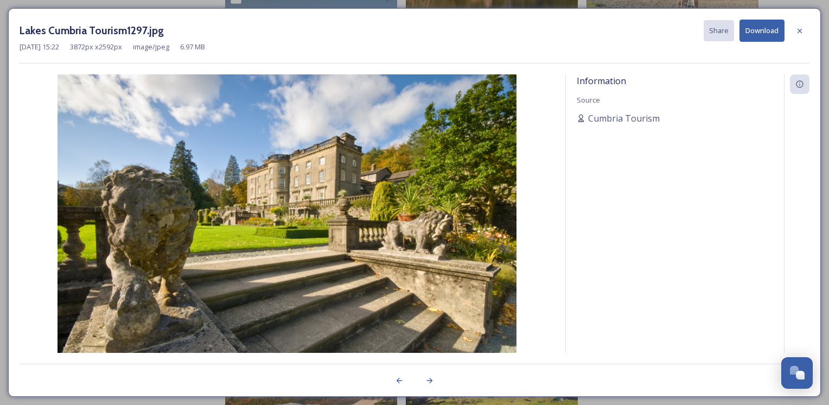
click at [756, 27] on button "Download" at bounding box center [762, 31] width 45 height 22
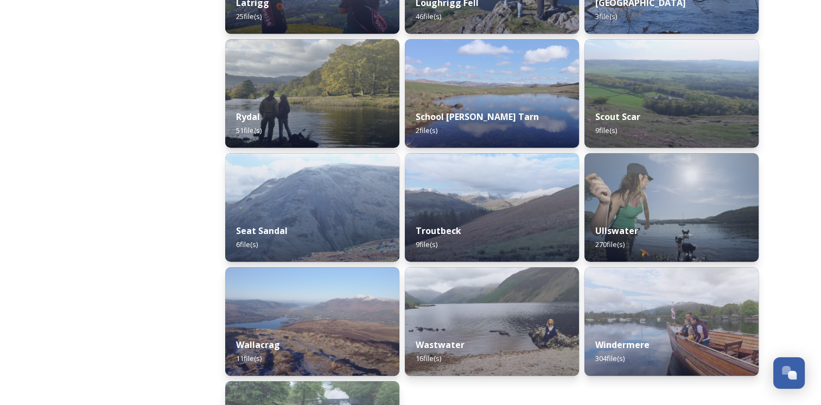
scroll to position [977, 0]
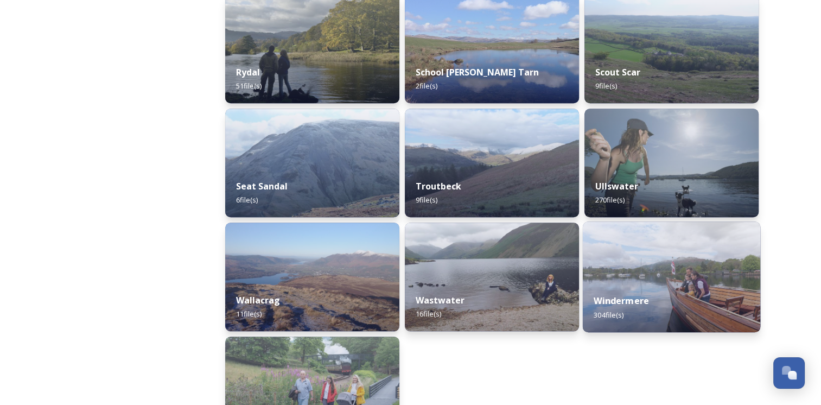
click at [640, 303] on strong "Windermere" at bounding box center [621, 301] width 55 height 12
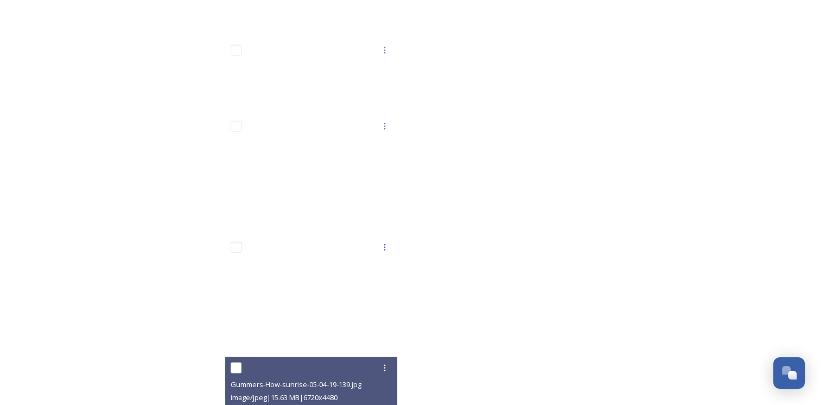
scroll to position [14392, 0]
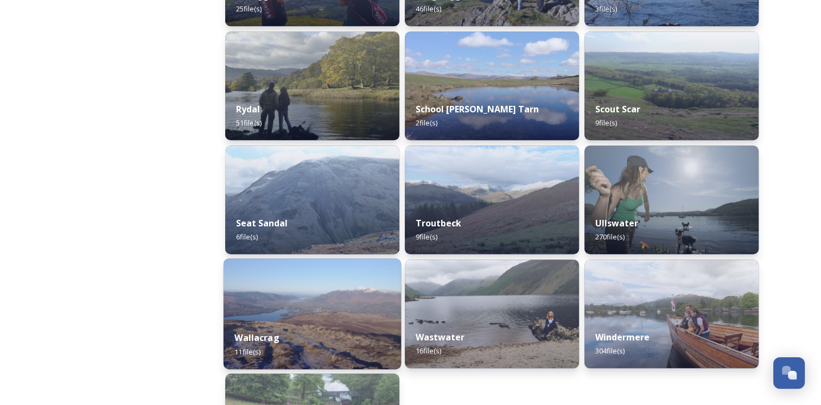
scroll to position [1031, 0]
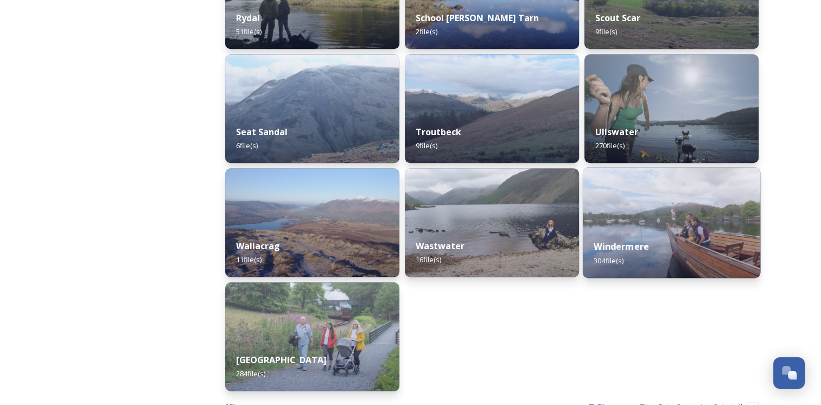
click at [599, 244] on strong "Windermere" at bounding box center [621, 246] width 55 height 12
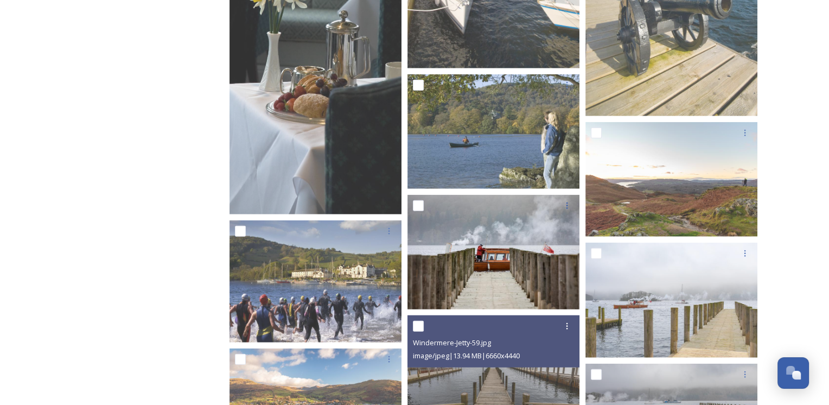
scroll to position [2551, 0]
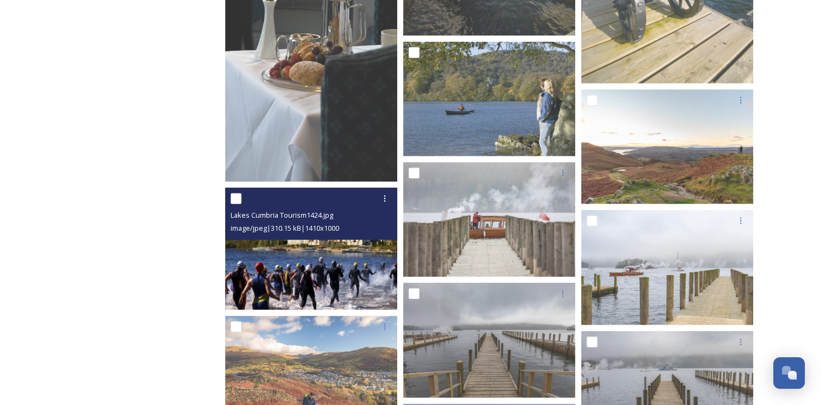
click at [346, 264] on img at bounding box center [311, 249] width 172 height 122
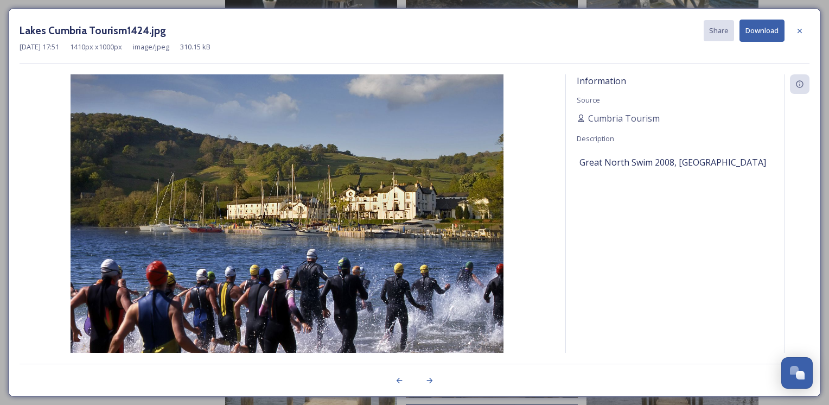
drag, startPoint x: 352, startPoint y: 258, endPoint x: 418, endPoint y: 242, distance: 68.2
drag, startPoint x: 418, startPoint y: 242, endPoint x: 760, endPoint y: 30, distance: 402.2
click at [760, 30] on button "Download" at bounding box center [762, 31] width 45 height 22
drag, startPoint x: 736, startPoint y: 24, endPoint x: 683, endPoint y: 35, distance: 54.3
